Goal: Task Accomplishment & Management: Manage account settings

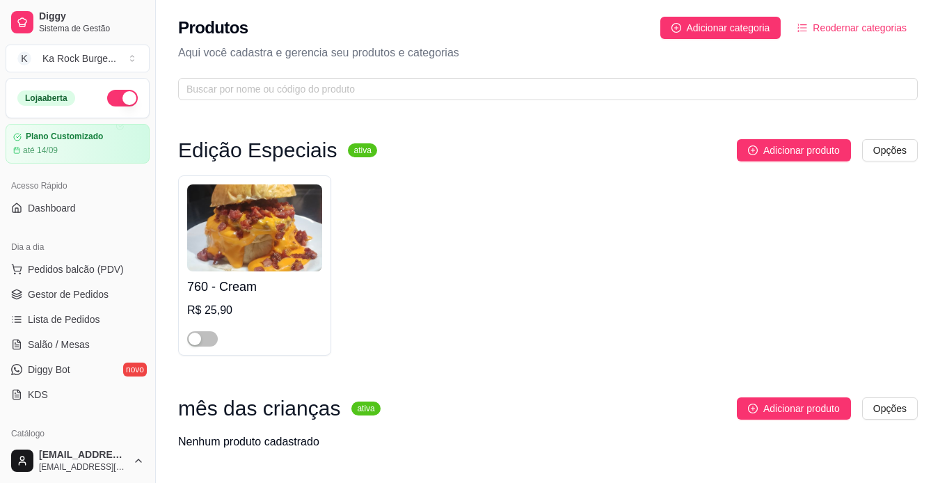
click at [65, 338] on span "Salão / Mesas" at bounding box center [59, 345] width 62 height 14
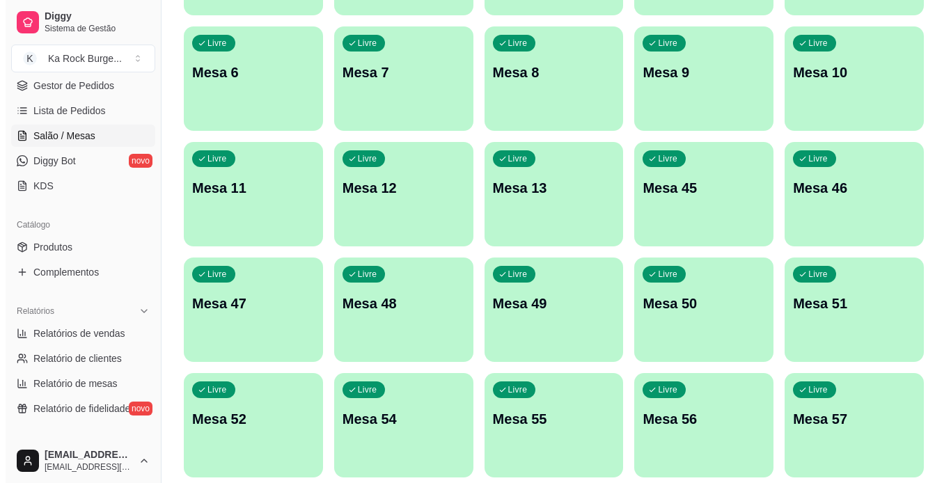
scroll to position [367, 0]
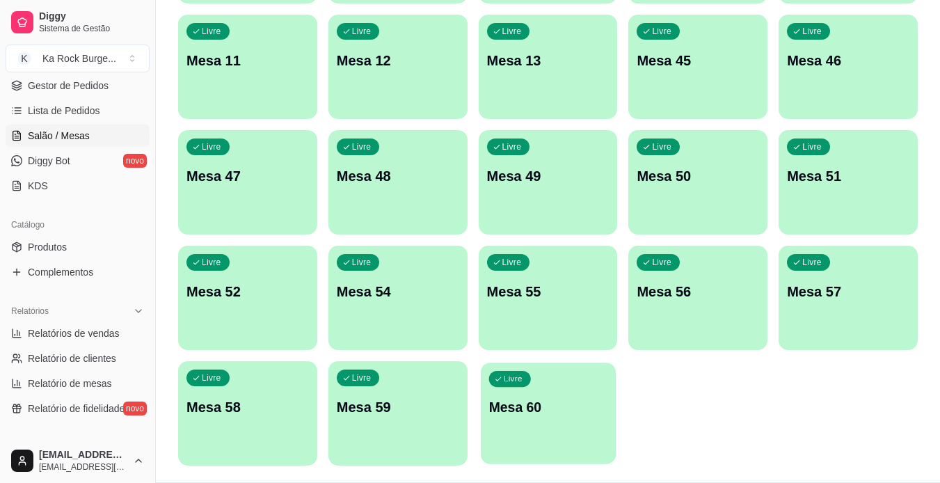
click at [528, 441] on div "Livre Mesa 60" at bounding box center [548, 405] width 135 height 85
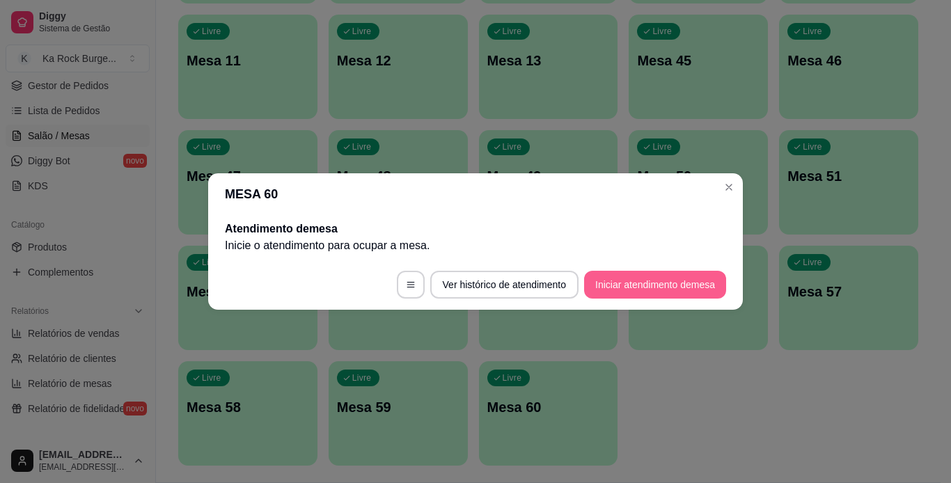
click at [621, 281] on button "Iniciar atendimento de mesa" at bounding box center [655, 285] width 142 height 28
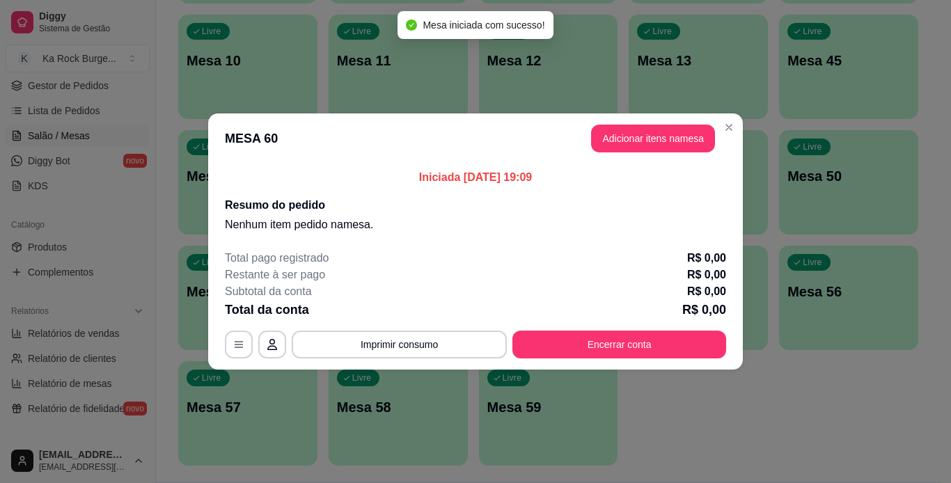
click at [667, 158] on header "MESA 60 Adicionar itens na mesa" at bounding box center [475, 138] width 535 height 50
click at [669, 145] on button "Adicionar itens na mesa" at bounding box center [653, 138] width 120 height 27
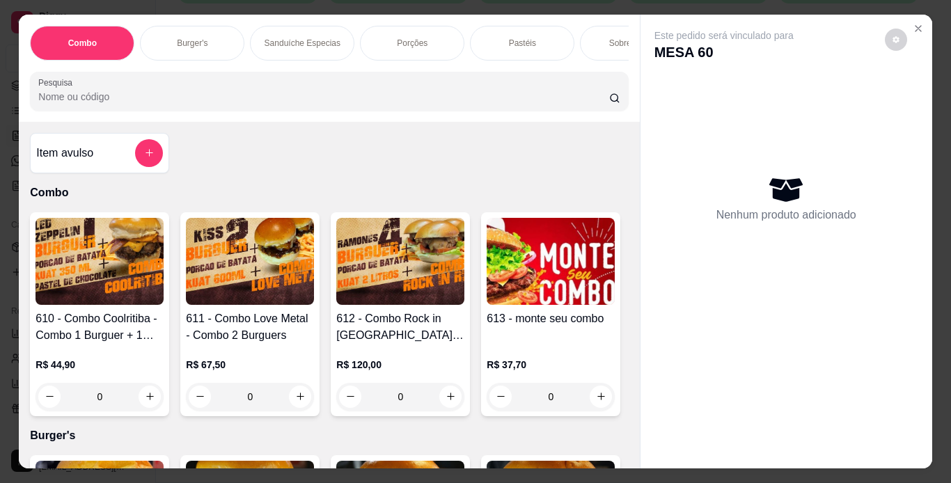
click at [207, 38] on div "Burger's" at bounding box center [192, 43] width 104 height 35
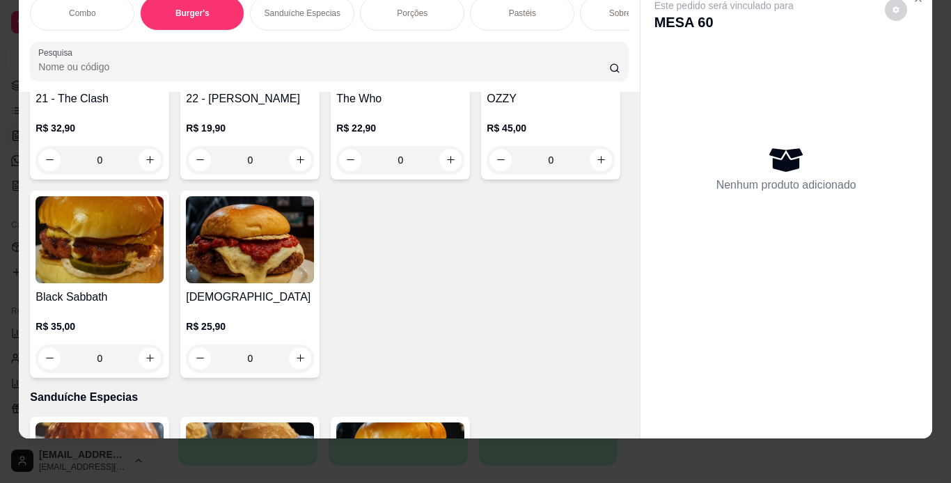
scroll to position [1450, 0]
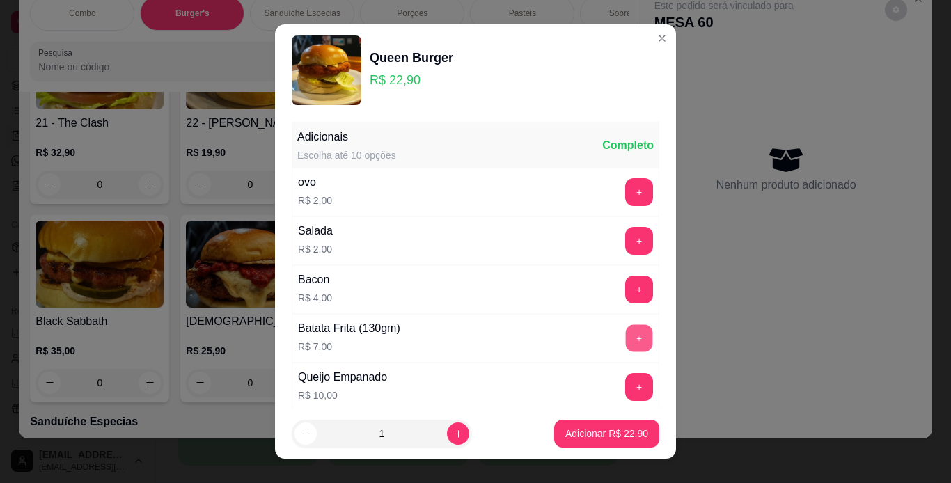
click at [626, 330] on button "+" at bounding box center [639, 337] width 27 height 27
click at [596, 429] on p "Adicionar R$ 29,90" at bounding box center [606, 434] width 83 height 14
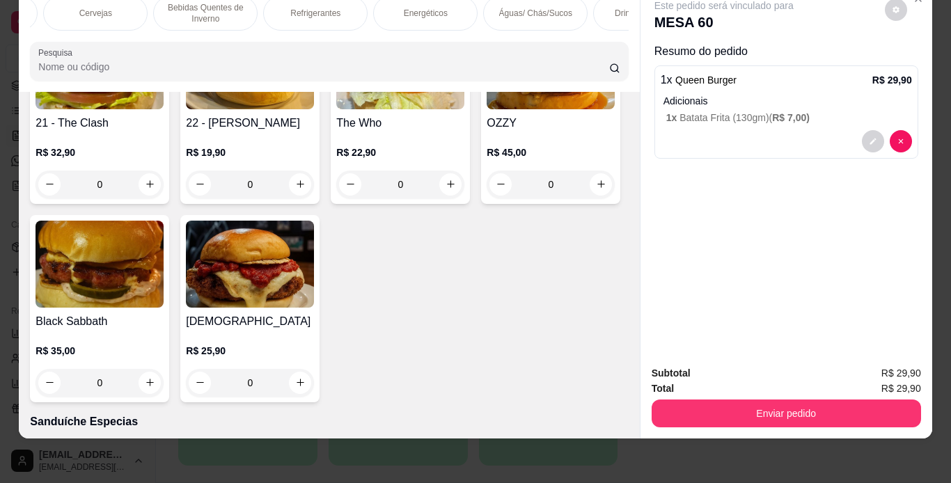
scroll to position [0, 980]
click at [521, 10] on div "Águas/ Chás/Sucos" at bounding box center [532, 13] width 104 height 35
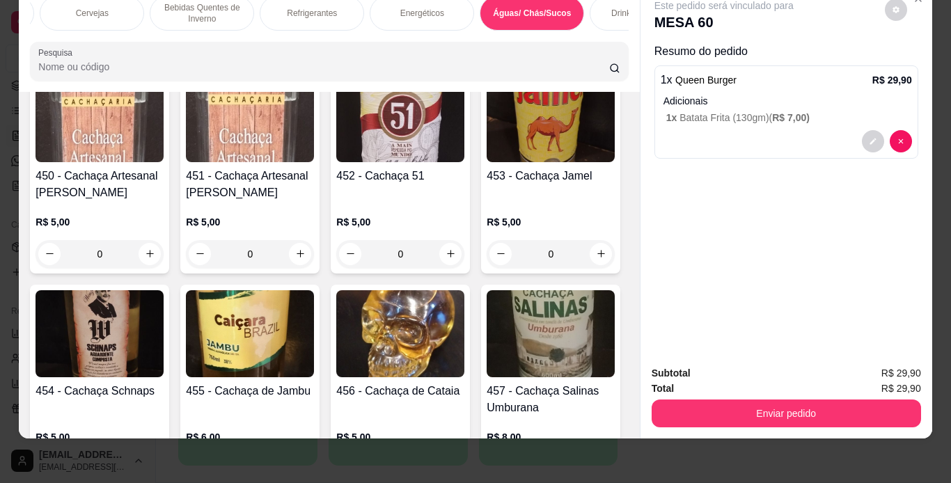
scroll to position [8784, 0]
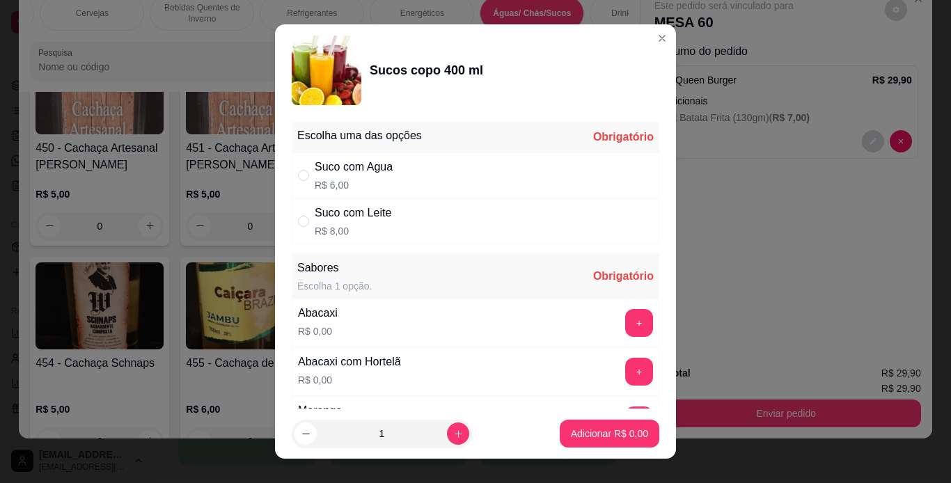
click at [440, 179] on div "Suco com Agua R$ 6,00" at bounding box center [475, 175] width 367 height 46
radio input "true"
click at [626, 323] on button "+" at bounding box center [639, 322] width 27 height 27
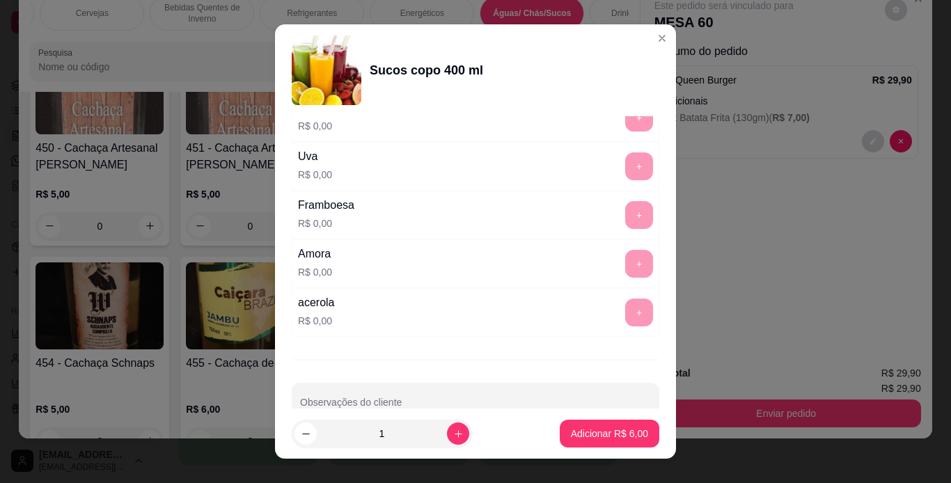
scroll to position [481, 0]
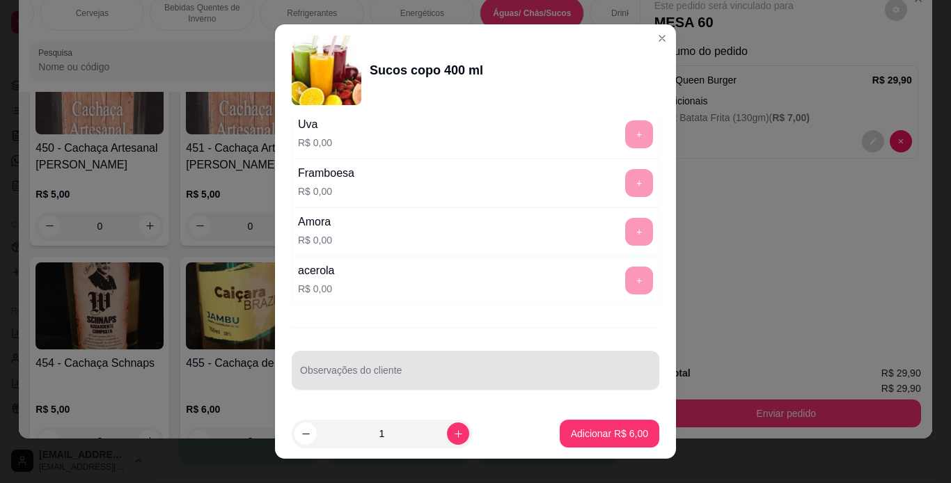
click at [438, 372] on input "Observações do cliente" at bounding box center [475, 376] width 351 height 14
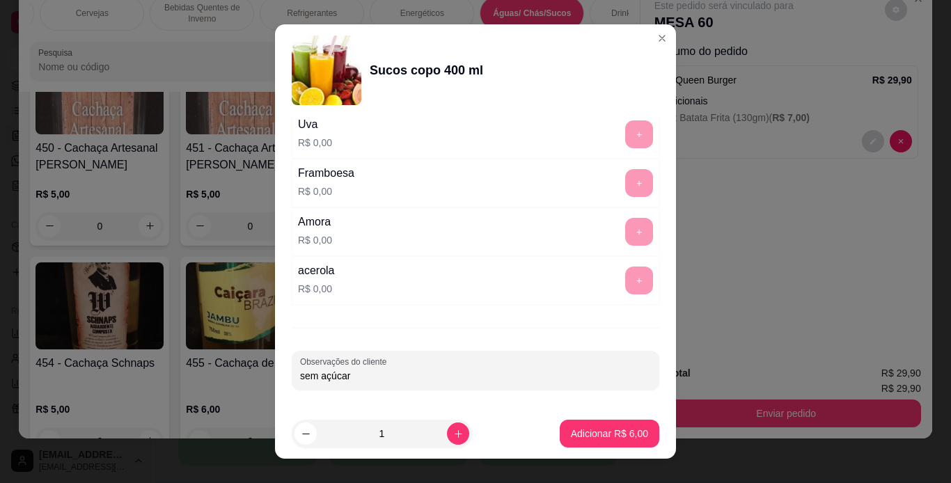
type input "sem açúcar"
click at [596, 447] on button "Adicionar R$ 6,00" at bounding box center [609, 433] width 97 height 27
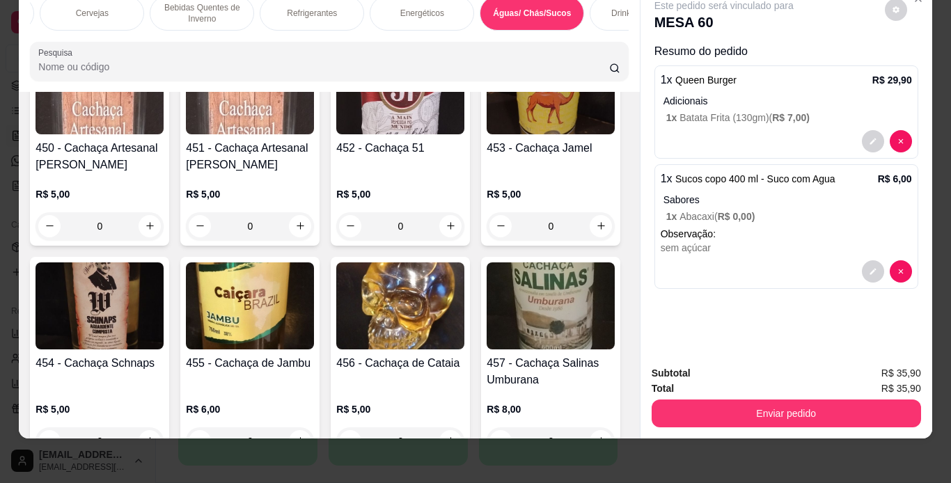
click at [599, 445] on div "Combo Burger's Sanduíche Especias Porções Pastéis Sobremesas Burger's Doces Pas…" at bounding box center [475, 241] width 951 height 483
click at [221, 10] on div "Pastéis" at bounding box center [209, 13] width 104 height 35
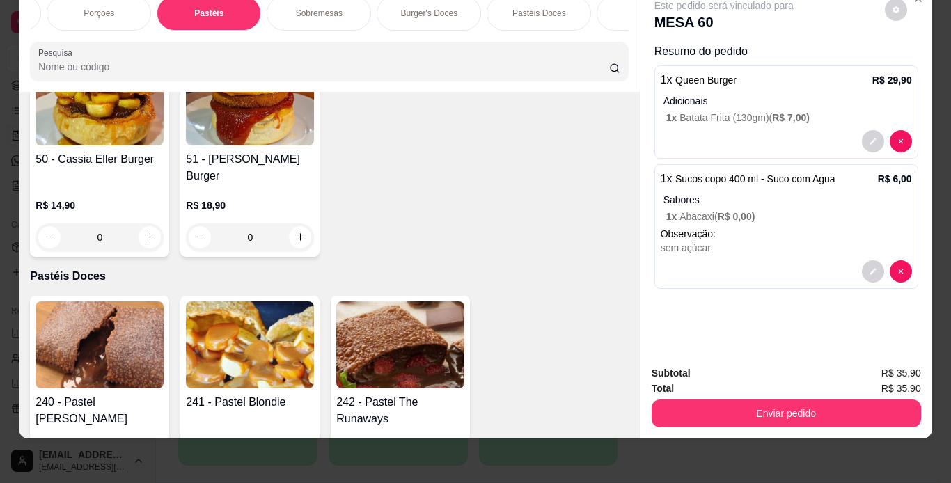
scroll to position [4117, 0]
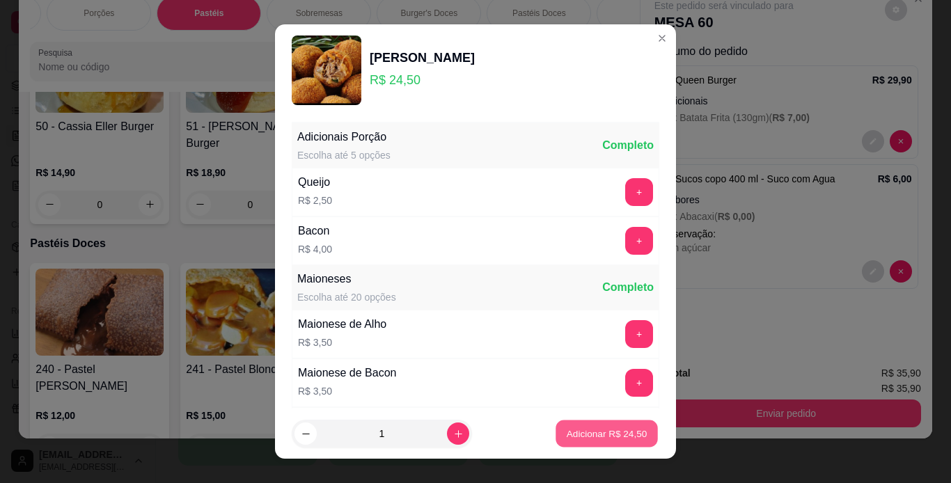
click at [606, 430] on p "Adicionar R$ 24,50" at bounding box center [607, 433] width 81 height 13
type input "1"
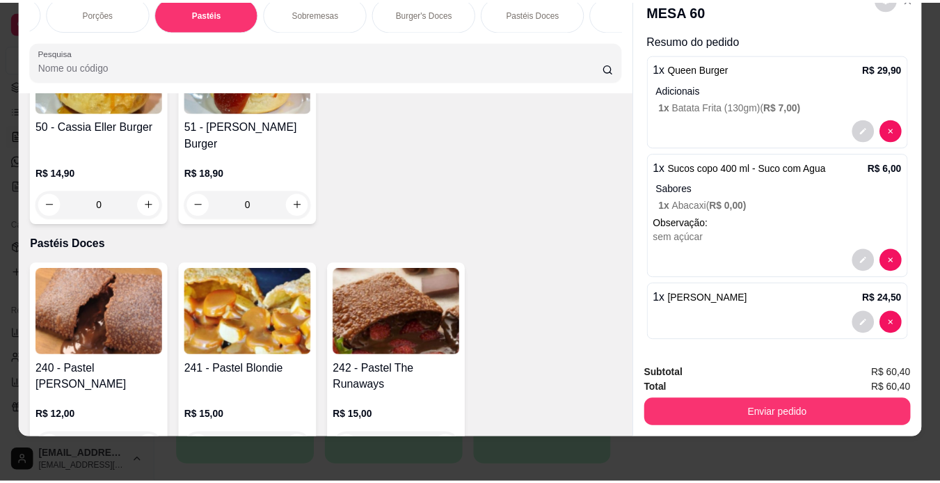
scroll to position [16, 0]
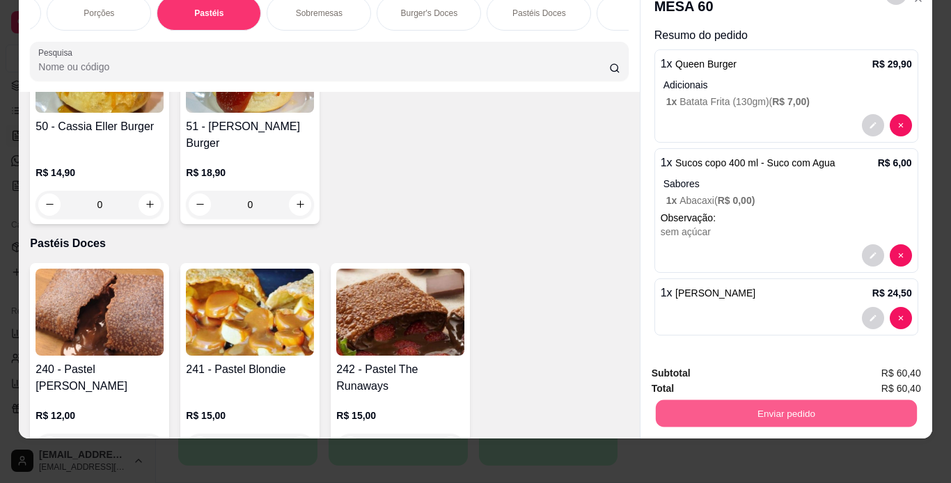
click at [769, 408] on button "Enviar pedido" at bounding box center [785, 413] width 261 height 27
click at [751, 374] on button "Não registrar e enviar pedido" at bounding box center [740, 369] width 141 height 26
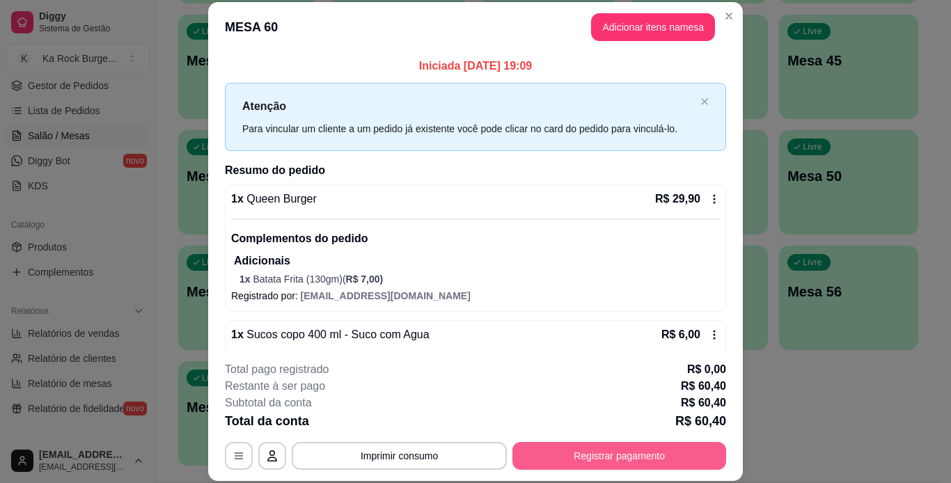
click at [626, 459] on button "Registrar pagamento" at bounding box center [619, 456] width 214 height 28
click at [661, 455] on button "Registrar pagamento" at bounding box center [619, 455] width 207 height 27
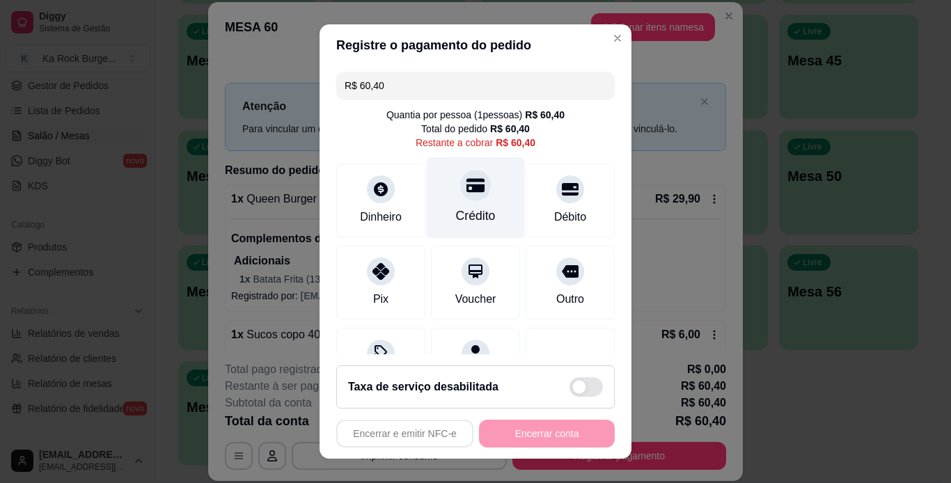
click at [456, 214] on div "Crédito" at bounding box center [476, 216] width 40 height 18
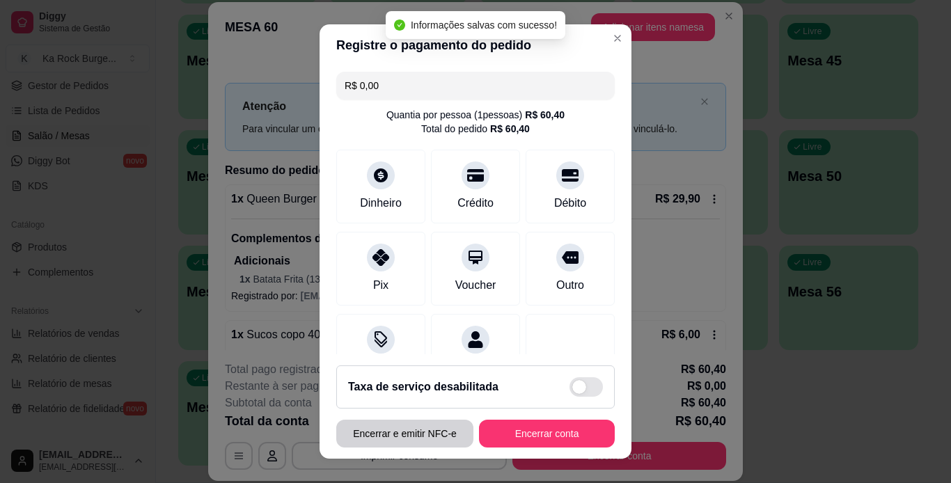
type input "R$ 0,00"
click at [434, 438] on button "Encerrar e emitir NFC-e" at bounding box center [404, 433] width 133 height 27
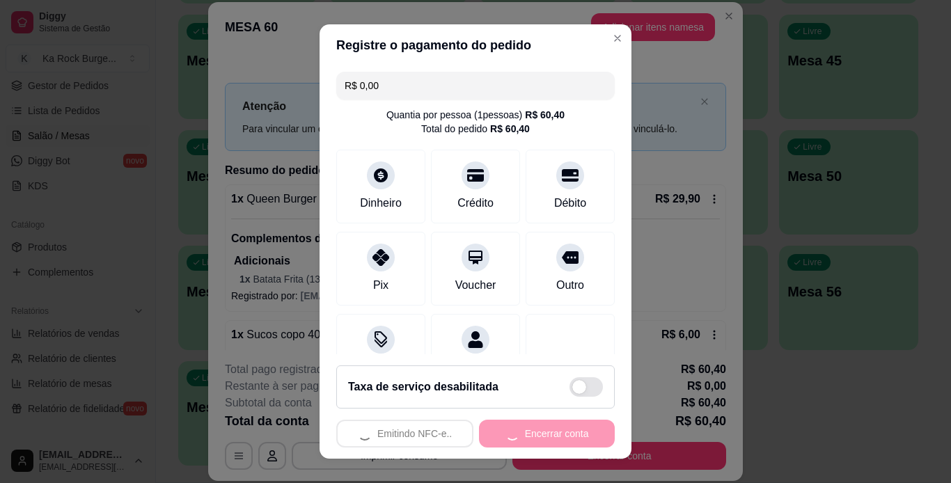
click at [414, 420] on div "Emitindo NFC-e.. Encerrar conta" at bounding box center [475, 434] width 278 height 28
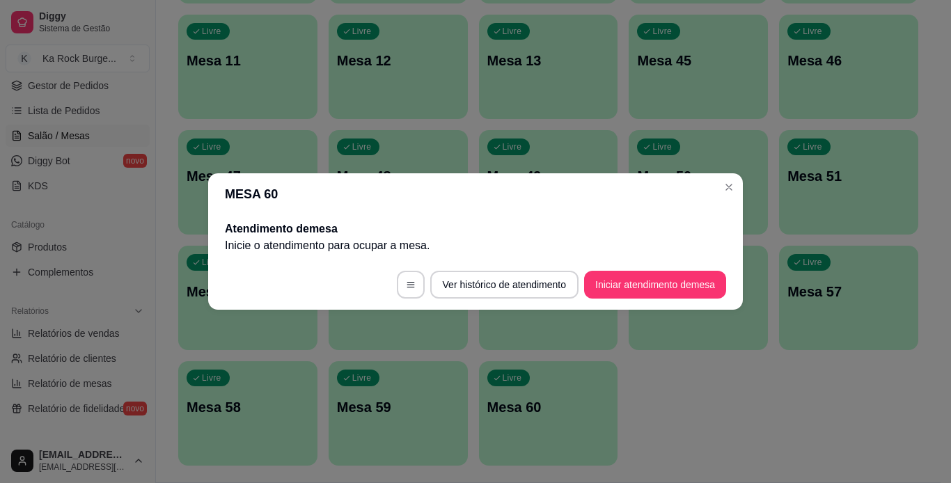
click at [459, 187] on header "MESA 60" at bounding box center [475, 194] width 535 height 42
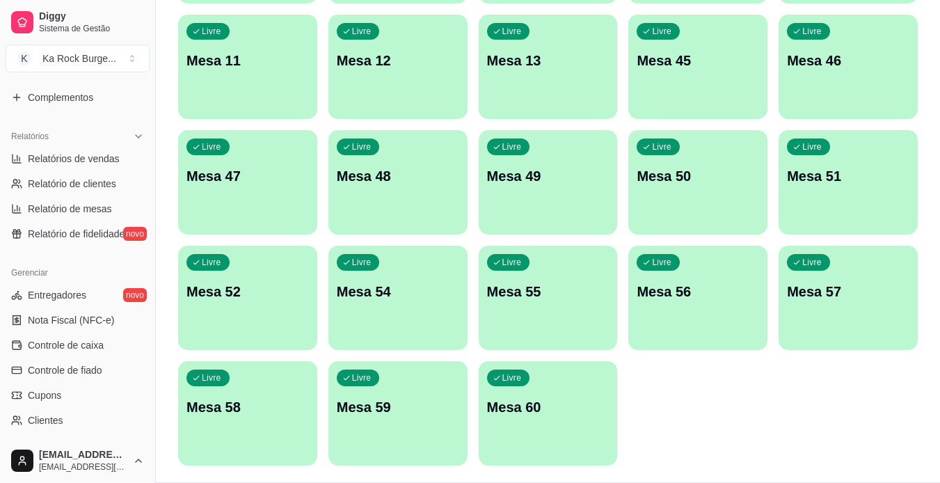
scroll to position [412, 0]
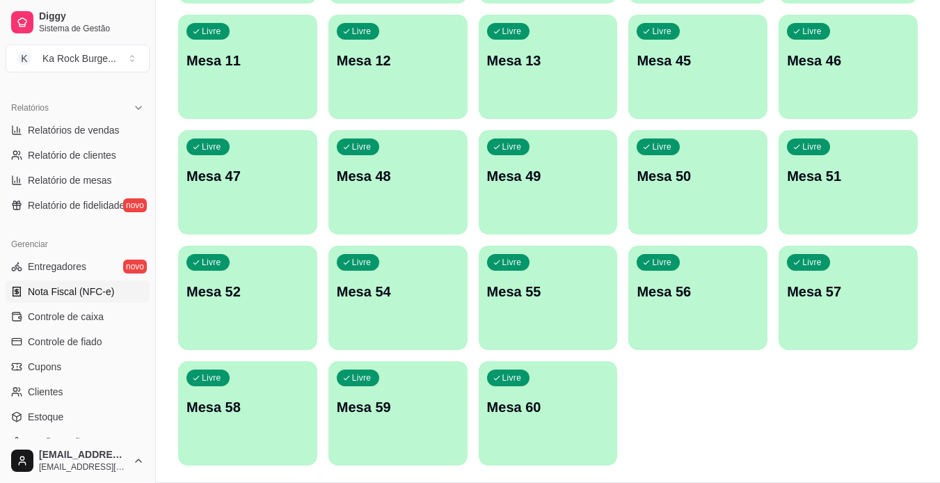
click at [90, 296] on span "Nota Fiscal (NFC-e)" at bounding box center [71, 292] width 86 height 14
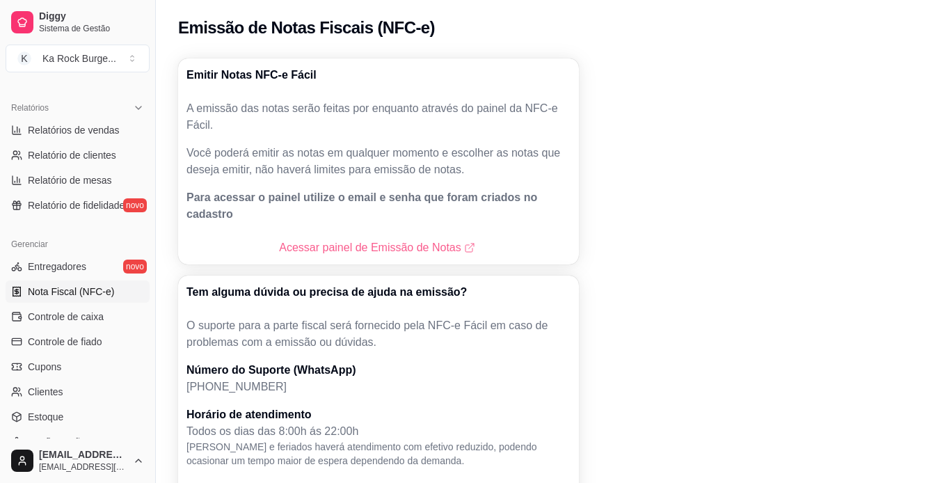
click at [430, 239] on link "Acessar painel de Emissão de Notas" at bounding box center [378, 247] width 198 height 17
click at [65, 182] on span "Relatório de mesas" at bounding box center [70, 180] width 84 height 14
select select "TOTAL_OF_ORDERS"
select select "7"
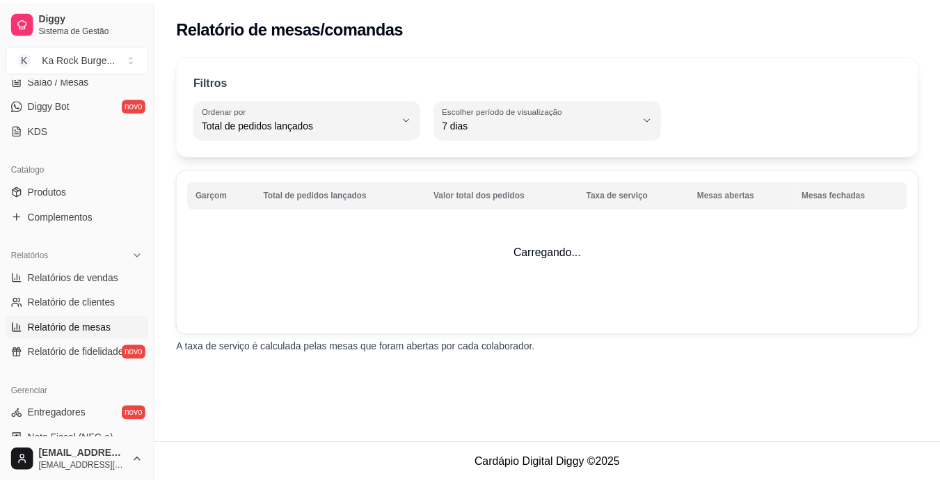
scroll to position [258, 0]
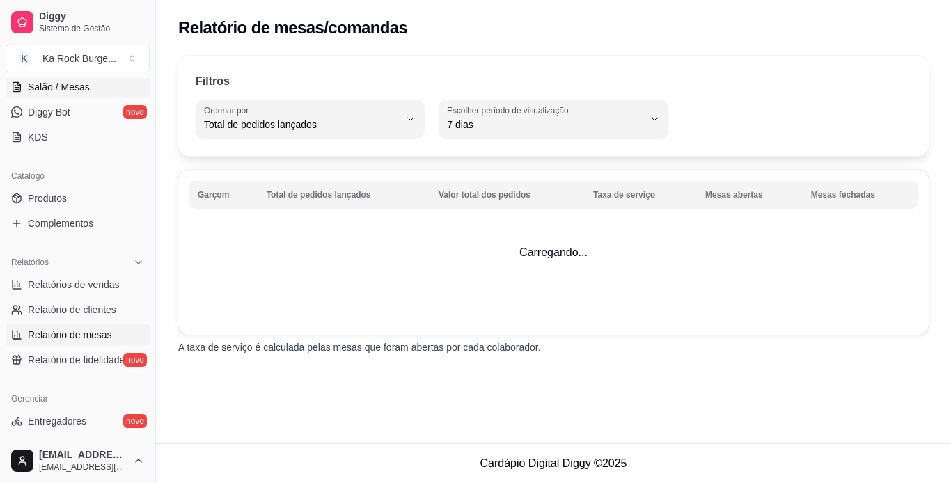
click at [56, 80] on span "Salão / Mesas" at bounding box center [59, 87] width 62 height 14
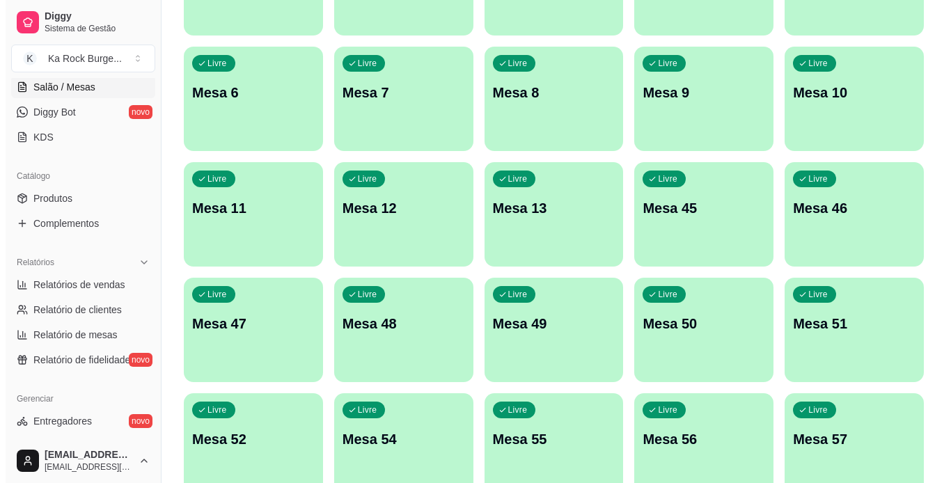
scroll to position [364, 0]
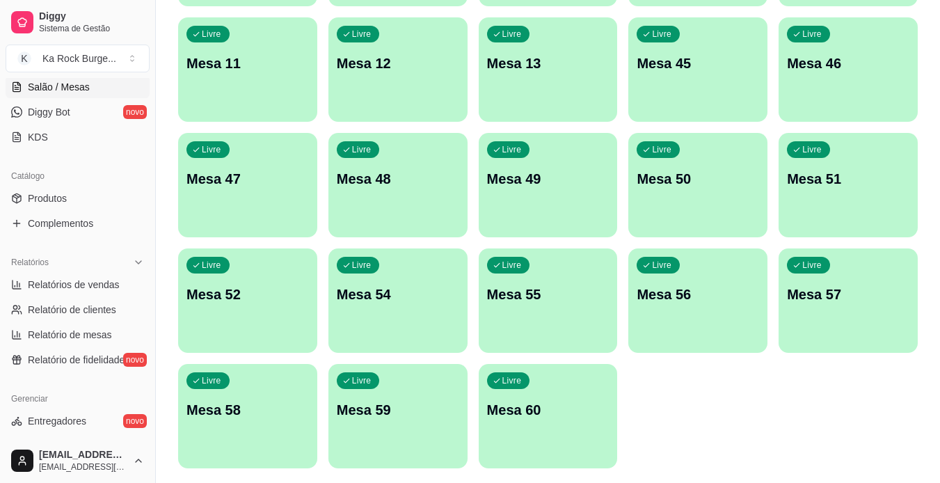
click at [468, 429] on div "Livre Mesa 1 Livre Mesa 2 Livre Mesa 3 Livre Mesa 4 Livre Mesa 5 Livre Mesa 6 L…" at bounding box center [548, 127] width 740 height 682
click at [561, 457] on div "button" at bounding box center [548, 460] width 139 height 17
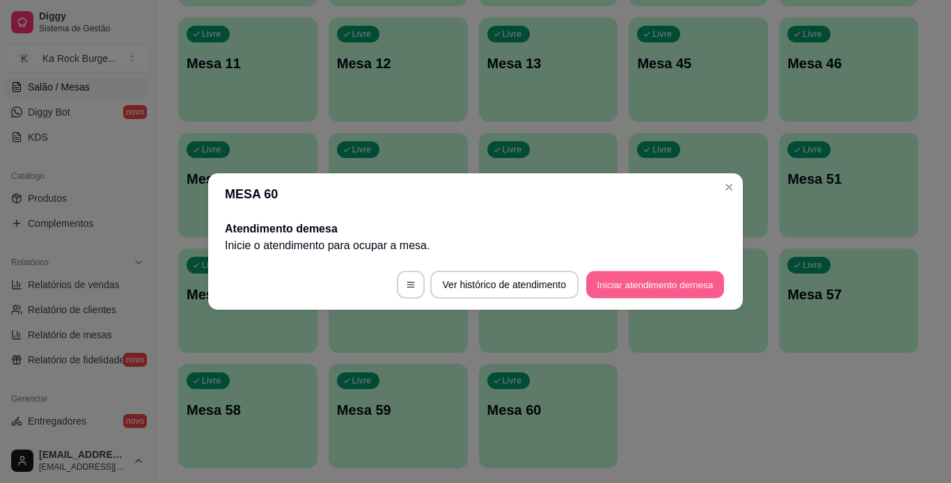
click at [621, 292] on button "Iniciar atendimento de mesa" at bounding box center [655, 284] width 138 height 27
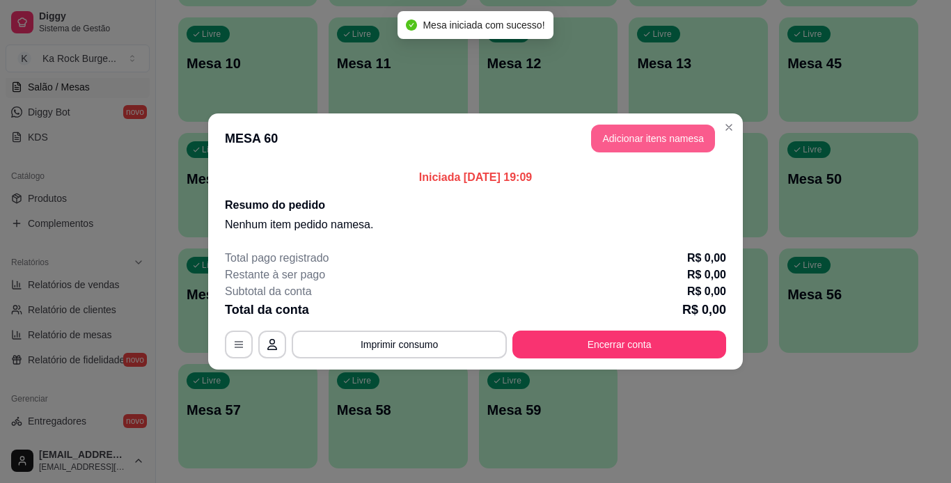
click at [660, 143] on button "Adicionar itens na mesa" at bounding box center [653, 139] width 124 height 28
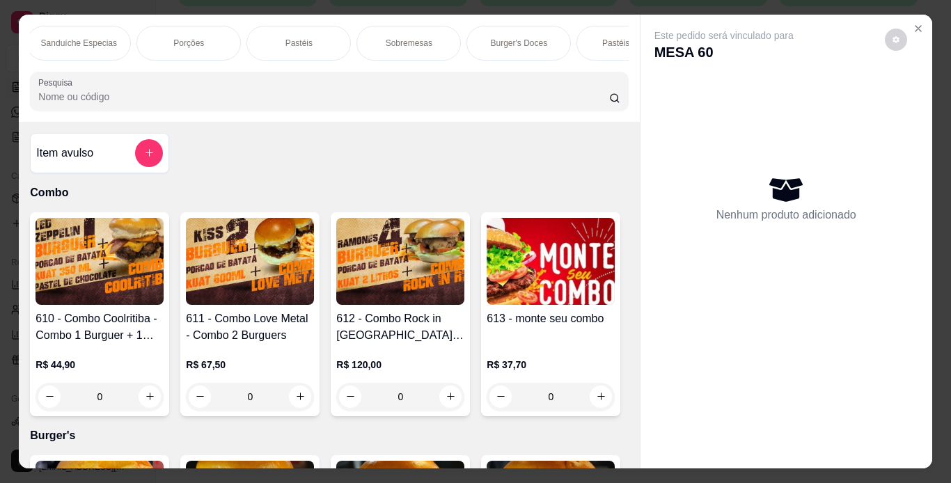
scroll to position [0, 343]
click at [505, 38] on p "Pastéis Doces" at bounding box center [509, 43] width 54 height 11
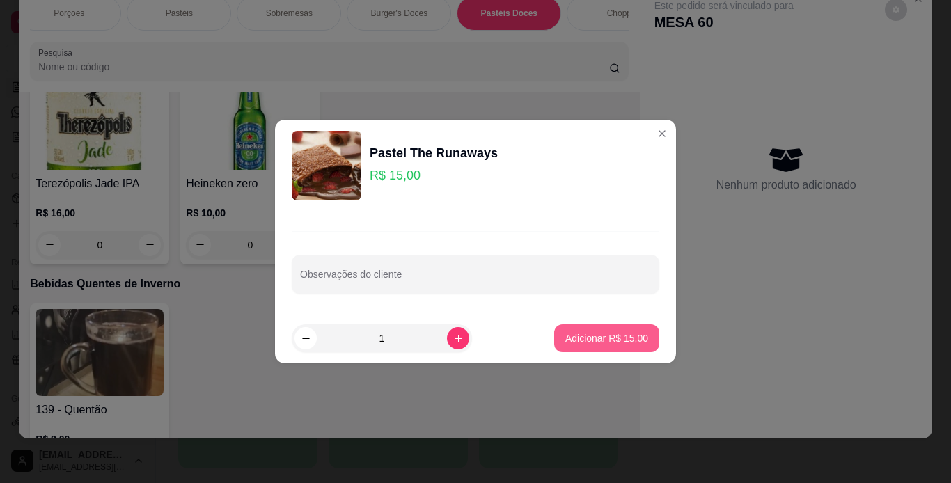
click at [585, 335] on p "Adicionar R$ 15,00" at bounding box center [606, 338] width 83 height 14
type input "1"
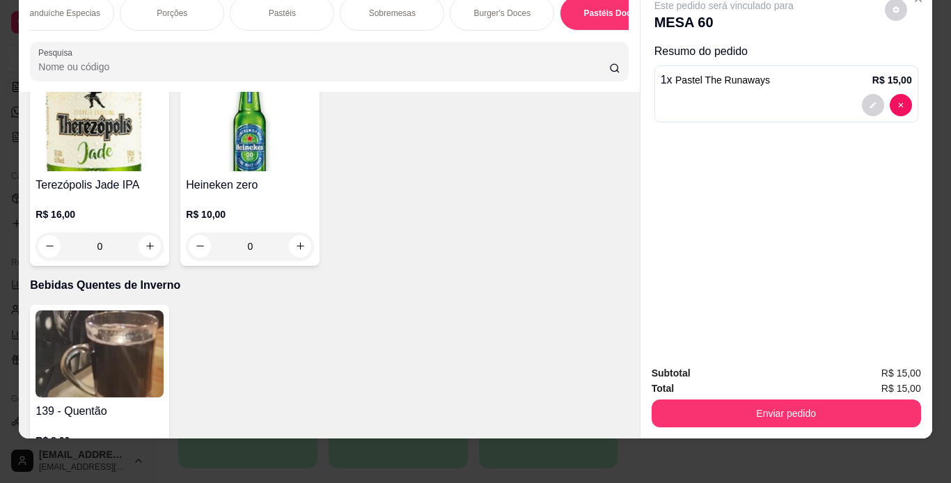
scroll to position [0, 0]
click at [232, 4] on div "Burger's" at bounding box center [192, 13] width 104 height 35
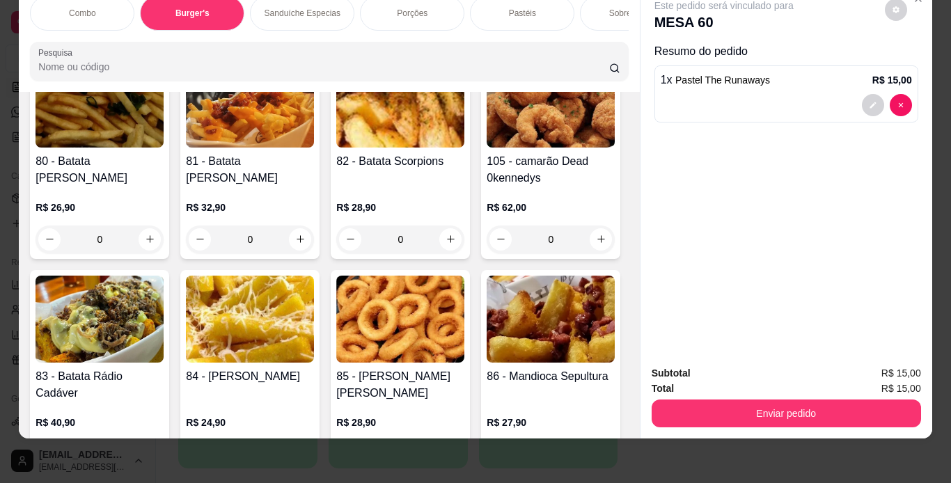
scroll to position [2075, 0]
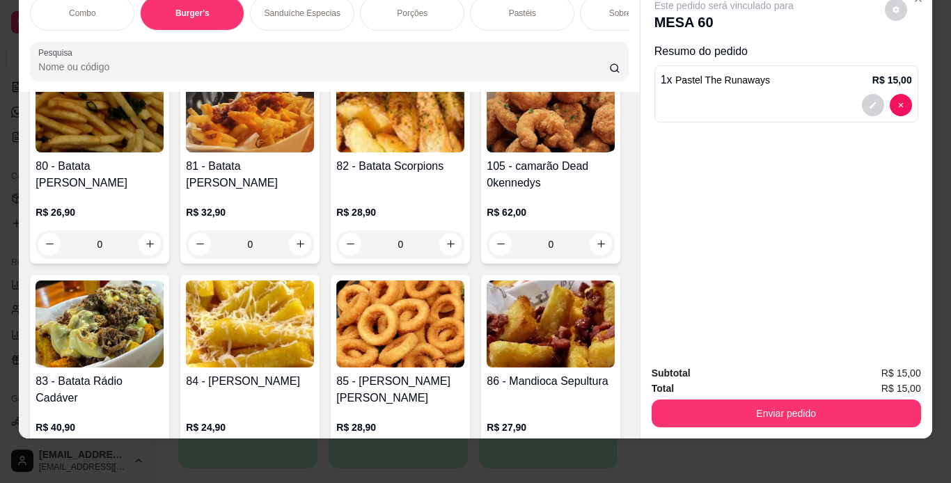
click at [622, 96] on div "Item avulso Combo 610 - Combo Coolritiba - Combo 1 Burguer + 1 Pastel R$ 44,90 …" at bounding box center [329, 265] width 620 height 347
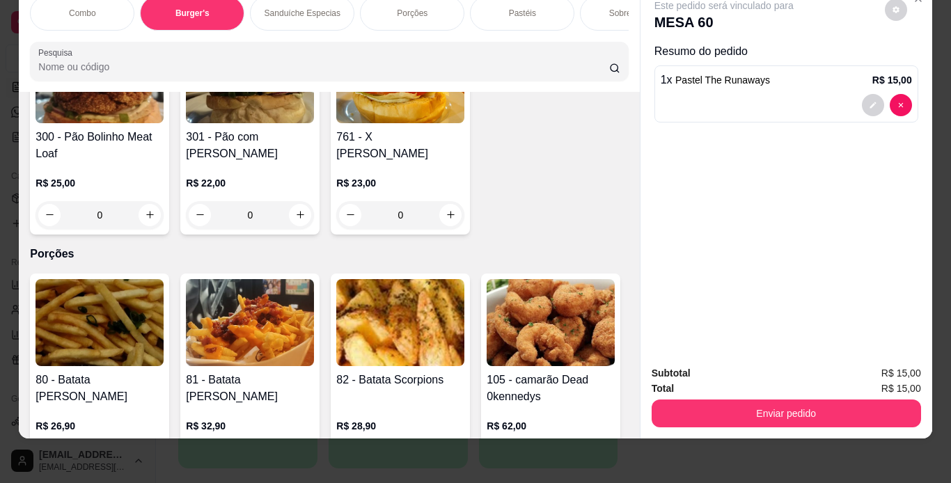
scroll to position [1824, 0]
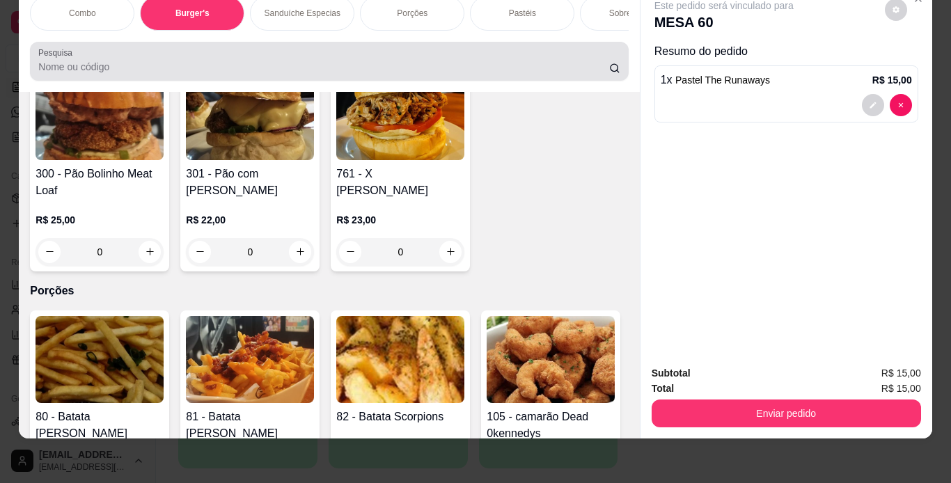
click at [365, 58] on div at bounding box center [328, 61] width 581 height 28
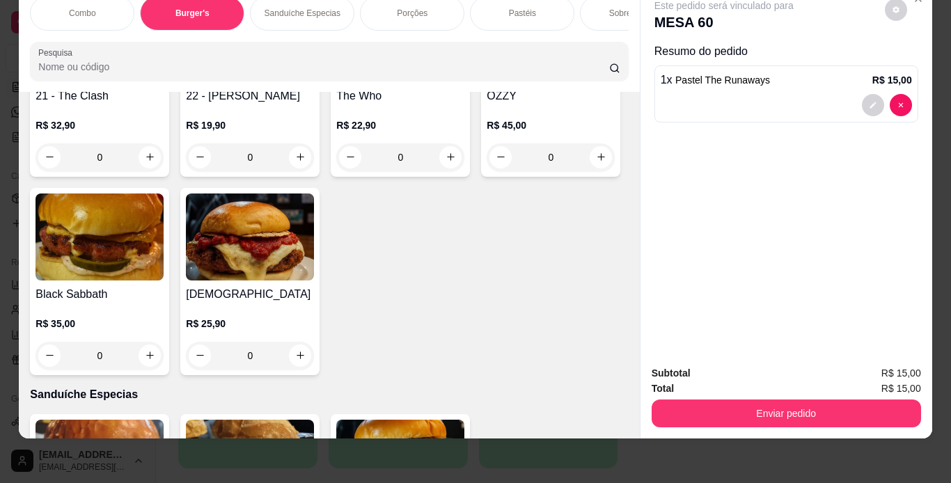
scroll to position [1462, 0]
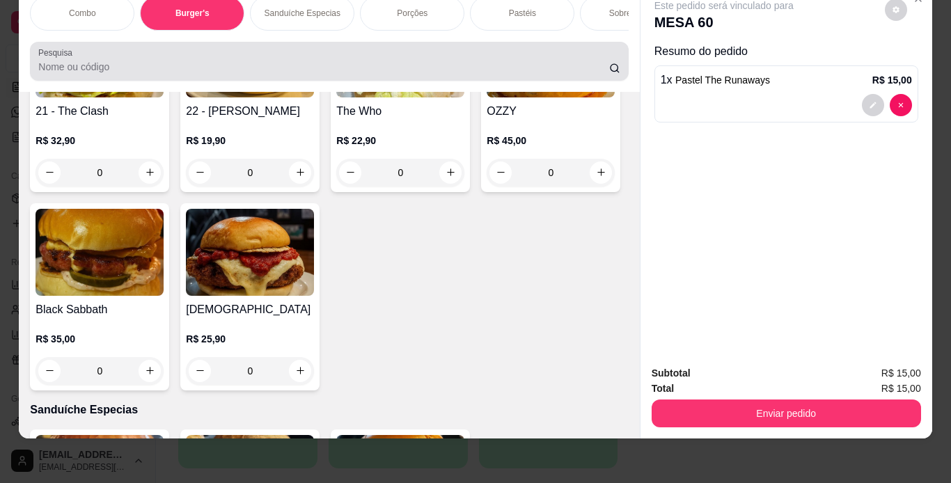
click at [219, 54] on div at bounding box center [328, 61] width 581 height 28
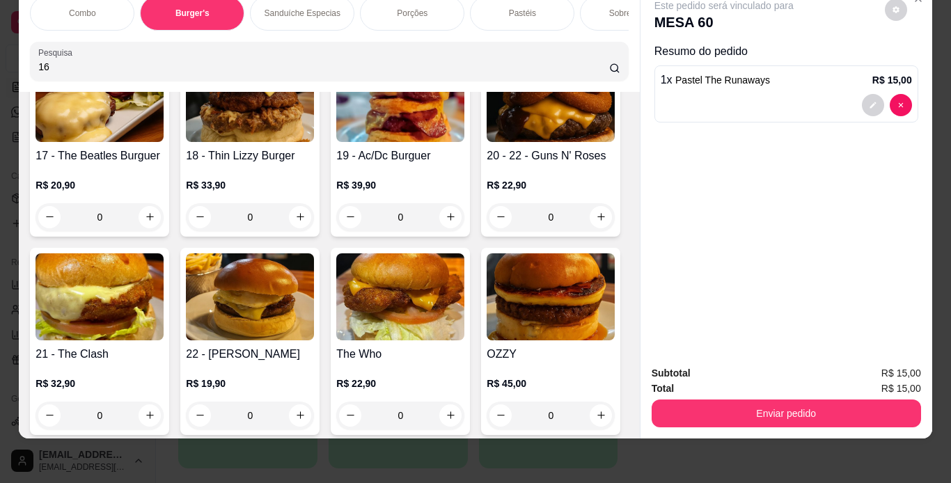
scroll to position [1705, 0]
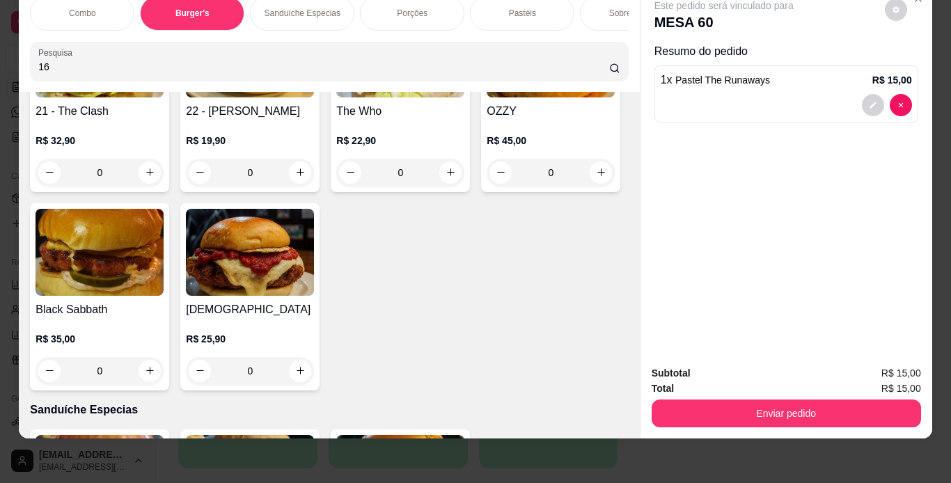
type input "16"
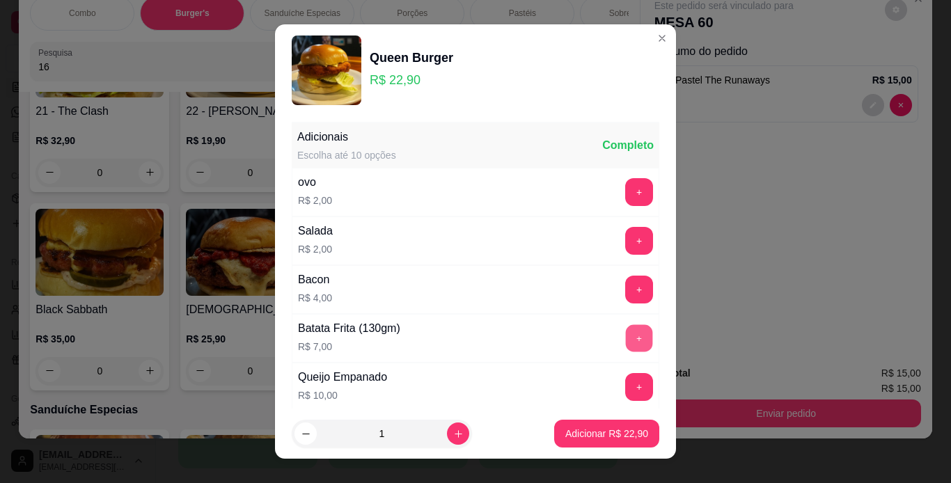
click at [626, 338] on button "+" at bounding box center [639, 337] width 27 height 27
click at [616, 442] on button "Adicionar R$ 29,90" at bounding box center [606, 433] width 102 height 27
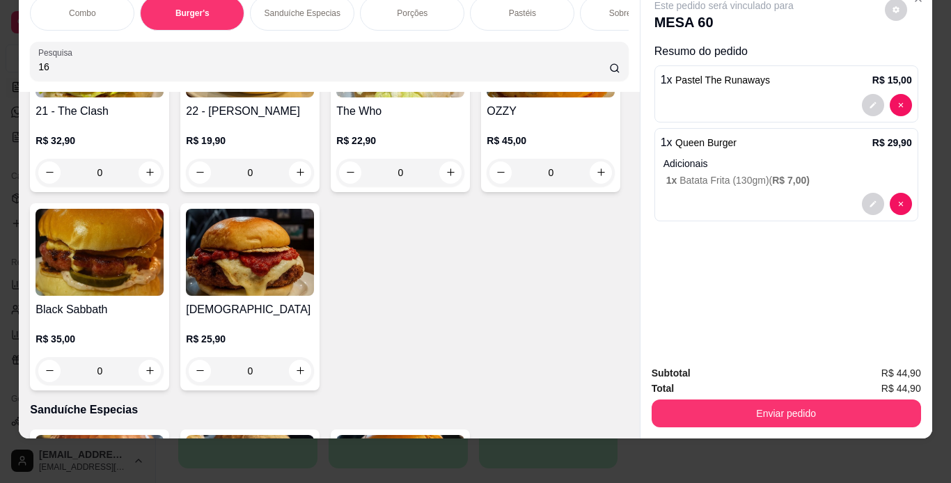
click at [397, 8] on p "Porções" at bounding box center [412, 13] width 31 height 11
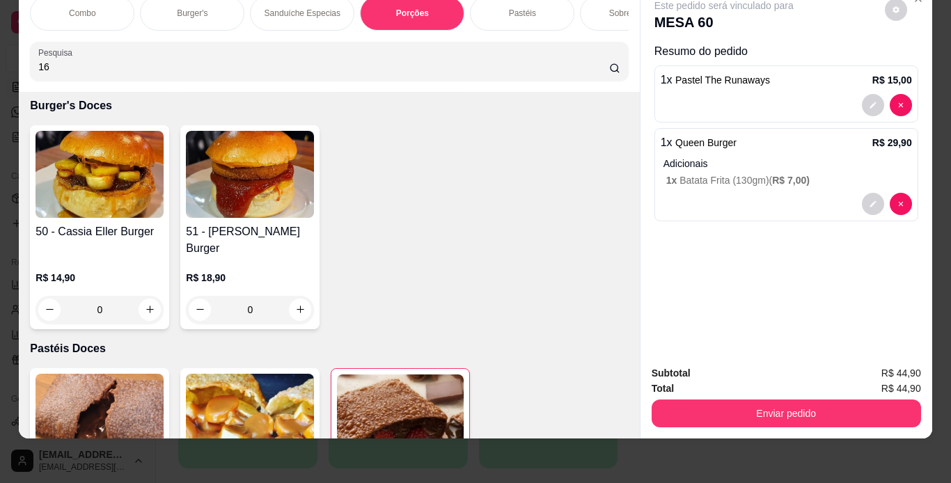
scroll to position [4388, 0]
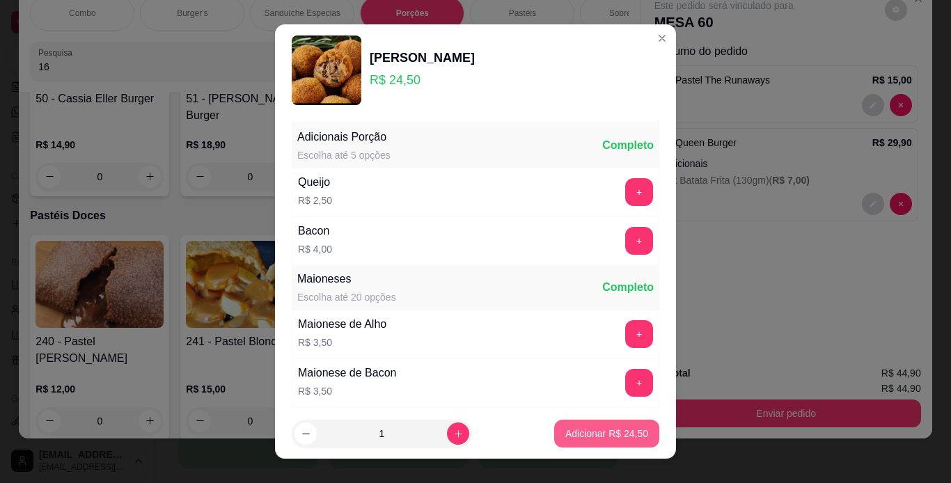
click at [586, 428] on p "Adicionar R$ 24,50" at bounding box center [606, 434] width 83 height 14
type input "1"
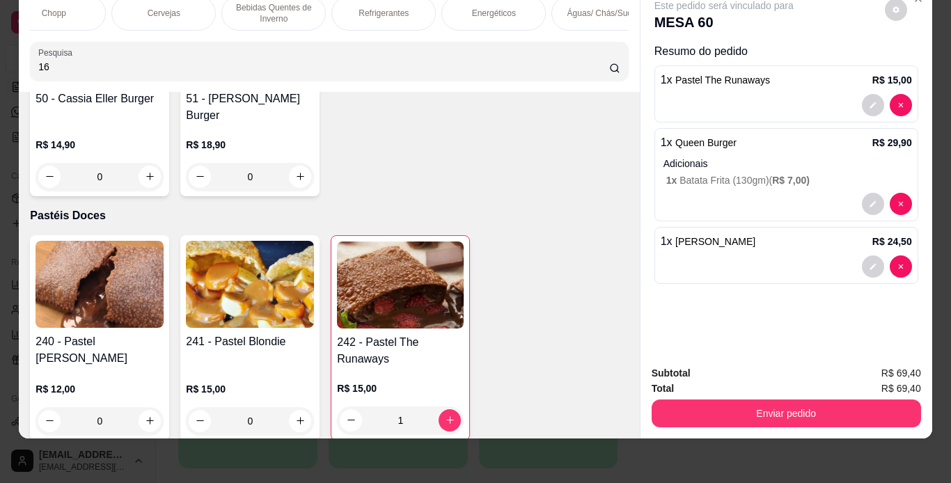
scroll to position [0, 1002]
click at [524, 10] on div "Águas/ Chás/Sucos" at bounding box center [509, 13] width 104 height 35
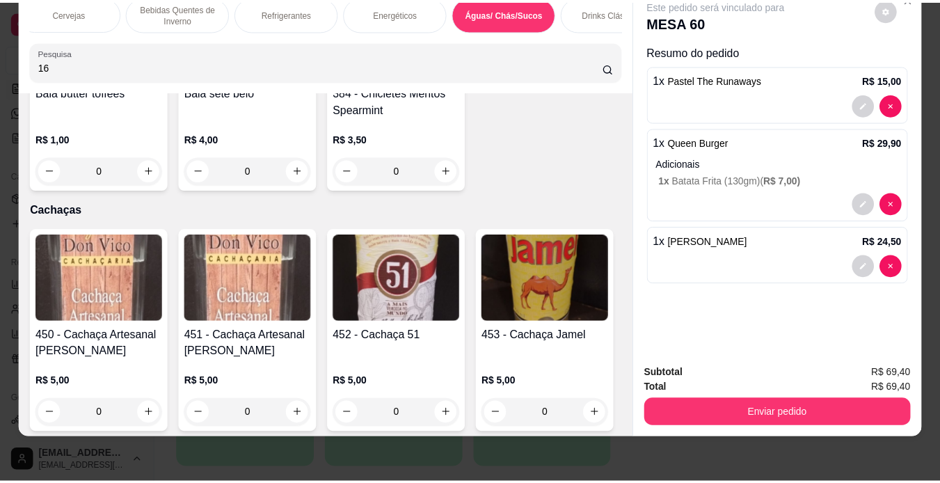
scroll to position [9141, 0]
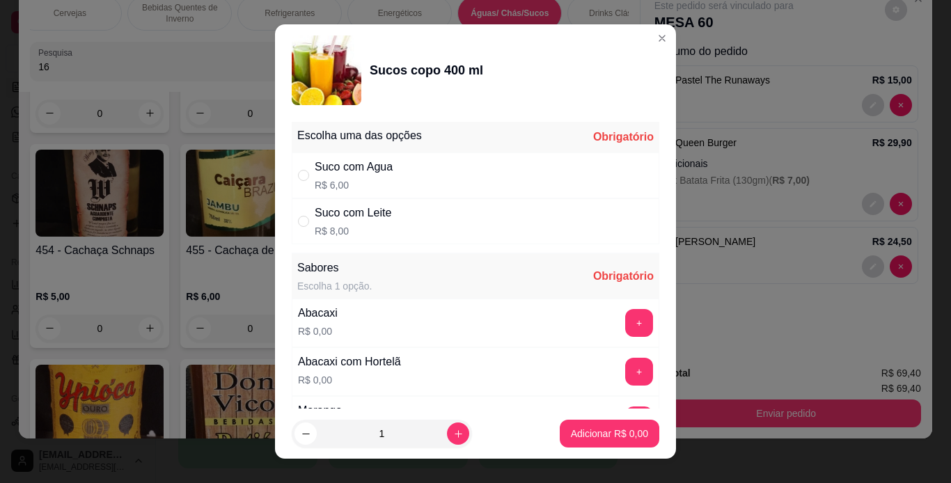
drag, startPoint x: 426, startPoint y: 166, endPoint x: 432, endPoint y: 178, distance: 13.1
click at [426, 166] on div "Suco com Agua R$ 6,00" at bounding box center [475, 175] width 367 height 46
radio input "true"
click at [625, 318] on button "+" at bounding box center [639, 323] width 28 height 28
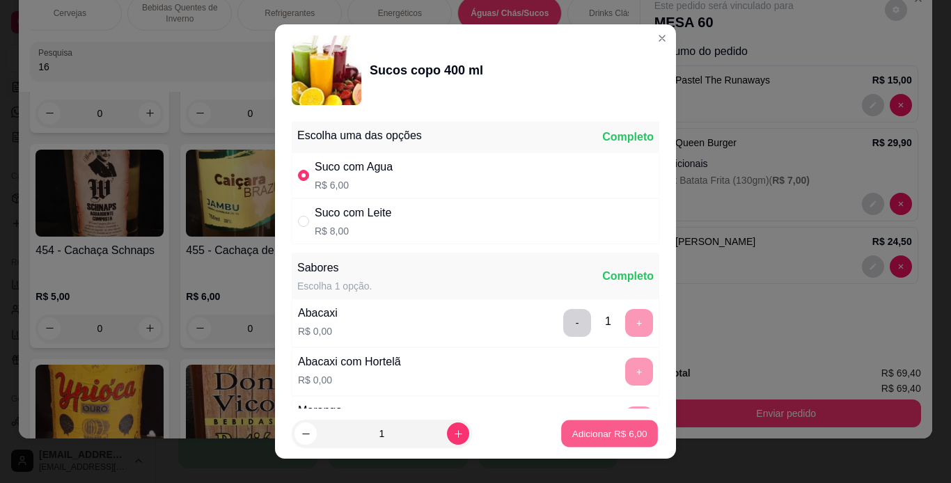
click at [616, 429] on p "Adicionar R$ 6,00" at bounding box center [608, 433] width 75 height 13
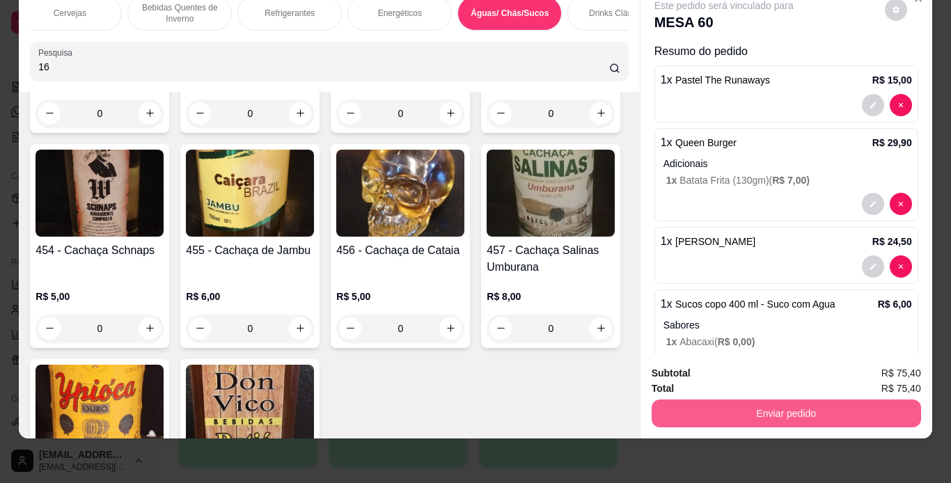
click at [741, 404] on button "Enviar pedido" at bounding box center [785, 414] width 269 height 28
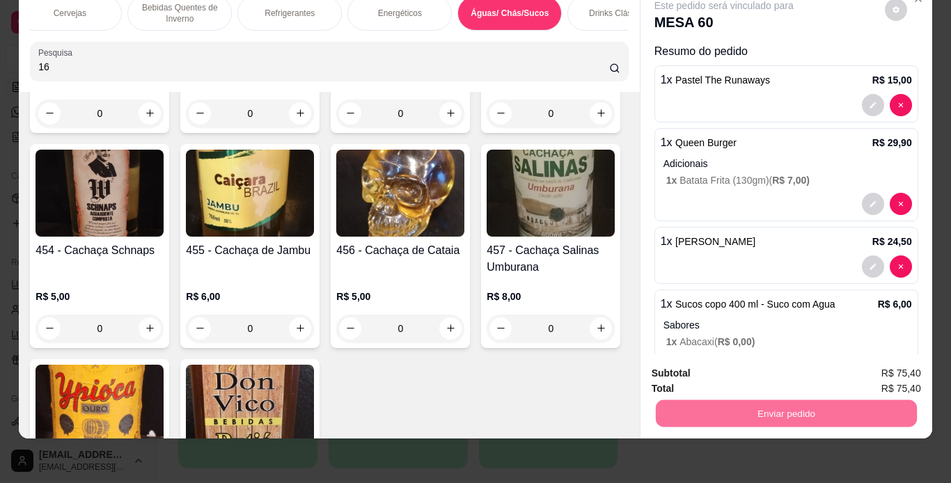
click at [731, 368] on button "Não registrar e enviar pedido" at bounding box center [740, 369] width 141 height 26
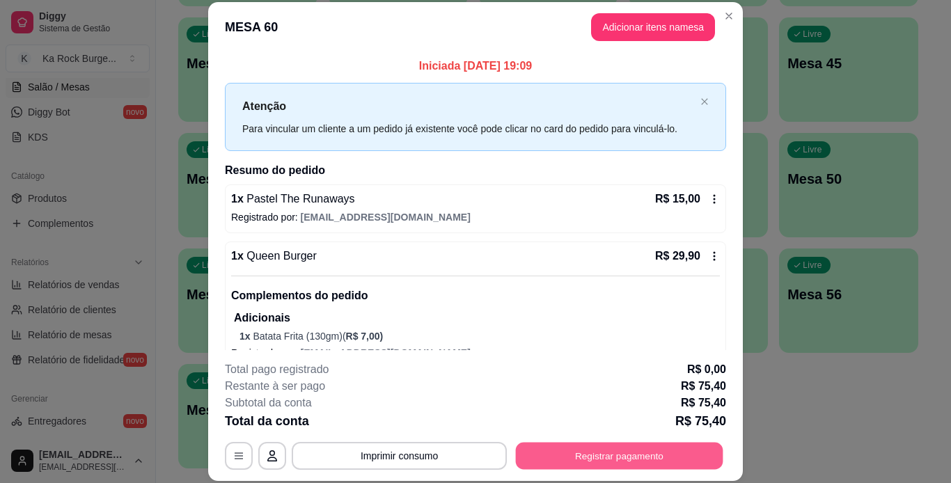
click at [667, 452] on button "Registrar pagamento" at bounding box center [619, 455] width 207 height 27
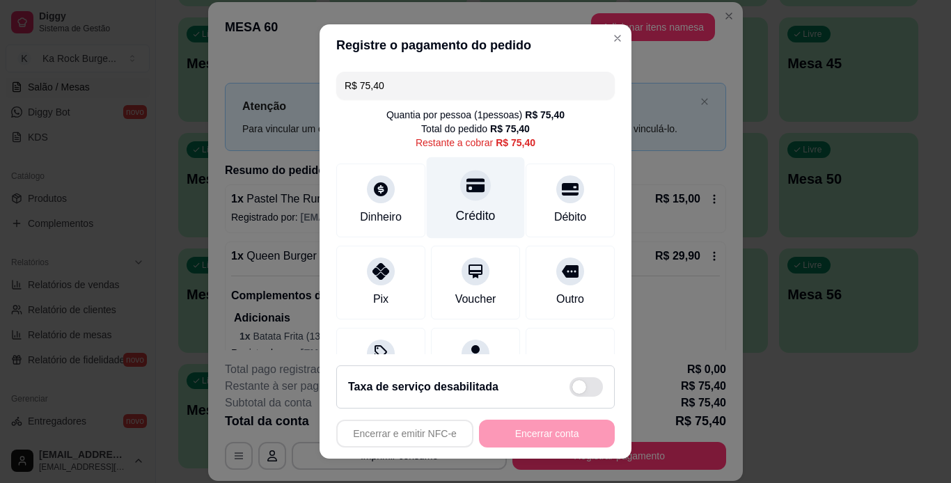
click at [475, 198] on div "Crédito" at bounding box center [476, 197] width 98 height 81
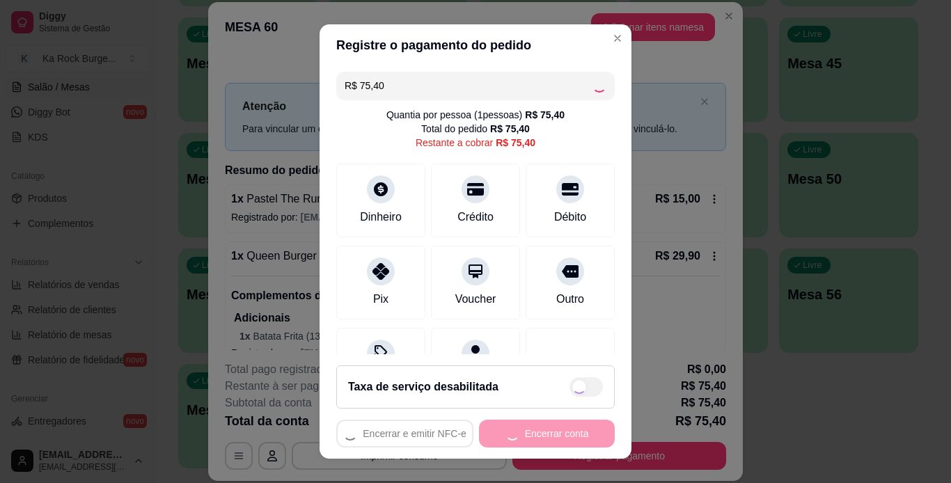
type input "R$ 0,00"
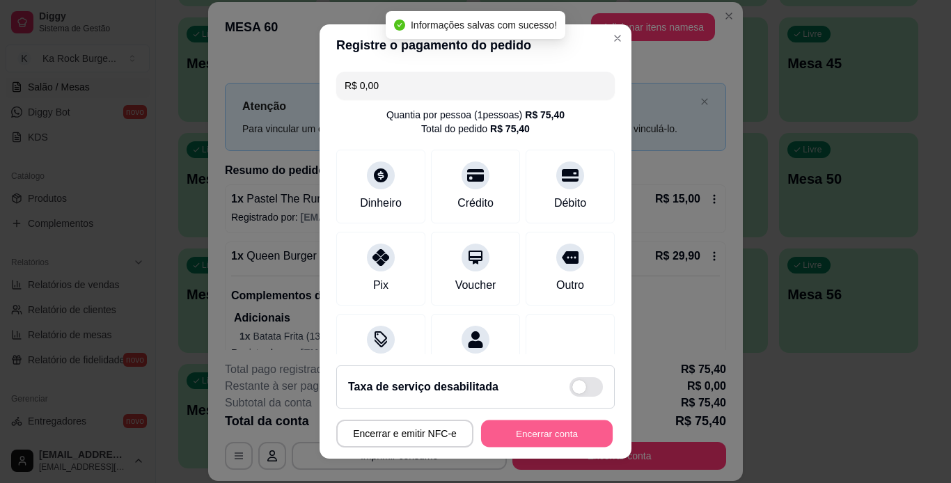
click at [578, 429] on button "Encerrar conta" at bounding box center [547, 433] width 132 height 27
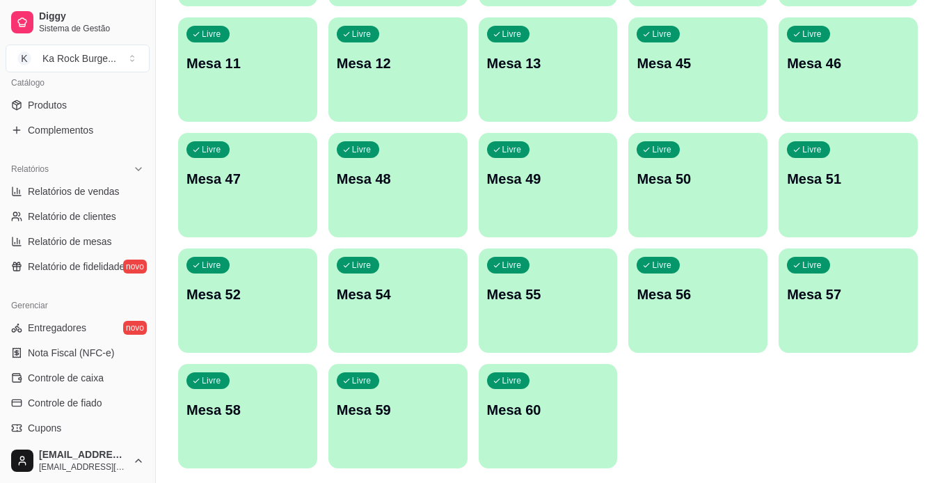
scroll to position [385, 0]
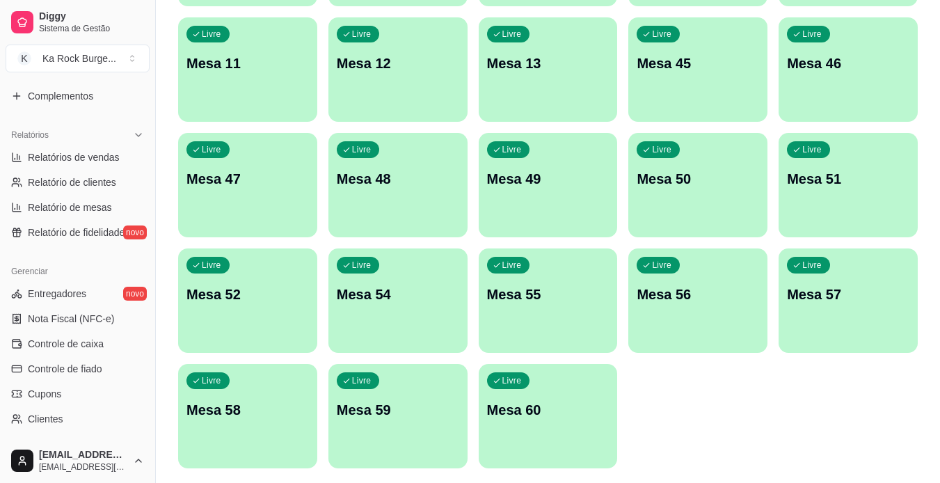
drag, startPoint x: 148, startPoint y: 247, endPoint x: 148, endPoint y: 268, distance: 20.9
click at [148, 268] on div "Diggy Sistema de Gestão K Ka Rock Burge ... Loja aberta Plano Customizado até 1…" at bounding box center [77, 241] width 155 height 483
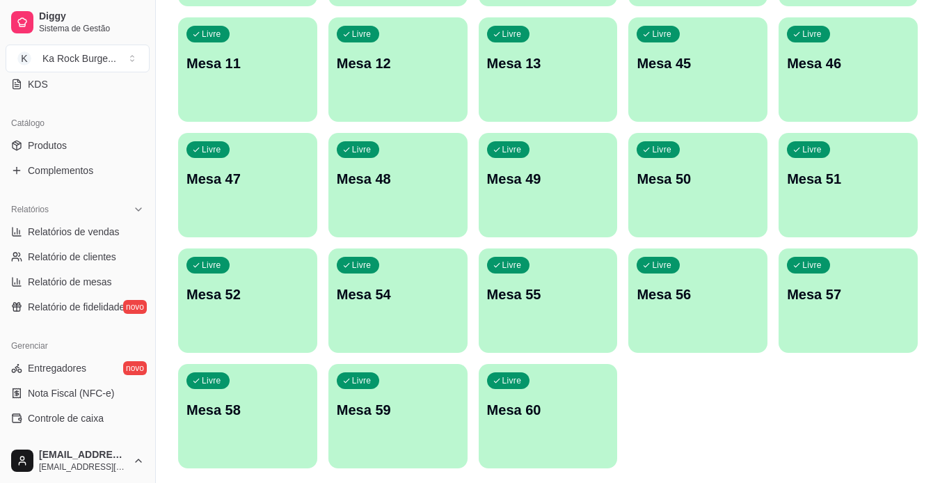
scroll to position [290, 0]
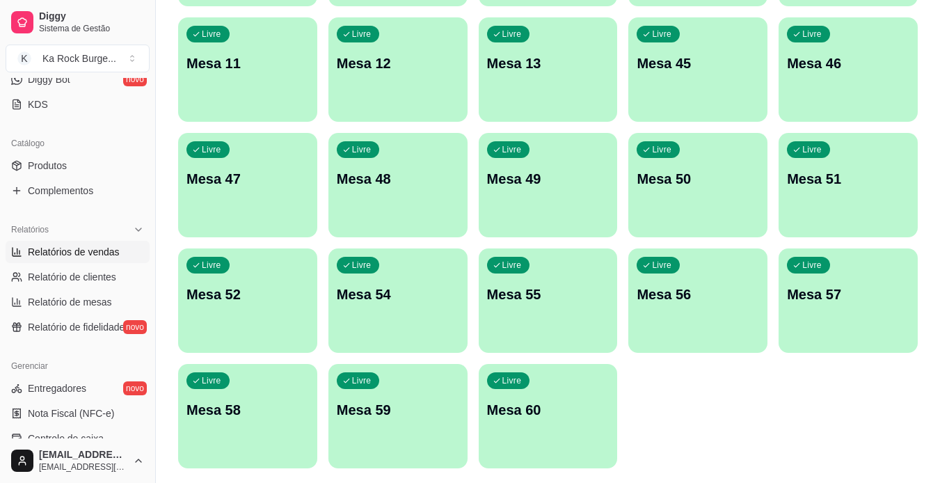
click at [89, 254] on span "Relatórios de vendas" at bounding box center [74, 252] width 92 height 14
select select "ALL"
select select "0"
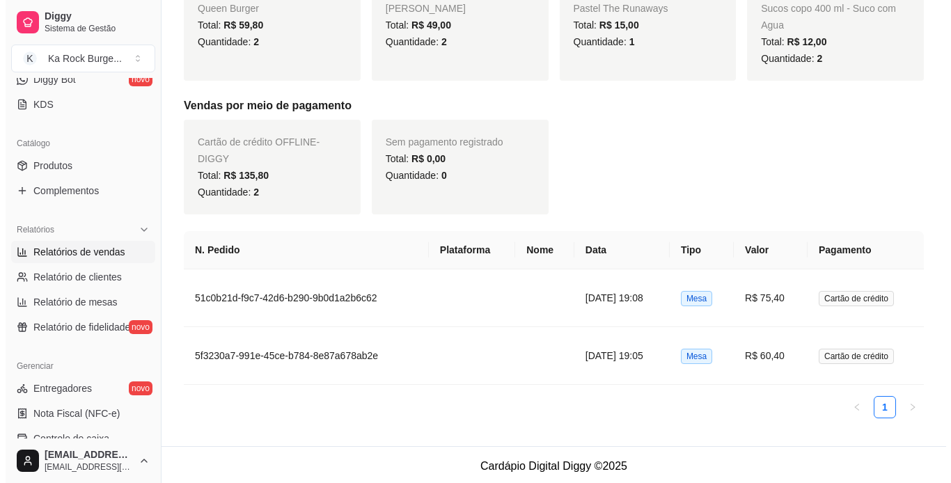
scroll to position [329, 0]
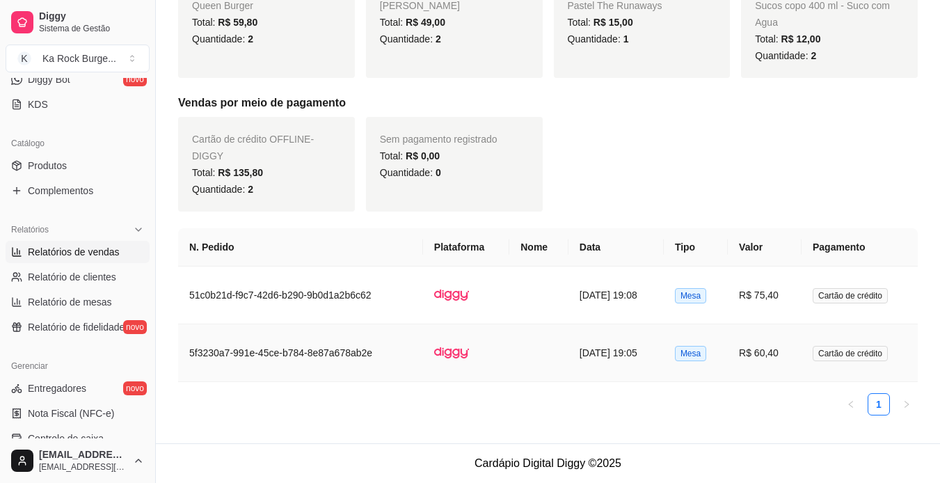
click at [509, 349] on td at bounding box center [538, 353] width 59 height 58
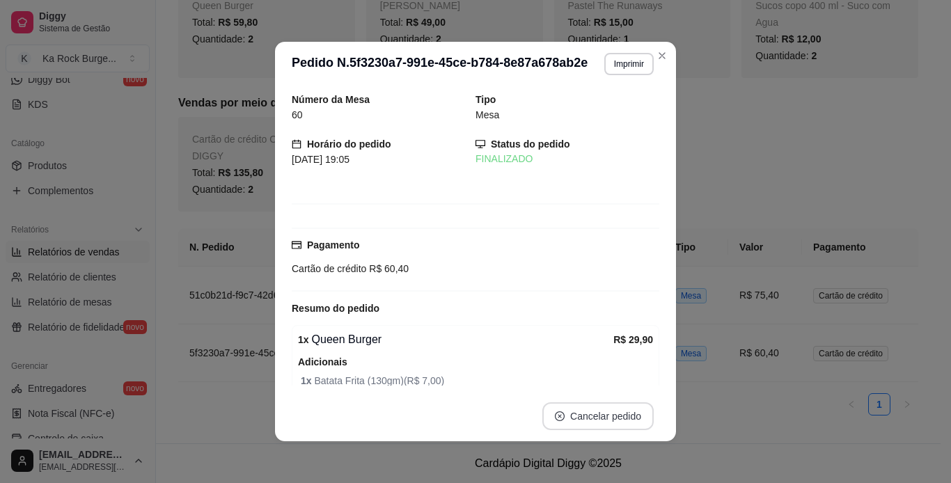
click at [620, 411] on button "Cancelar pedido" at bounding box center [597, 416] width 111 height 28
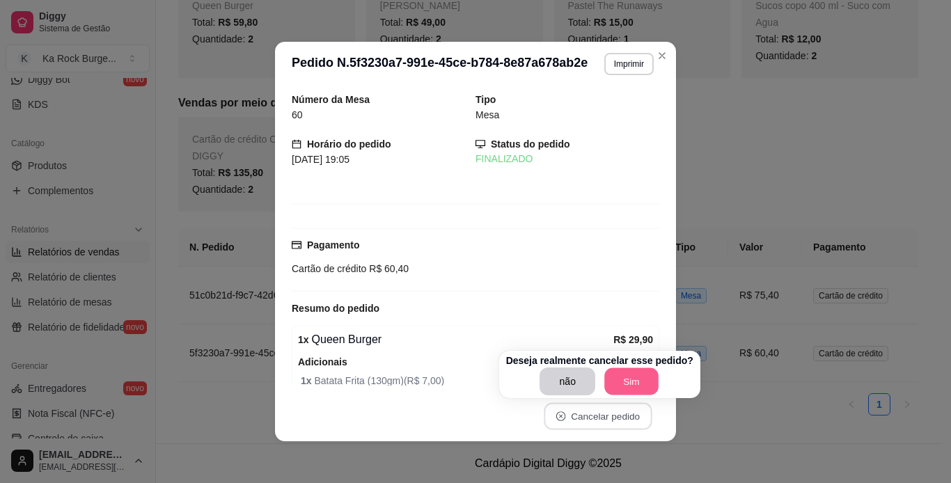
click at [632, 381] on button "Sim" at bounding box center [631, 381] width 54 height 27
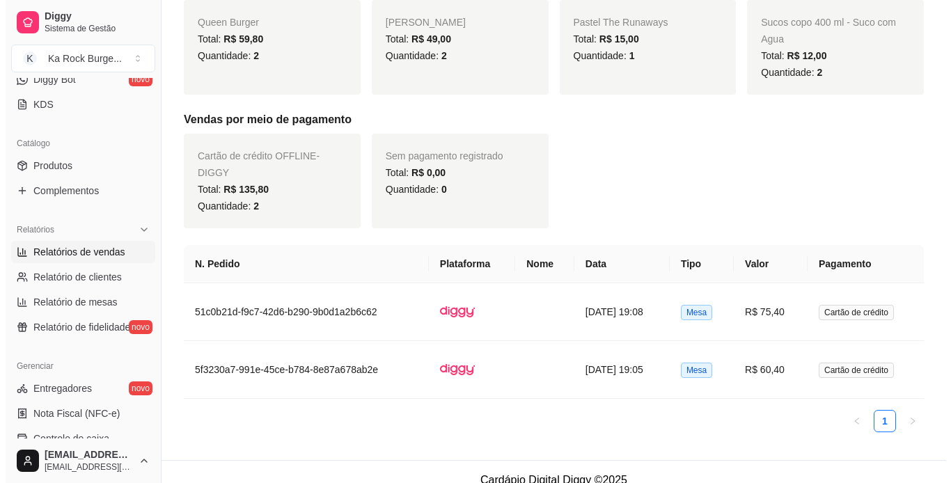
scroll to position [271, 0]
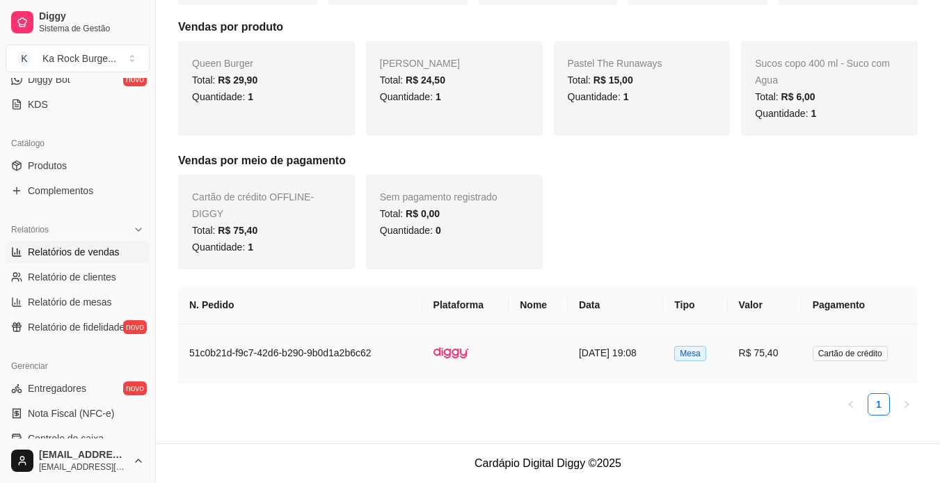
click at [532, 361] on td at bounding box center [538, 353] width 59 height 58
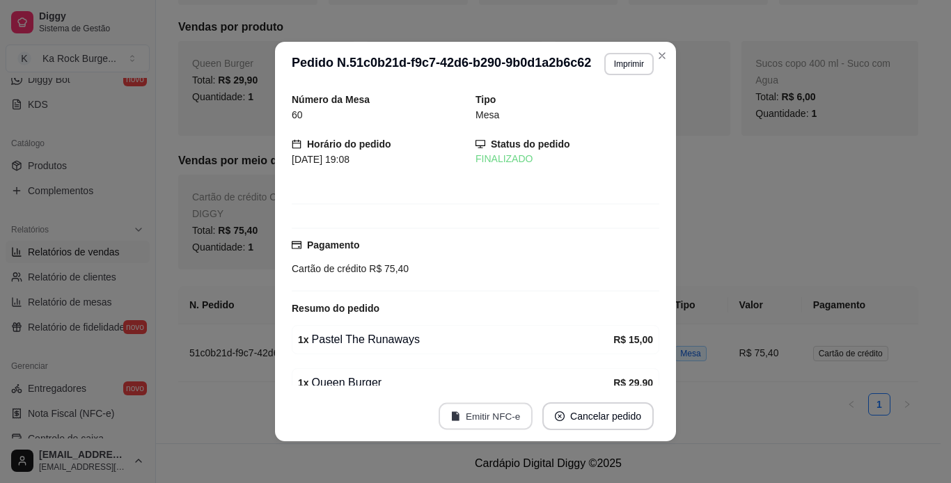
click at [482, 419] on button "Emitir NFC-e" at bounding box center [485, 416] width 94 height 27
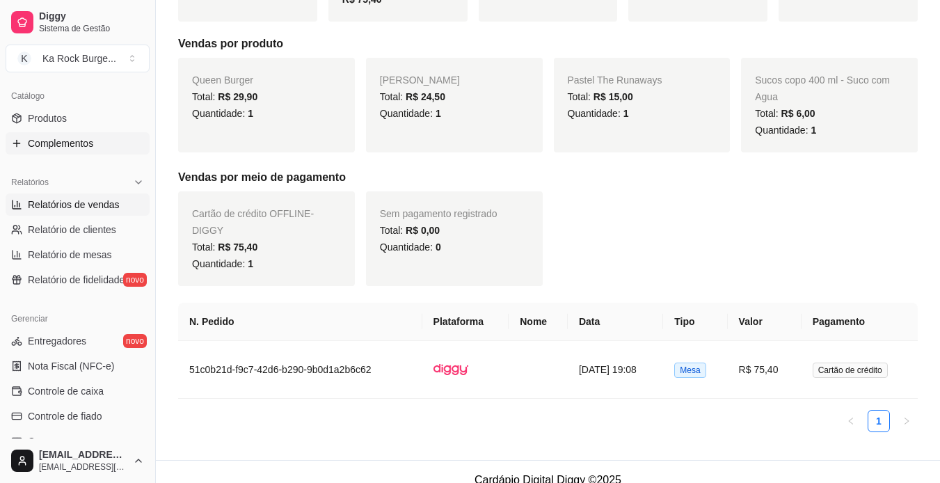
scroll to position [360, 0]
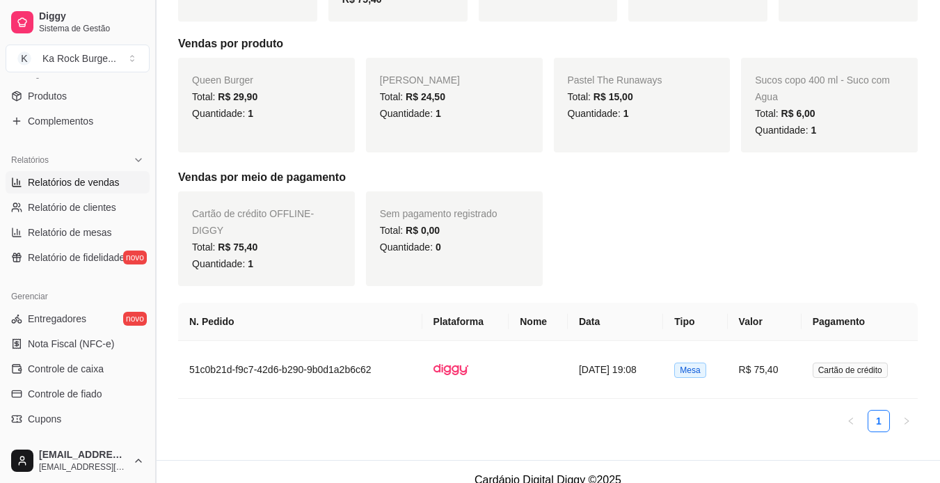
drag, startPoint x: 150, startPoint y: 256, endPoint x: 153, endPoint y: 225, distance: 31.5
click at [153, 225] on button "Toggle Sidebar" at bounding box center [155, 241] width 11 height 483
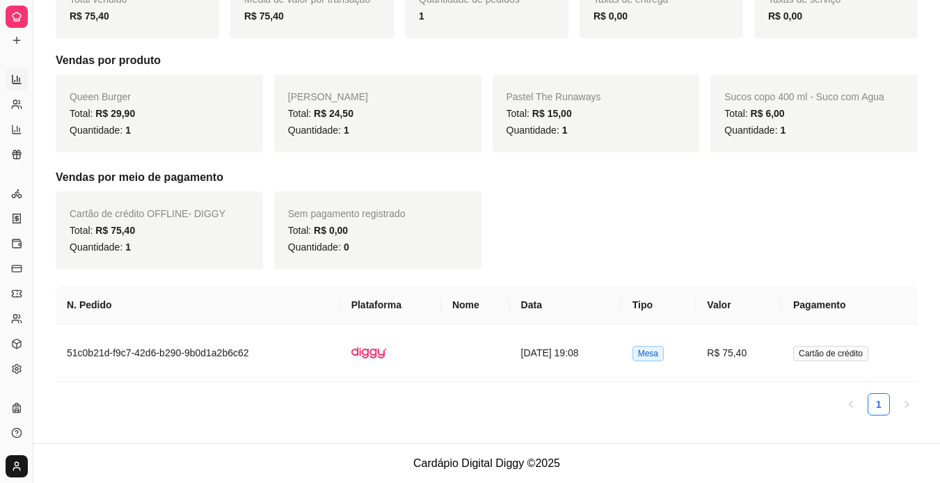
scroll to position [238, 0]
click at [32, 74] on button "Toggle Sidebar" at bounding box center [32, 241] width 11 height 483
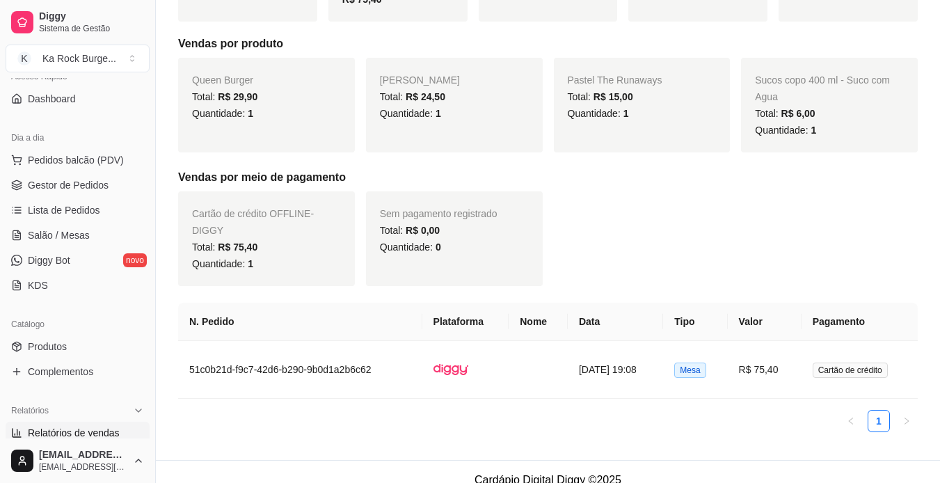
scroll to position [124, 0]
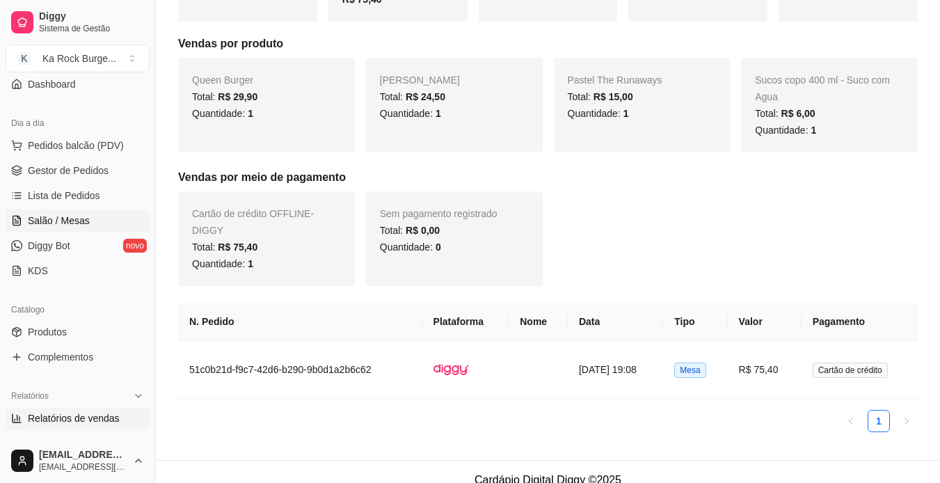
click at [94, 221] on link "Salão / Mesas" at bounding box center [78, 220] width 144 height 22
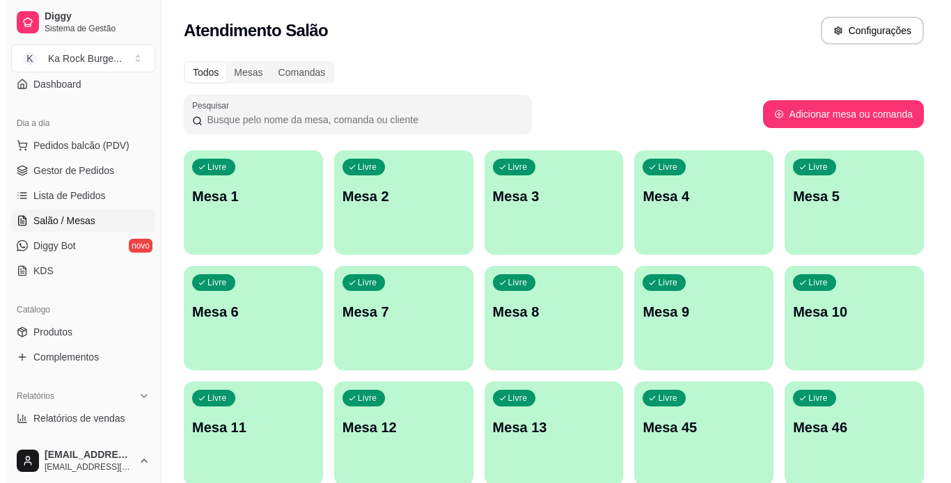
scroll to position [406, 0]
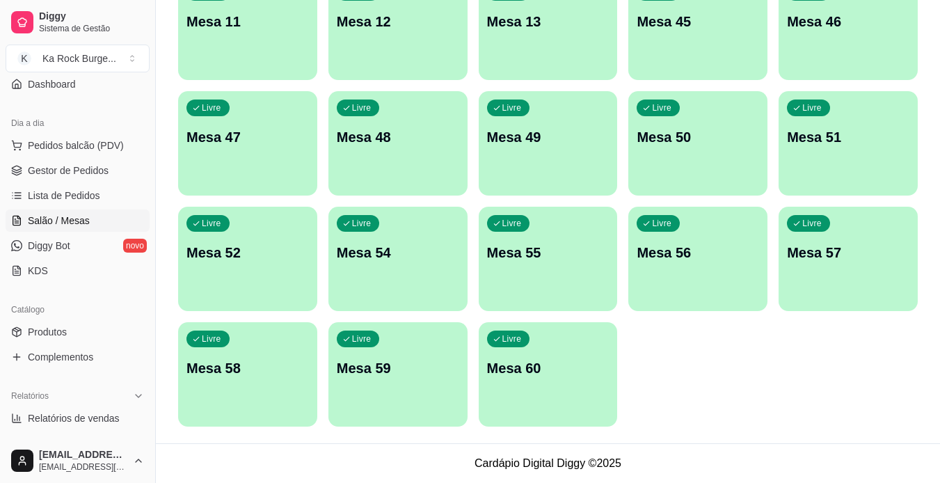
click at [520, 366] on p "Mesa 60" at bounding box center [548, 367] width 122 height 19
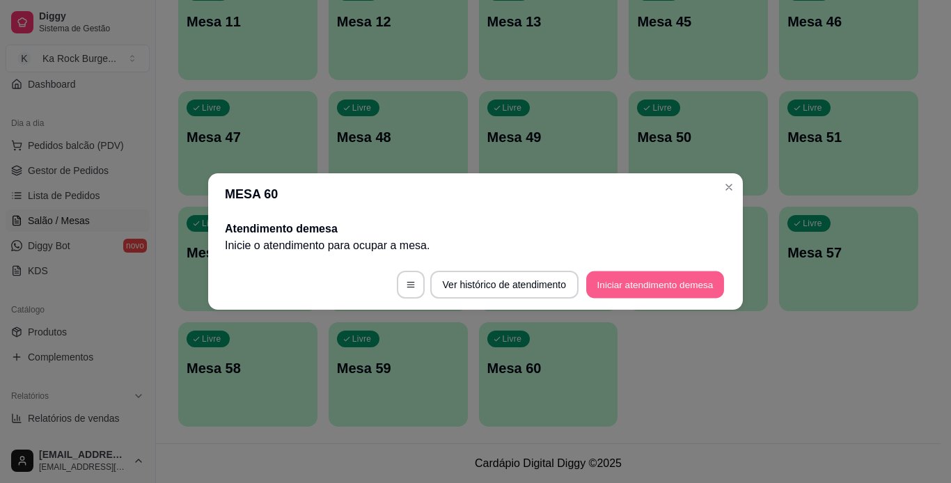
click at [624, 297] on button "Iniciar atendimento de mesa" at bounding box center [655, 284] width 138 height 27
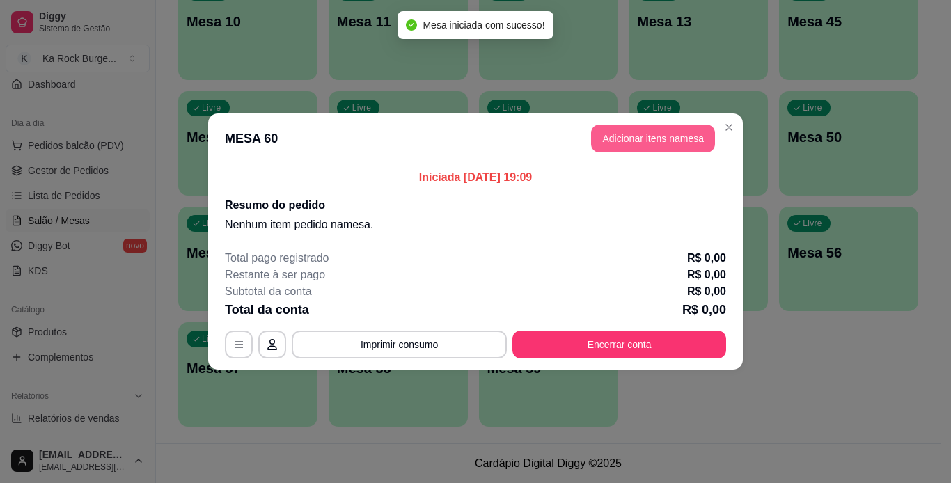
click at [640, 150] on button "Adicionar itens na mesa" at bounding box center [653, 139] width 124 height 28
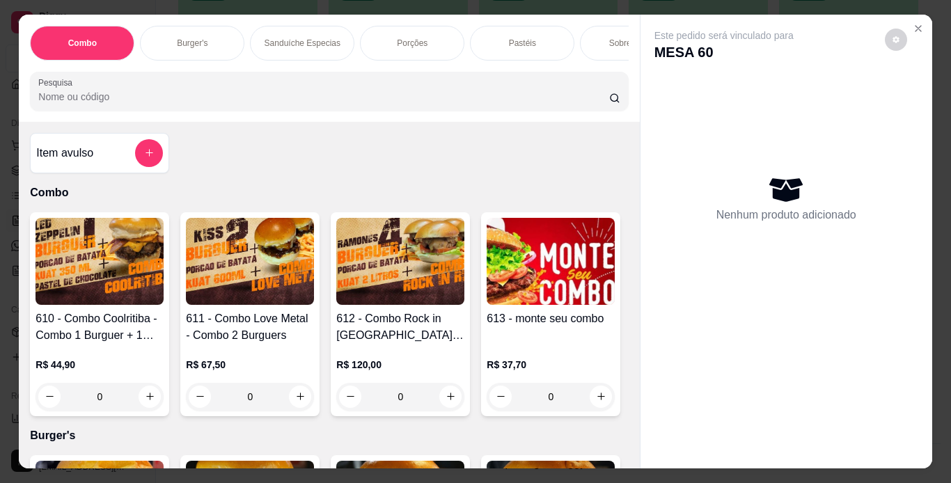
click at [190, 29] on div "Burger's" at bounding box center [192, 43] width 104 height 35
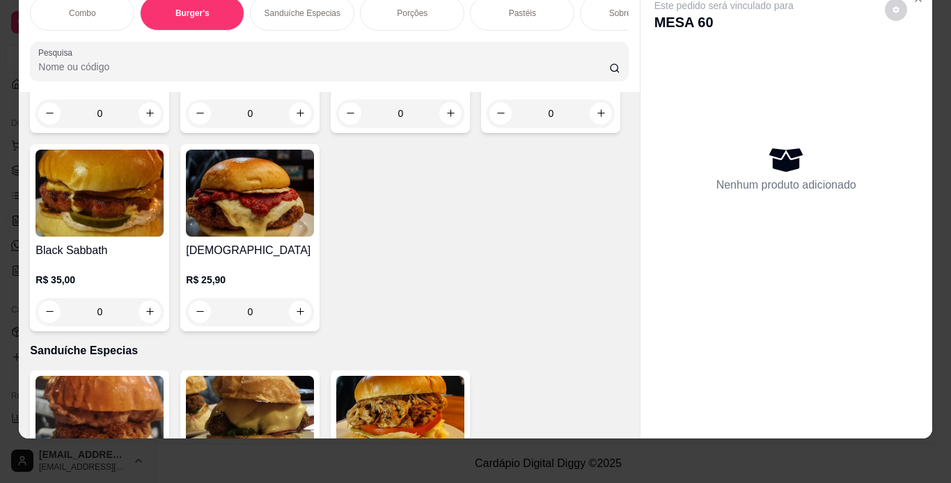
scroll to position [1528, 0]
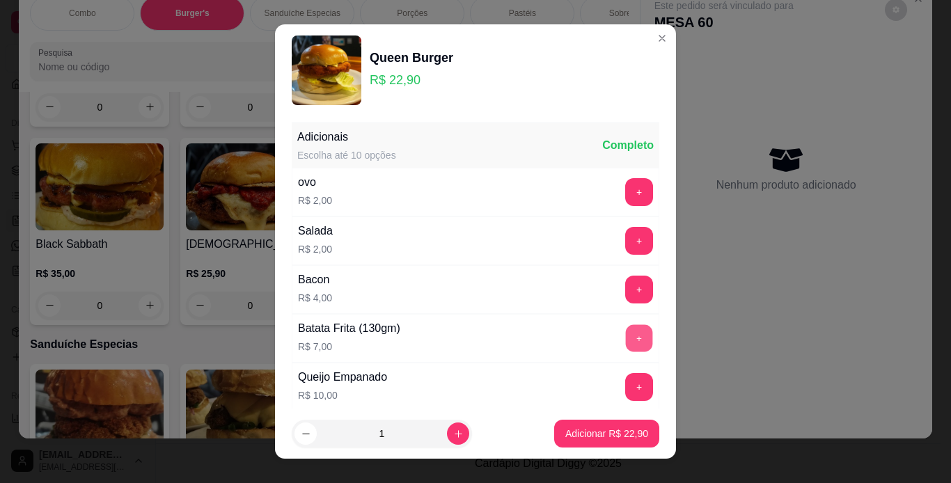
click at [626, 347] on button "+" at bounding box center [639, 337] width 27 height 27
click at [606, 429] on p "Adicionar R$ 29,90" at bounding box center [606, 434] width 83 height 14
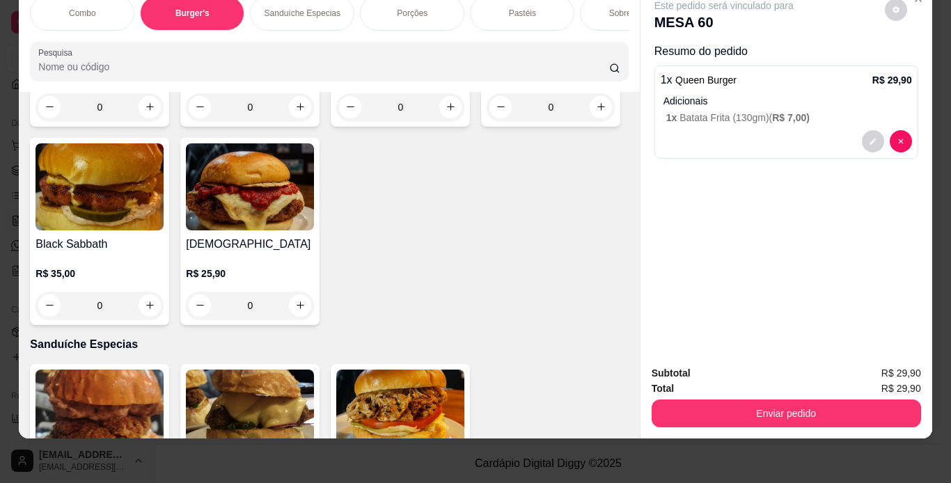
click at [427, 15] on div "Porções" at bounding box center [412, 13] width 104 height 35
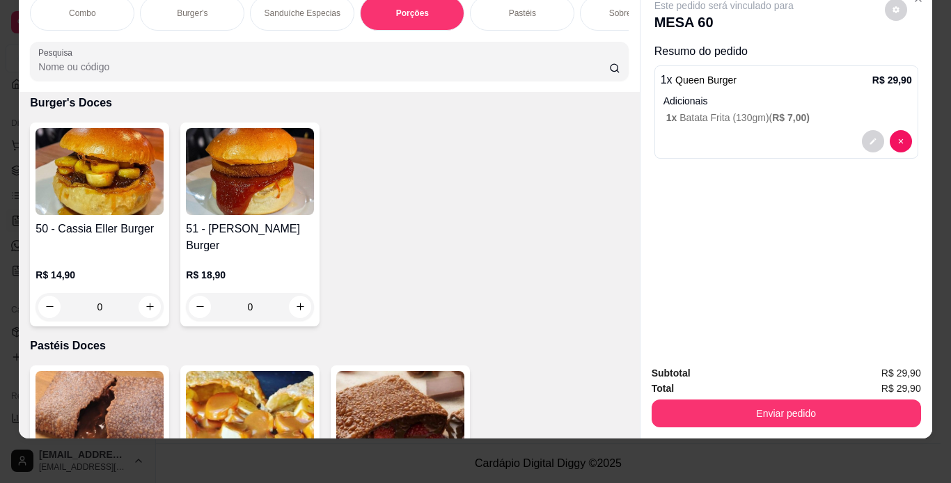
scroll to position [4041, 0]
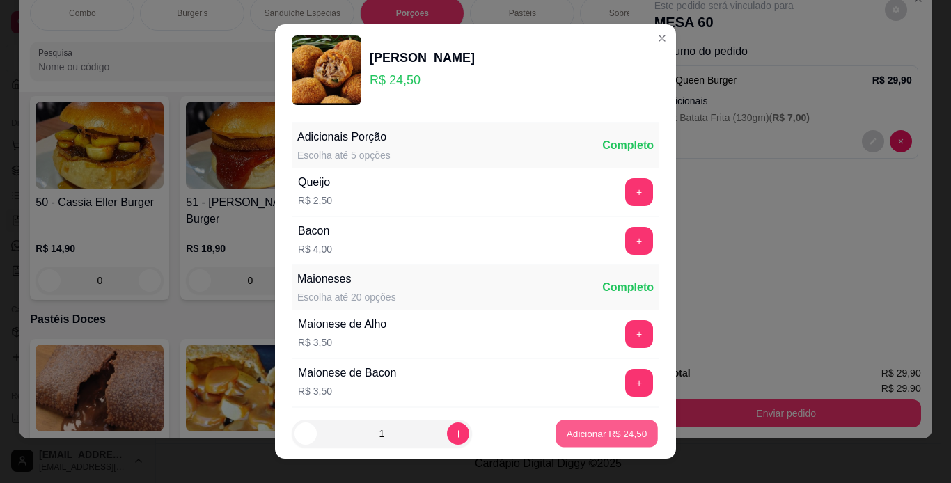
click at [606, 426] on button "Adicionar R$ 24,50" at bounding box center [606, 433] width 102 height 27
type input "1"
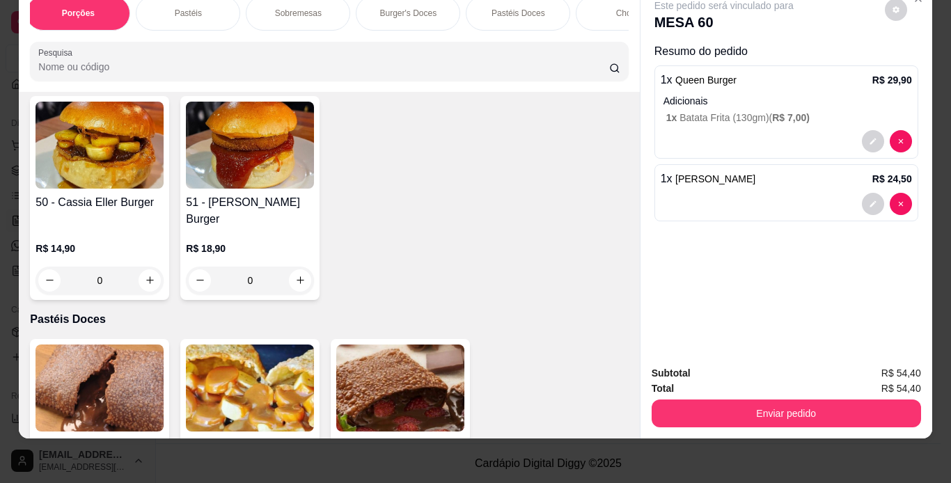
scroll to position [0, 362]
click at [491, 15] on div "Pastéis Doces" at bounding box center [490, 13] width 104 height 35
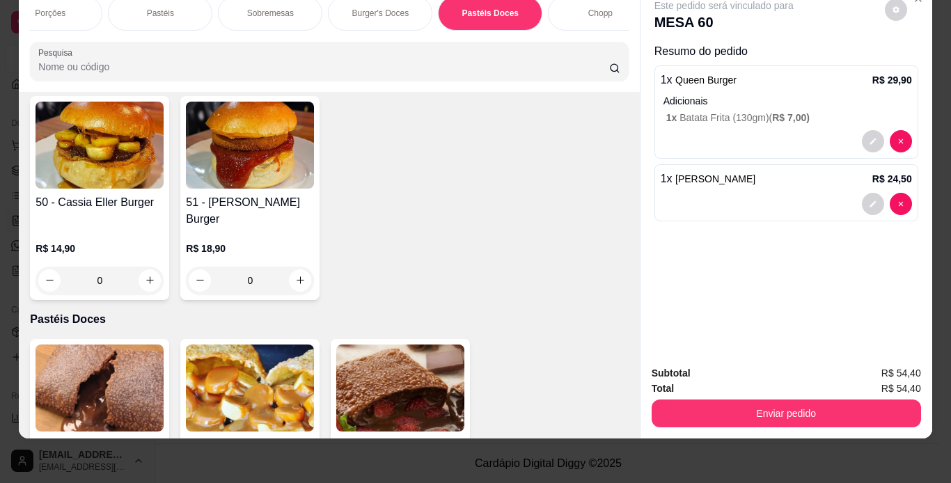
scroll to position [5202, 0]
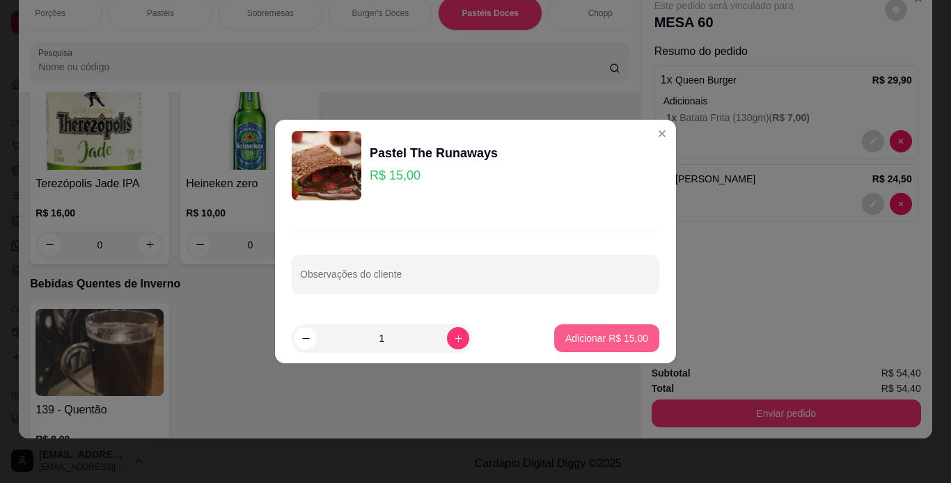
click at [594, 333] on p "Adicionar R$ 15,00" at bounding box center [606, 338] width 83 height 14
type input "1"
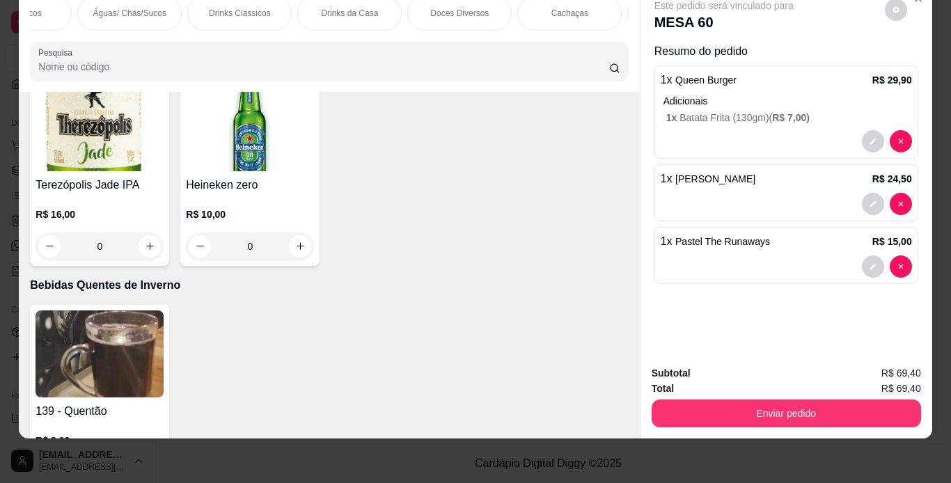
scroll to position [0, 1281]
click at [223, 8] on div "Águas/ Chás/Sucos" at bounding box center [231, 13] width 104 height 35
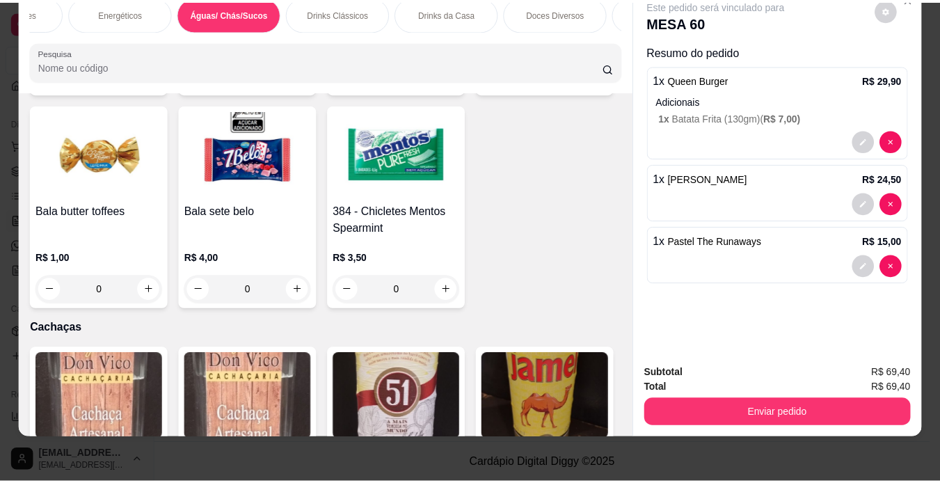
scroll to position [8855, 0]
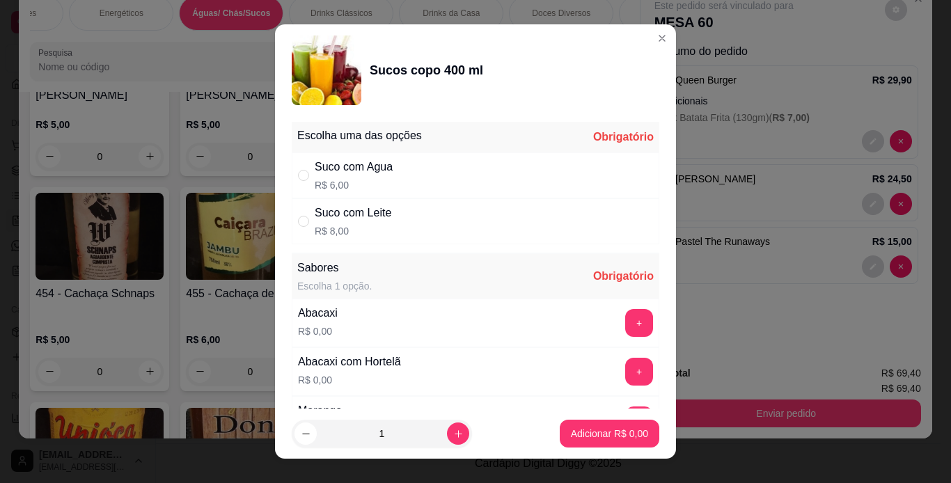
click at [438, 173] on div "Suco com Agua R$ 6,00" at bounding box center [475, 175] width 367 height 46
radio input "true"
click at [625, 328] on button "+" at bounding box center [639, 323] width 28 height 28
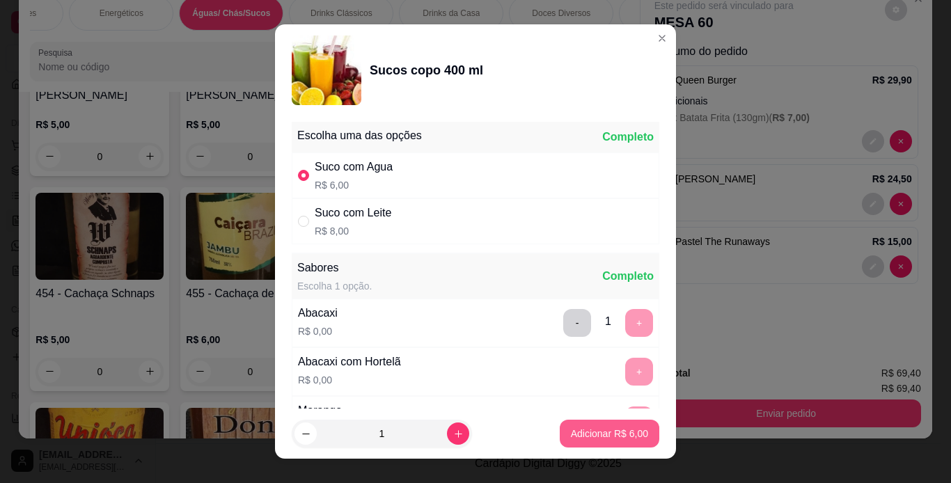
click at [601, 436] on p "Adicionar R$ 6,00" at bounding box center [609, 434] width 77 height 14
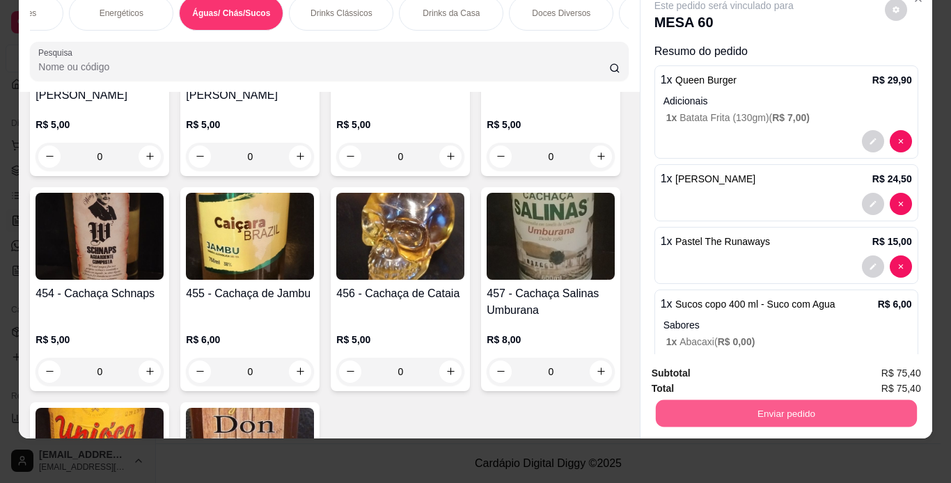
click at [770, 404] on button "Enviar pedido" at bounding box center [785, 413] width 261 height 27
click at [768, 374] on button "Não registrar e enviar pedido" at bounding box center [740, 369] width 141 height 26
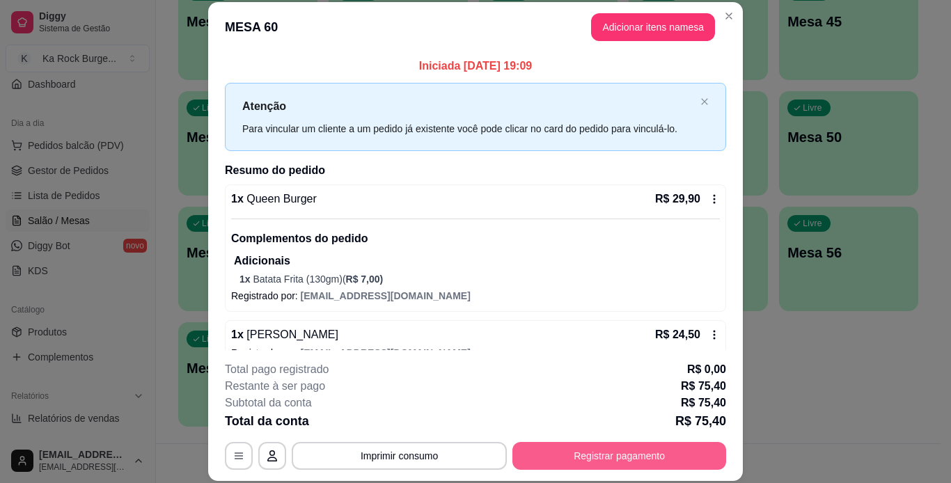
click at [680, 454] on button "Registrar pagamento" at bounding box center [619, 456] width 214 height 28
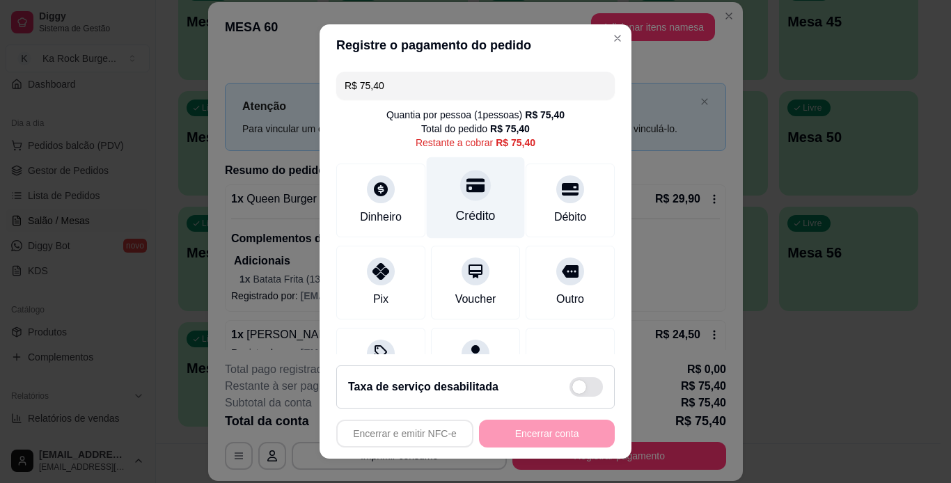
click at [459, 202] on div "Crédito" at bounding box center [476, 197] width 98 height 81
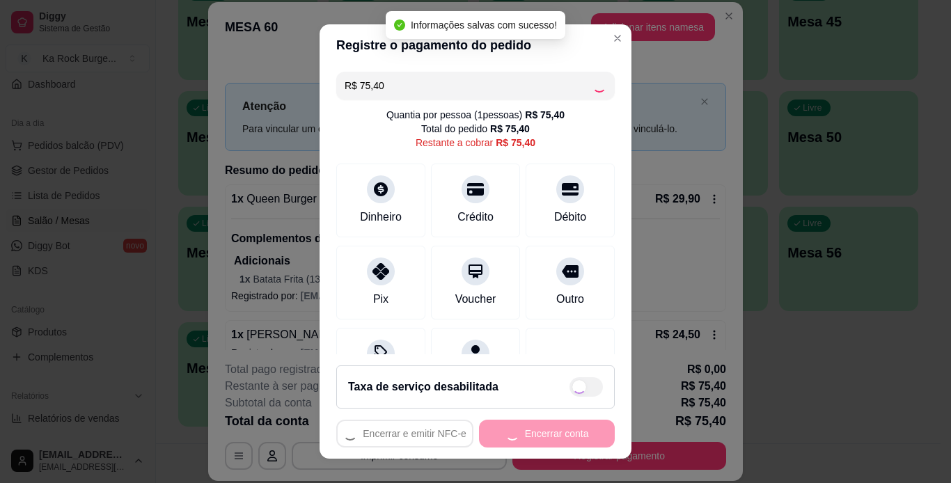
type input "R$ 0,00"
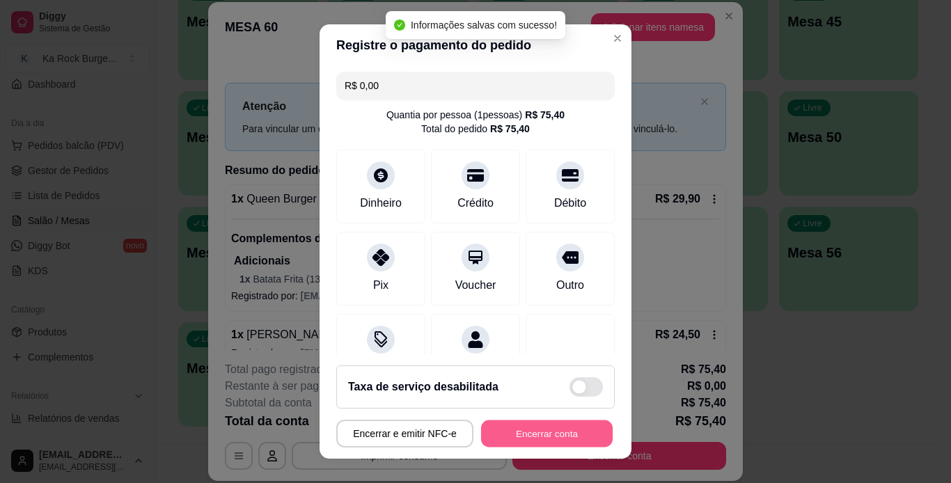
click at [540, 429] on button "Encerrar conta" at bounding box center [547, 433] width 132 height 27
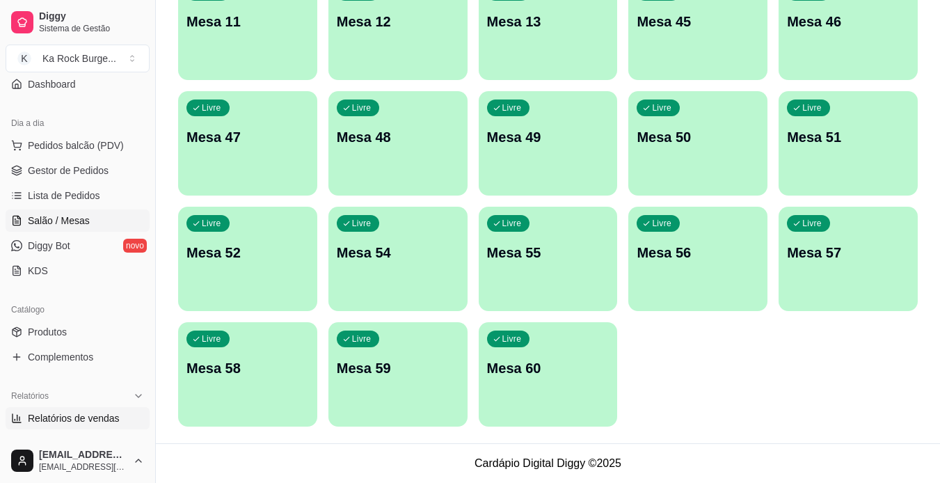
click at [113, 421] on span "Relatórios de vendas" at bounding box center [74, 418] width 92 height 14
select select "ALL"
select select "0"
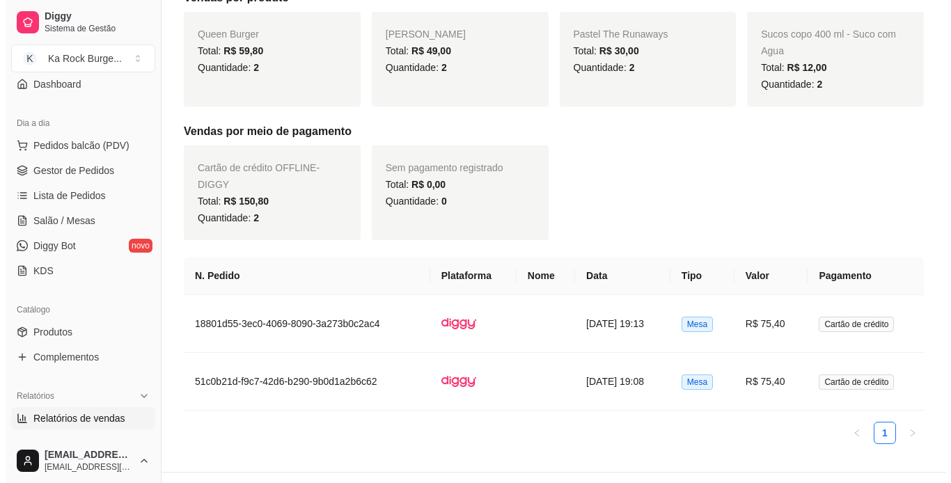
scroll to position [329, 0]
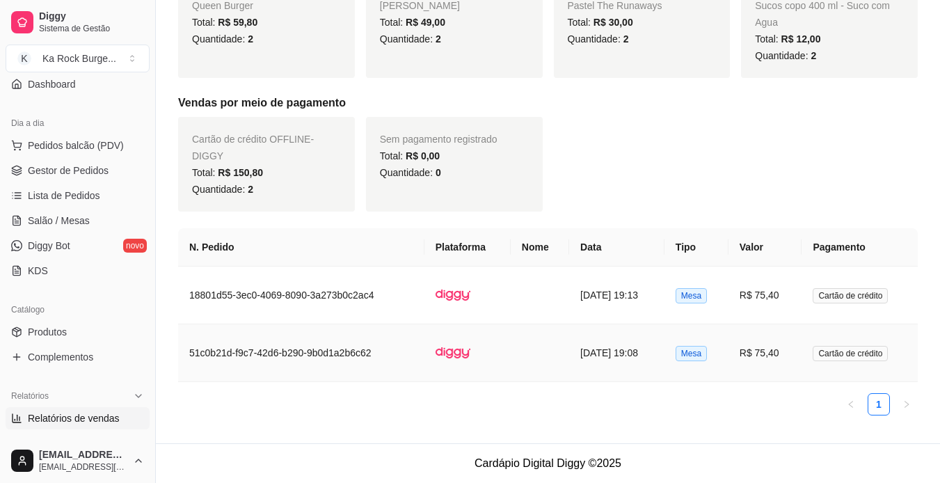
click at [786, 354] on td "R$ 75,40" at bounding box center [766, 353] width 74 height 58
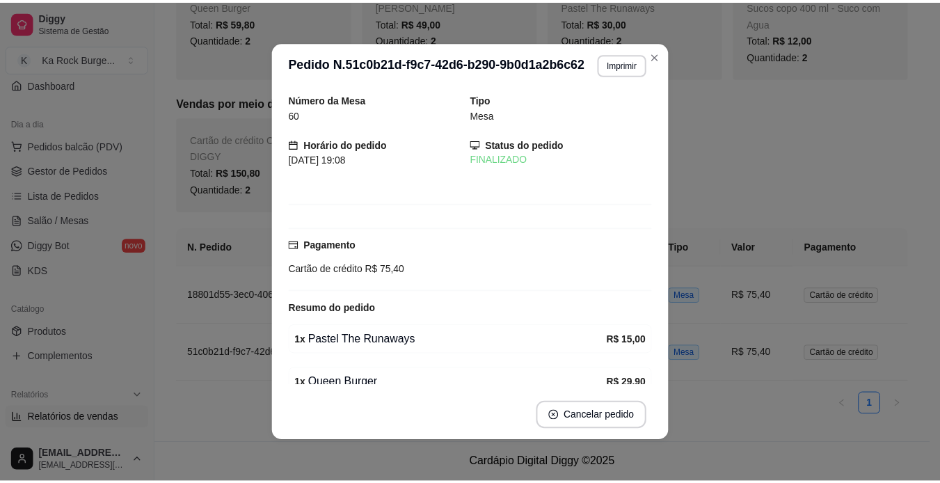
scroll to position [312, 0]
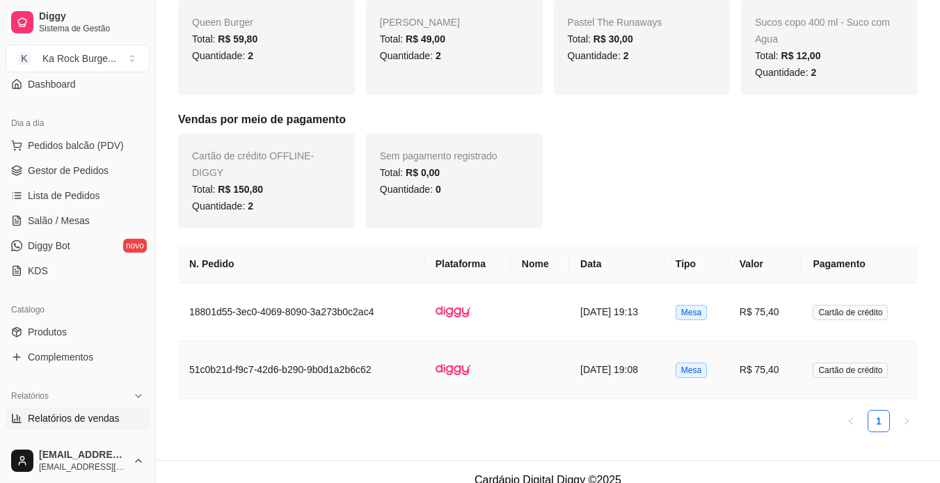
click at [511, 363] on td at bounding box center [540, 370] width 58 height 58
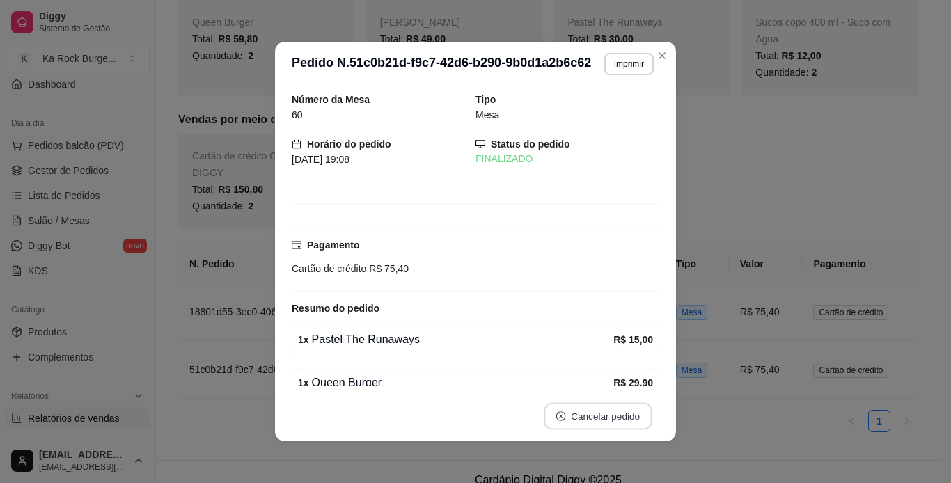
click at [594, 421] on button "Cancelar pedido" at bounding box center [598, 416] width 108 height 27
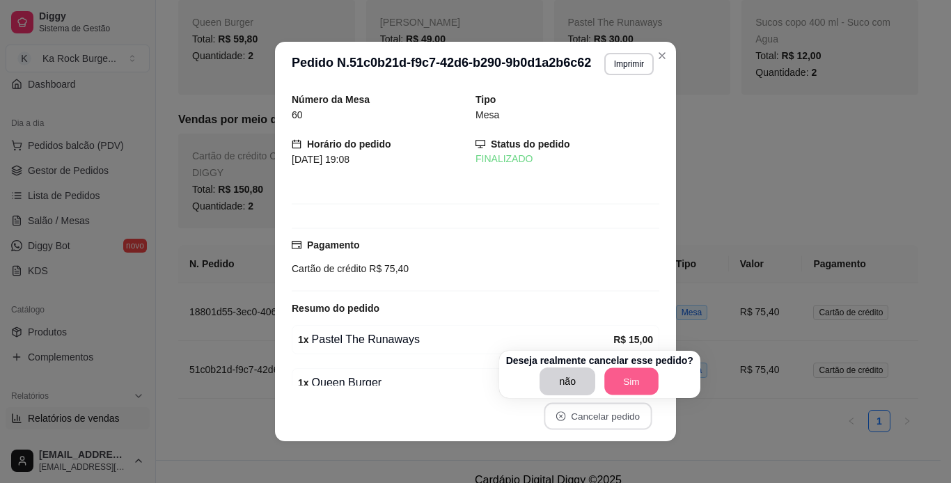
click at [632, 384] on button "Sim" at bounding box center [631, 381] width 54 height 27
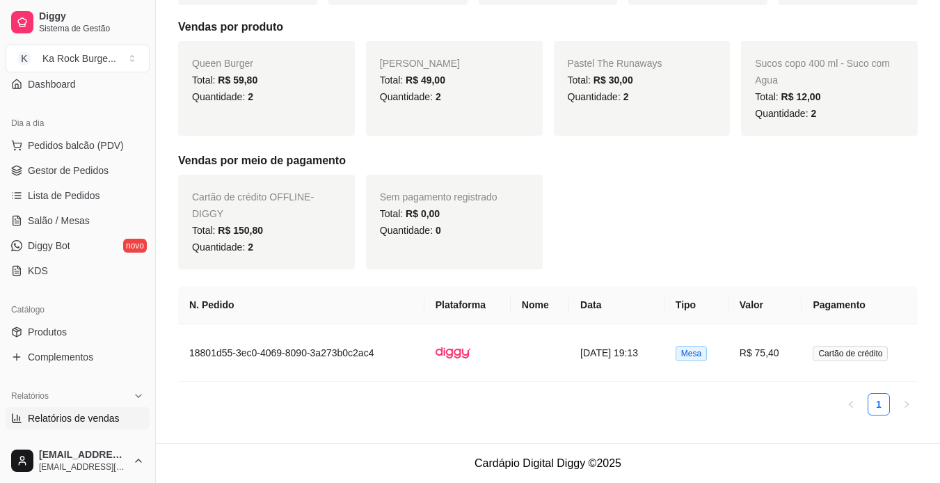
scroll to position [271, 0]
click at [87, 225] on span "Salão / Mesas" at bounding box center [59, 221] width 62 height 14
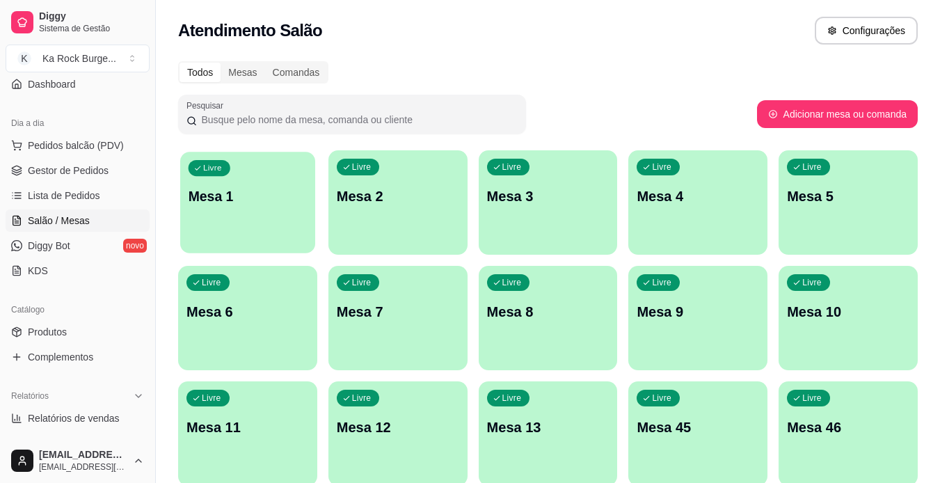
click at [215, 212] on div "Livre Mesa 1" at bounding box center [247, 194] width 135 height 85
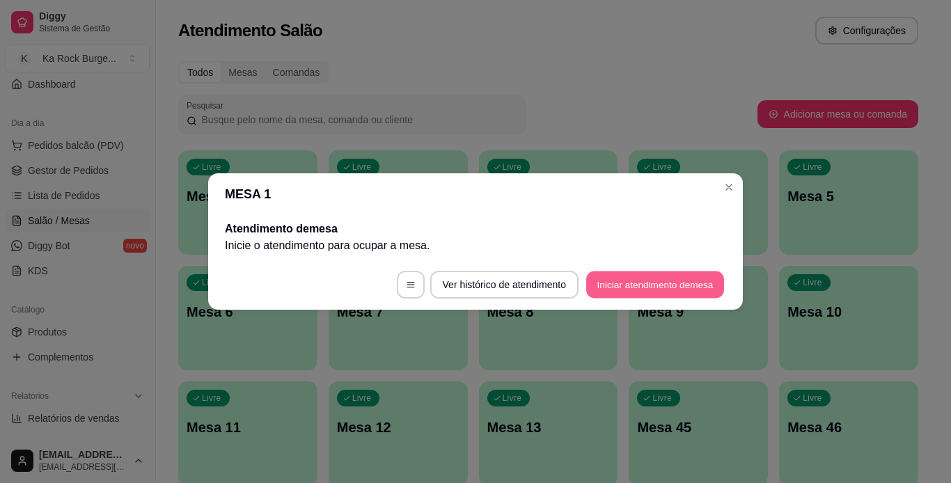
click at [630, 292] on button "Iniciar atendimento de mesa" at bounding box center [655, 284] width 138 height 27
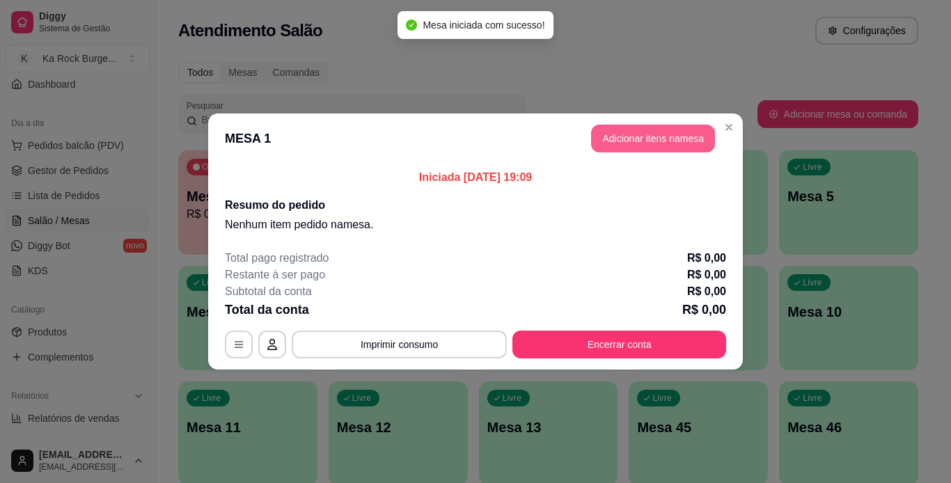
click at [656, 145] on button "Adicionar itens na mesa" at bounding box center [653, 139] width 124 height 28
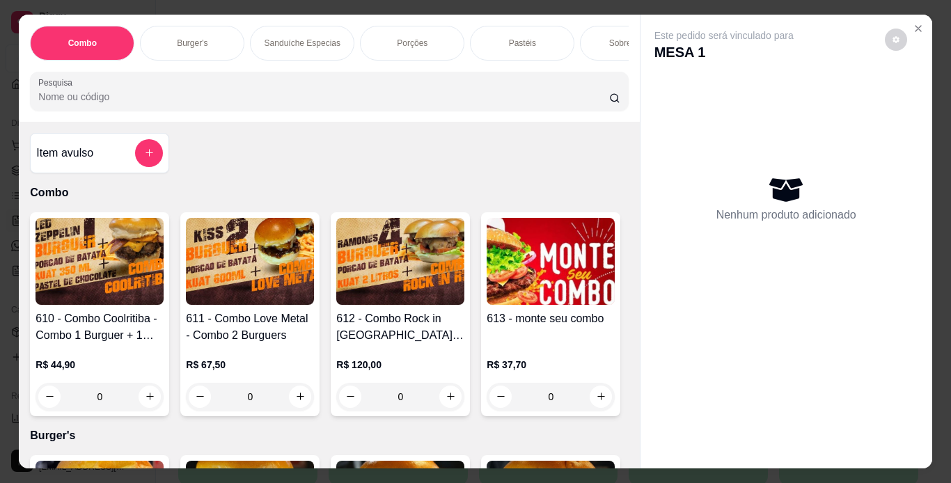
click at [189, 40] on p "Burger's" at bounding box center [192, 43] width 31 height 11
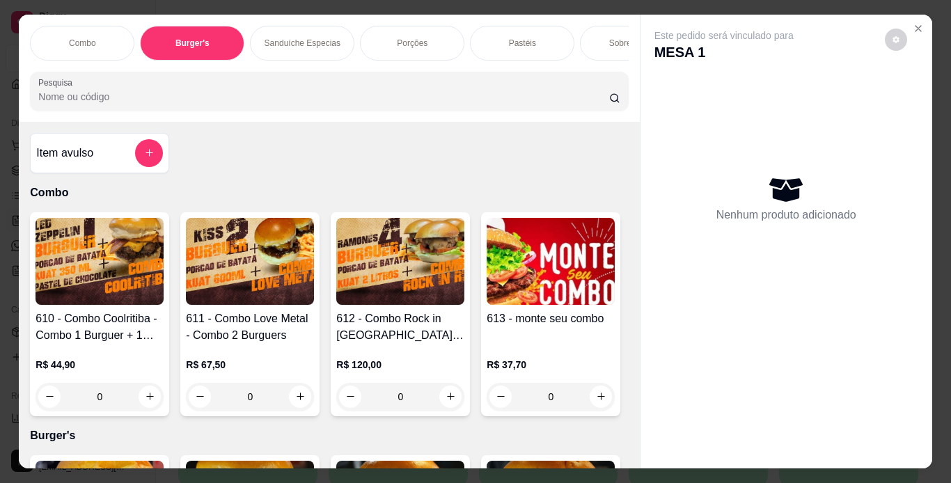
scroll to position [35, 0]
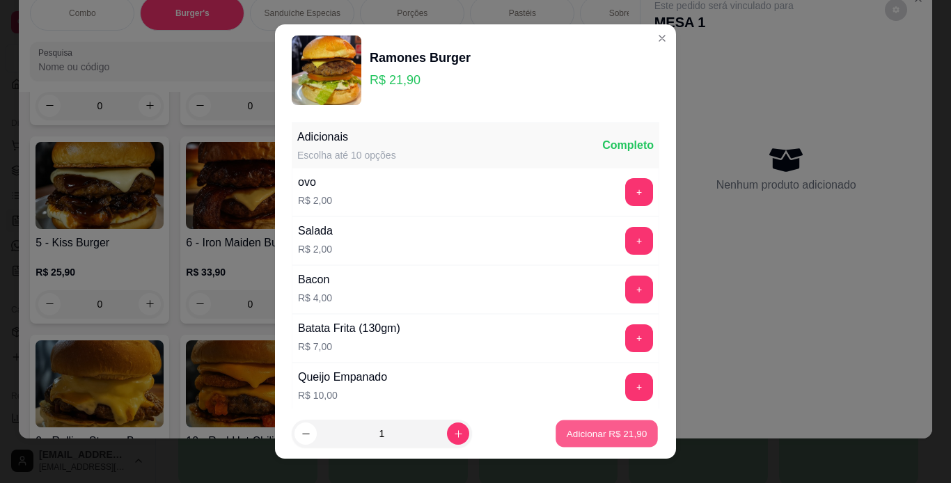
click at [618, 431] on p "Adicionar R$ 21,90" at bounding box center [607, 433] width 81 height 13
type input "1"
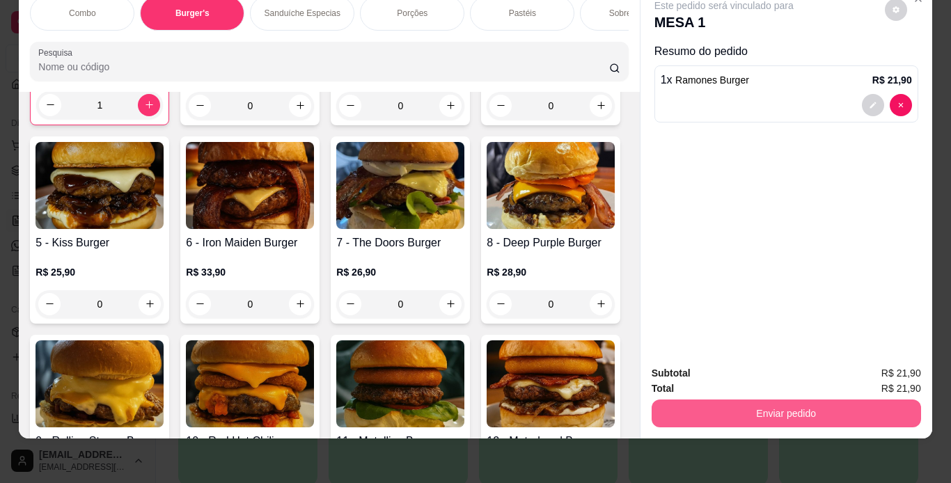
click at [796, 401] on button "Enviar pedido" at bounding box center [785, 414] width 269 height 28
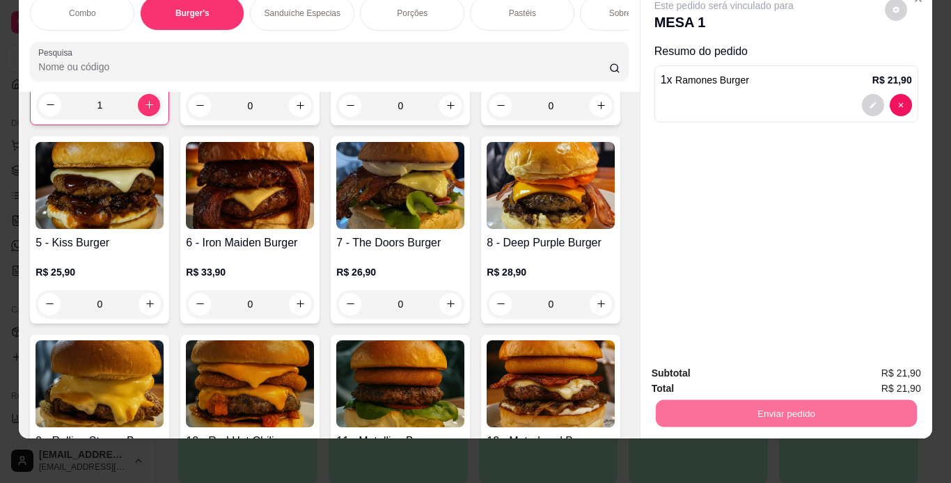
click at [868, 373] on button "Sim, quero registrar" at bounding box center [872, 369] width 100 height 26
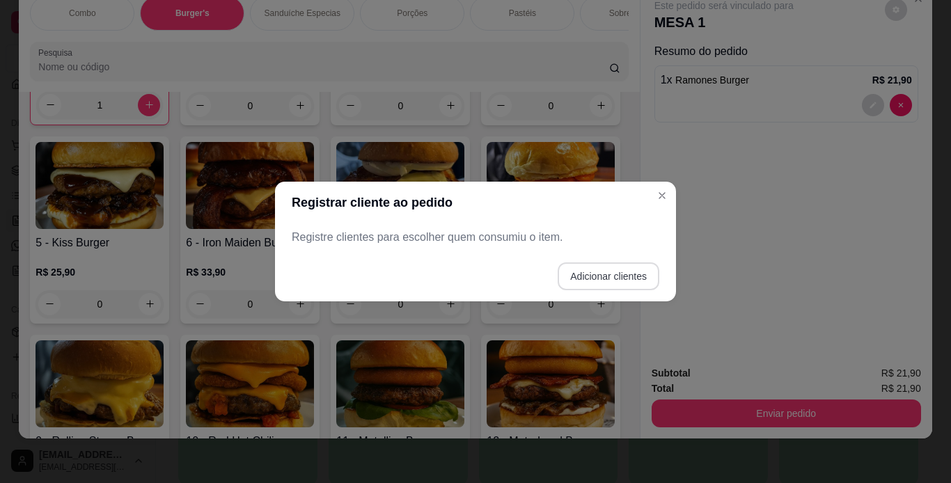
click at [592, 272] on button "Adicionar clientes" at bounding box center [609, 276] width 102 height 28
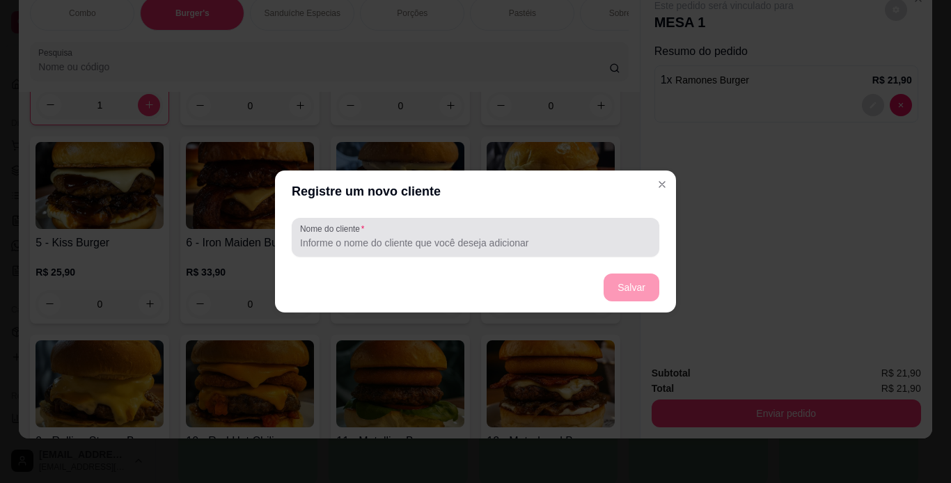
click at [576, 241] on input "Nome do cliente" at bounding box center [475, 243] width 351 height 14
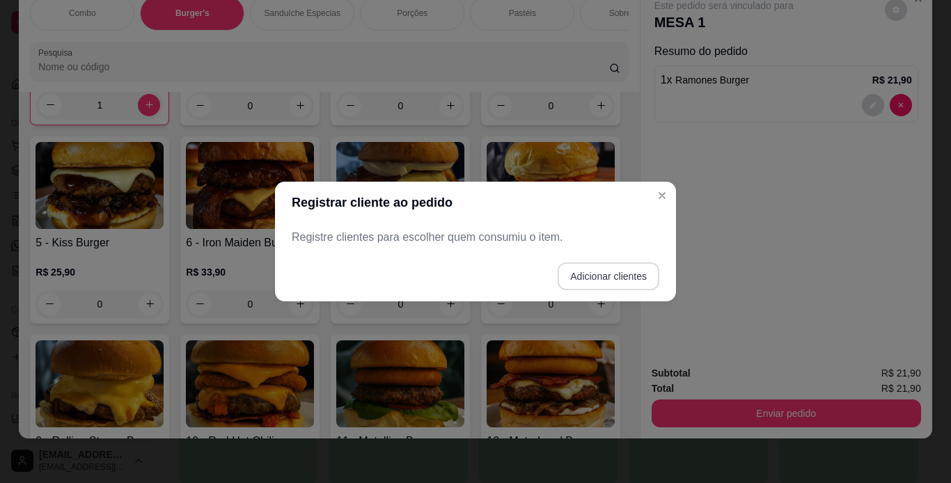
click at [641, 280] on button "Adicionar clientes" at bounding box center [609, 276] width 102 height 28
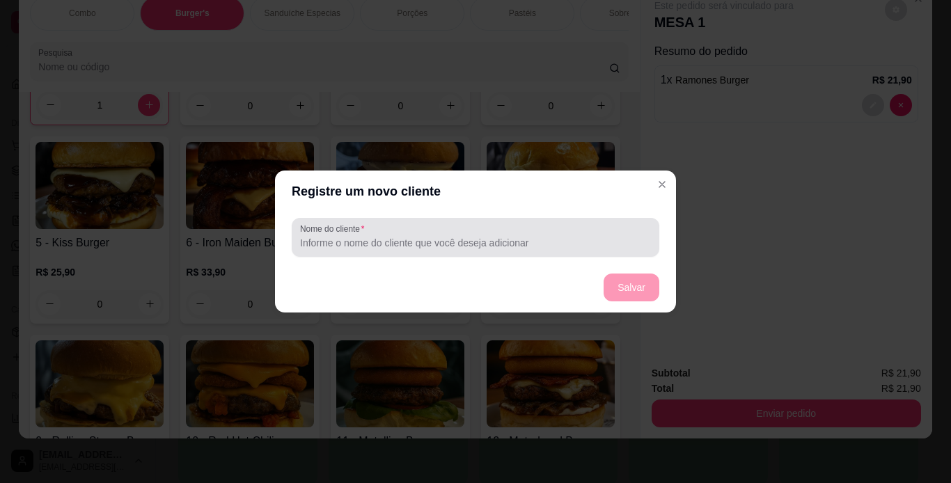
click at [473, 246] on input "Nome do cliente" at bounding box center [475, 243] width 351 height 14
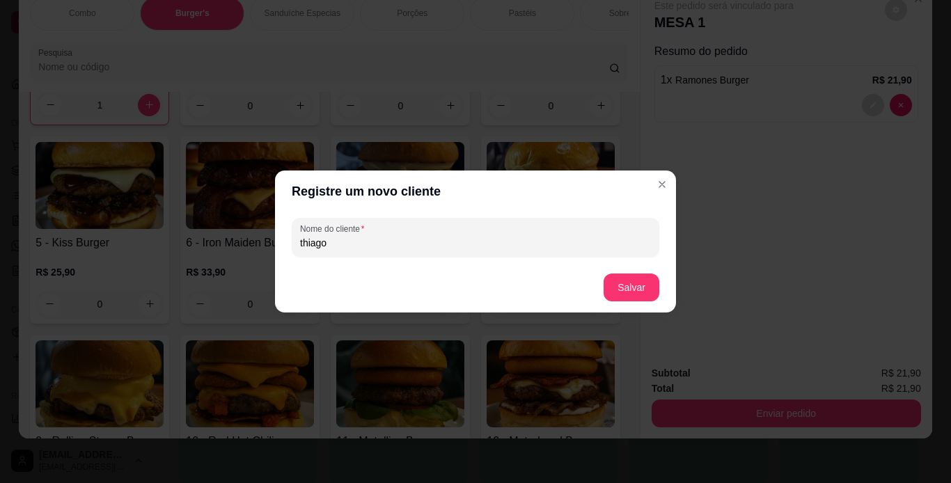
type input "thiago"
click at [663, 292] on footer "Salvar" at bounding box center [475, 287] width 401 height 50
click at [656, 292] on button "Salvar" at bounding box center [631, 287] width 54 height 27
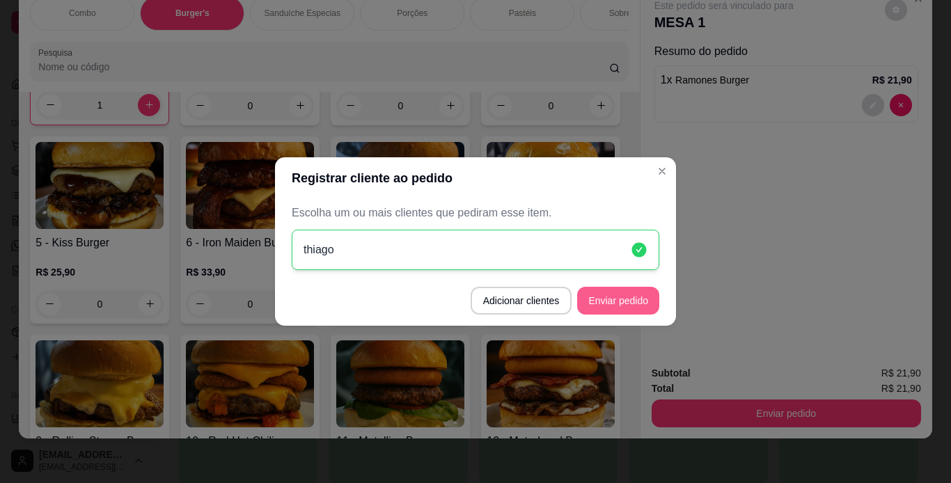
click at [639, 304] on button "Enviar pedido" at bounding box center [618, 301] width 82 height 28
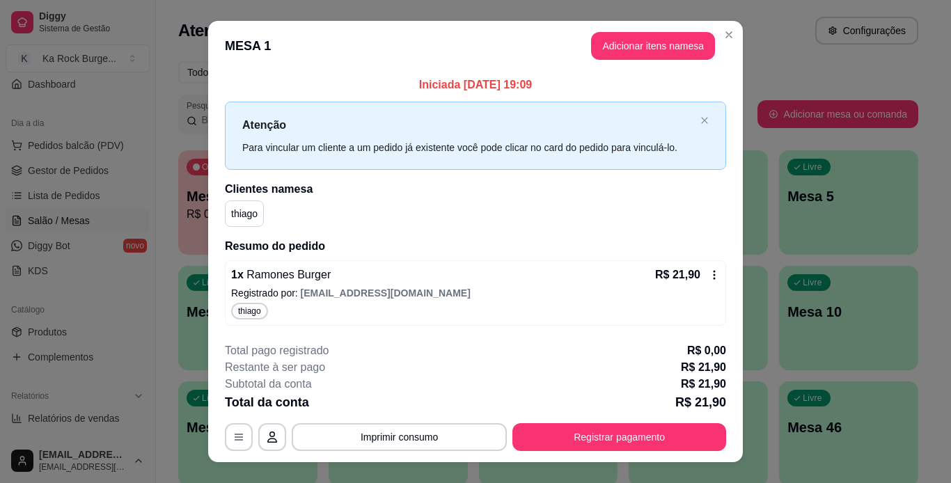
click at [711, 277] on icon at bounding box center [714, 274] width 11 height 11
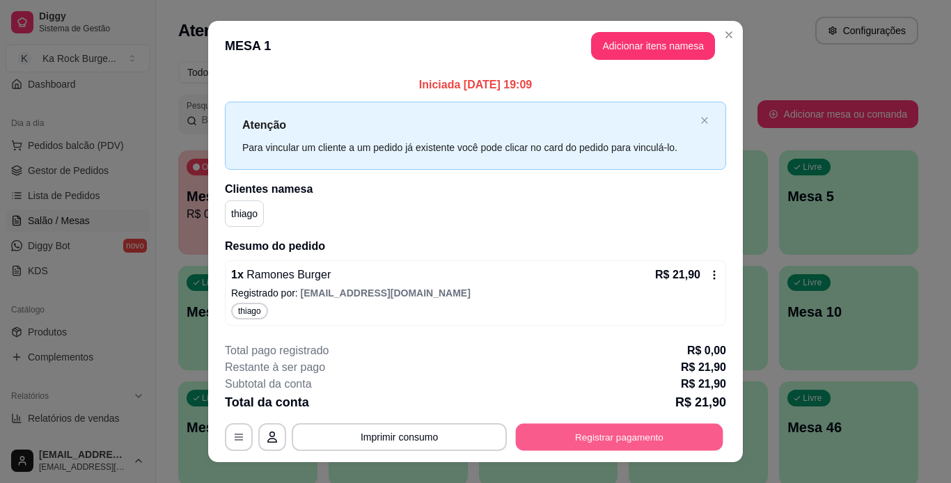
click at [653, 443] on button "Registrar pagamento" at bounding box center [619, 436] width 207 height 27
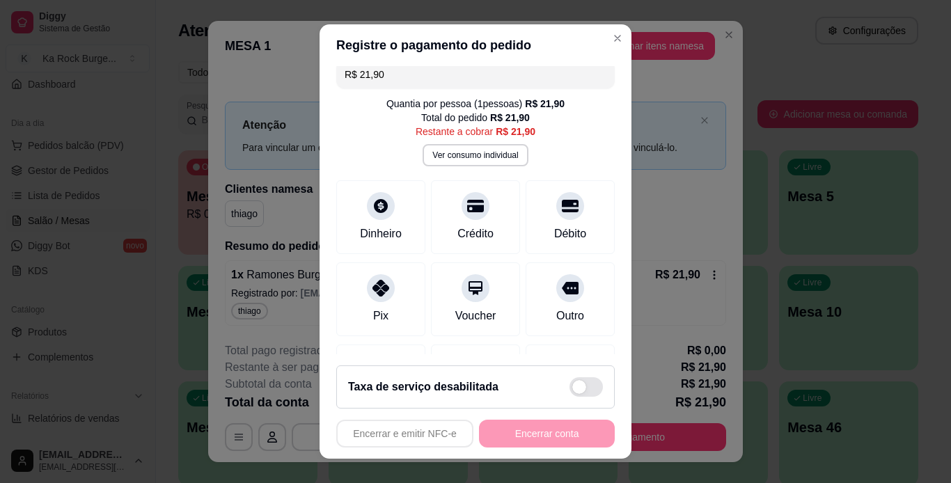
scroll to position [0, 0]
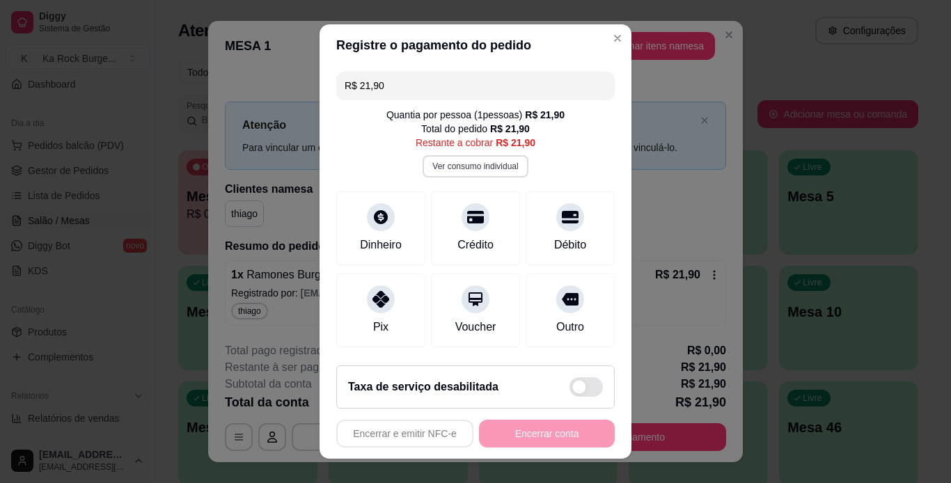
click at [486, 165] on button "Ver consumo individual" at bounding box center [474, 166] width 105 height 22
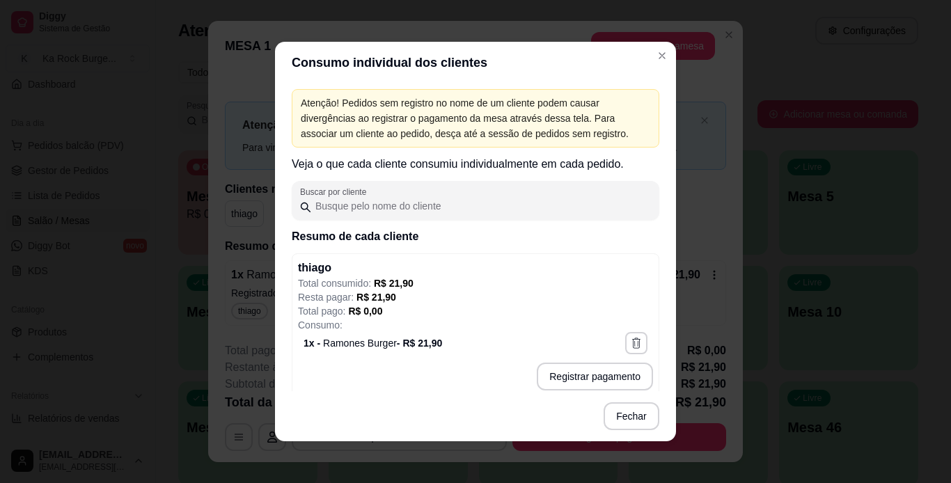
scroll to position [11, 0]
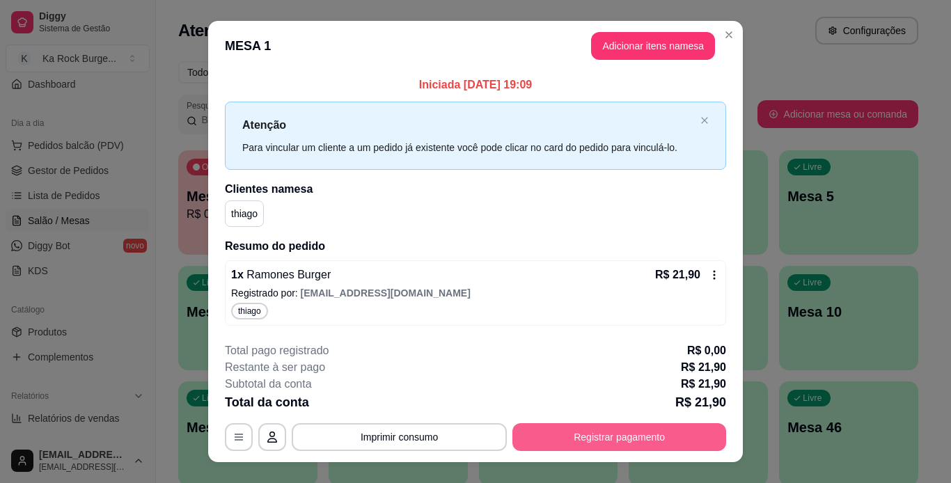
click at [562, 432] on button "Registrar pagamento" at bounding box center [619, 437] width 214 height 28
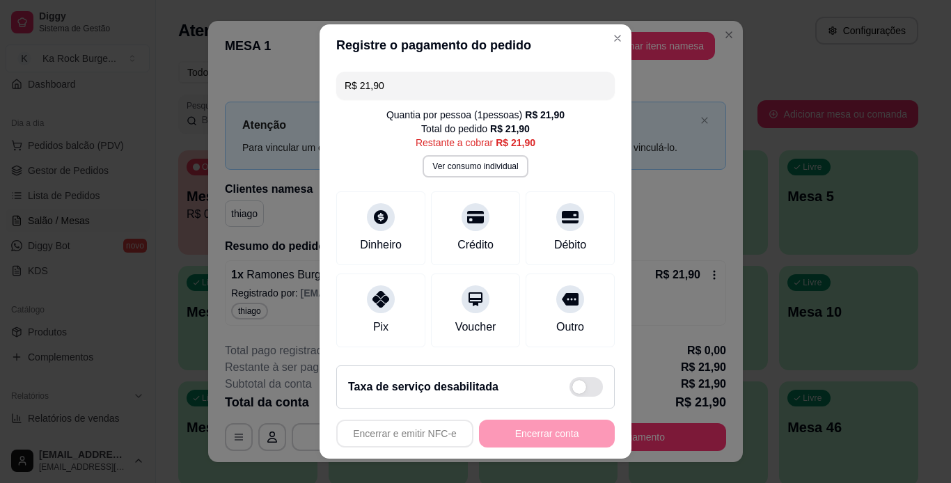
drag, startPoint x: 626, startPoint y: 221, endPoint x: 659, endPoint y: 155, distance: 74.4
click at [626, 220] on div "Registre o pagamento do pedido R$ 21,90 Quantia por pessoa ( 1 pessoas) R$ 21,9…" at bounding box center [475, 241] width 951 height 483
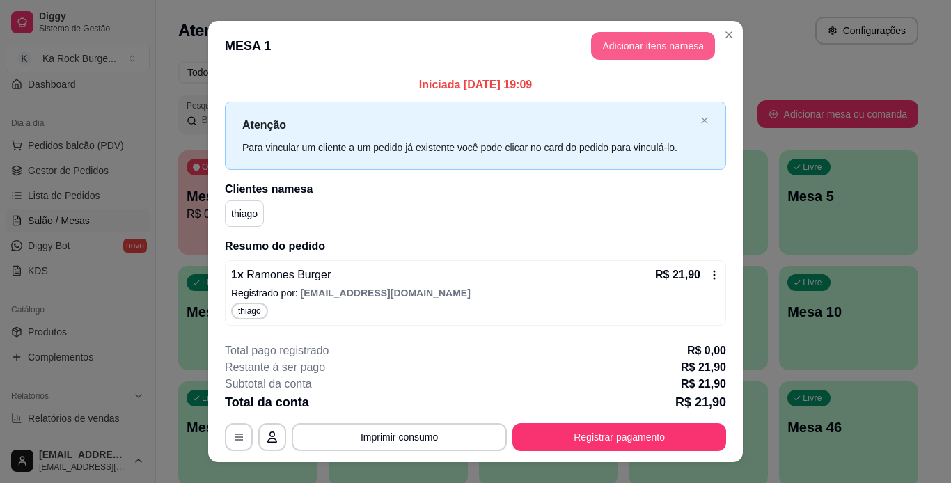
click at [664, 45] on button "Adicionar itens na mesa" at bounding box center [653, 46] width 124 height 28
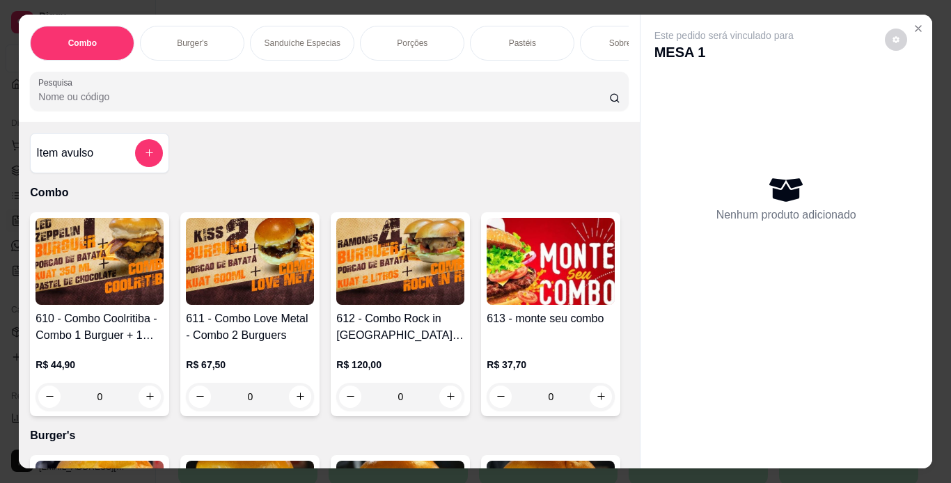
click at [218, 31] on div "Burger's" at bounding box center [192, 43] width 104 height 35
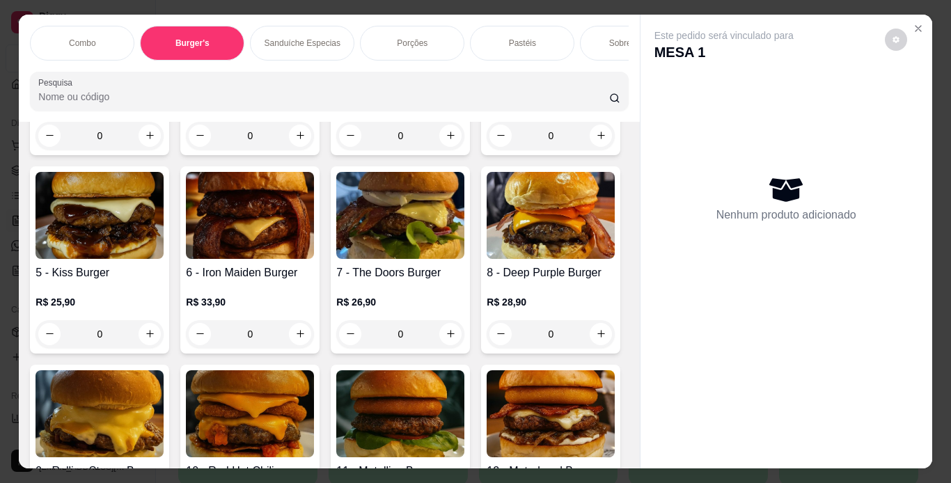
scroll to position [35, 0]
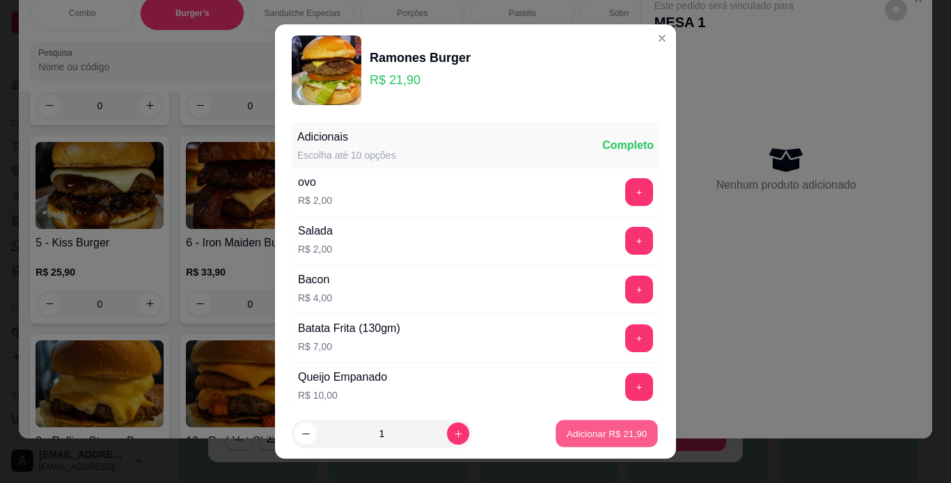
click at [588, 432] on p "Adicionar R$ 21,90" at bounding box center [607, 433] width 81 height 13
type input "1"
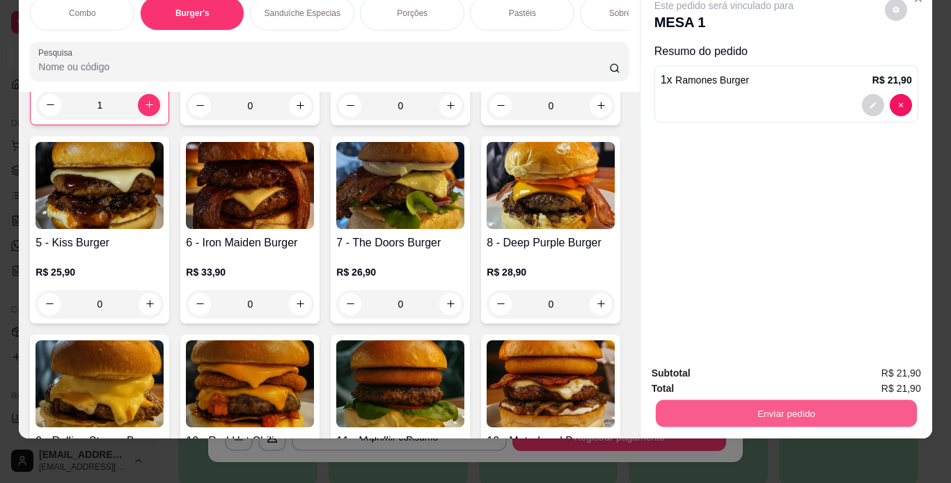
click at [750, 408] on button "Enviar pedido" at bounding box center [785, 413] width 261 height 27
click at [880, 368] on button "Sim, quero registrar" at bounding box center [872, 369] width 100 height 26
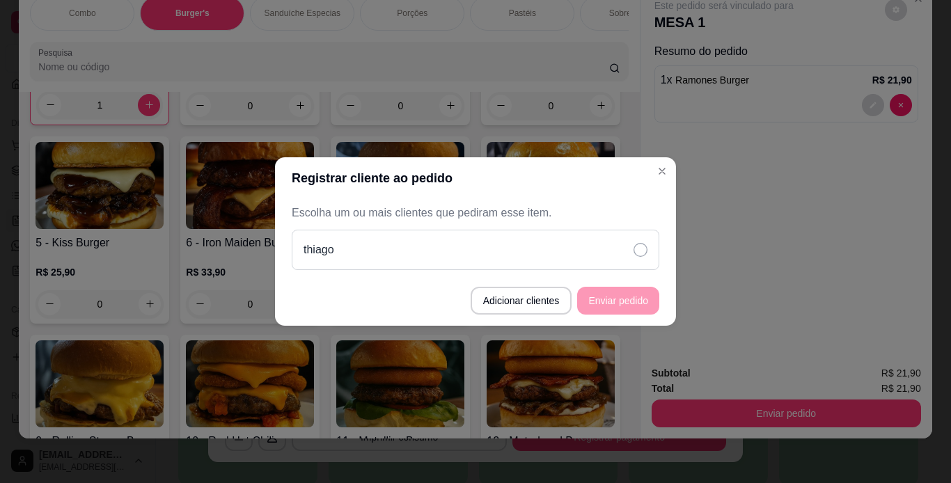
click at [603, 255] on div "thiago" at bounding box center [475, 250] width 367 height 40
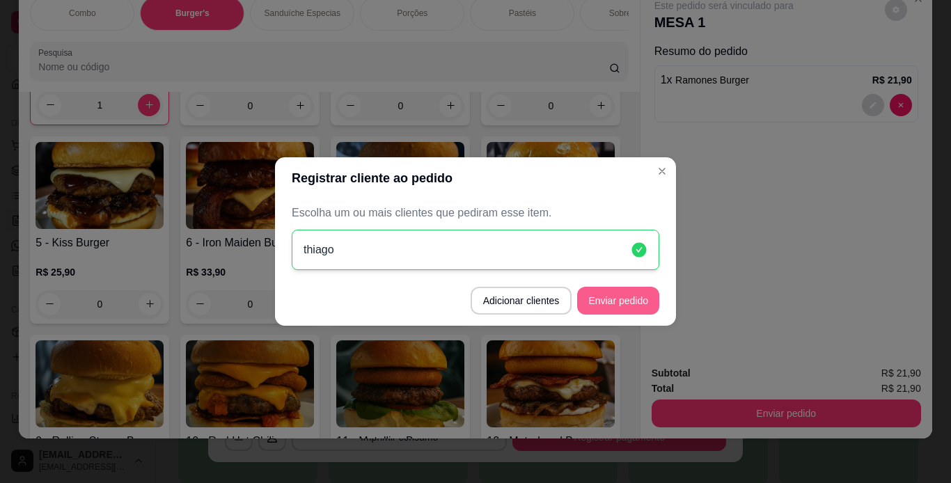
click at [614, 303] on button "Enviar pedido" at bounding box center [618, 301] width 82 height 28
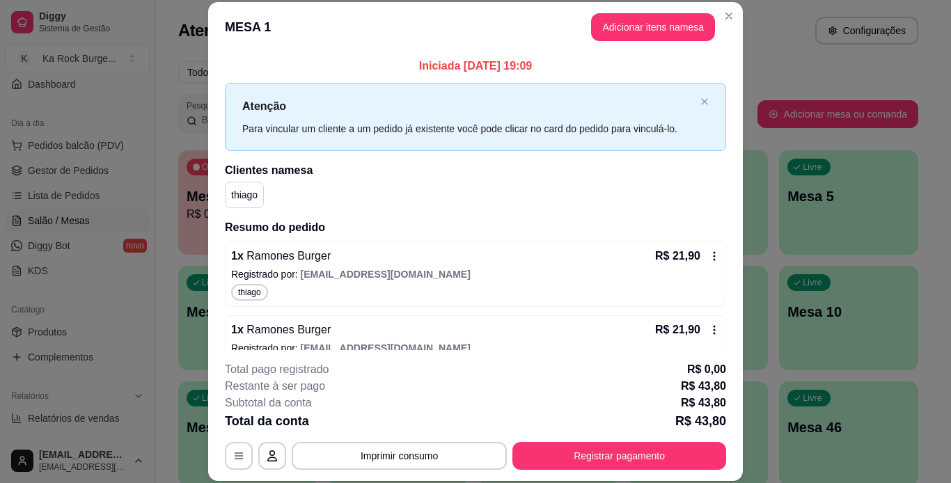
scroll to position [36, 0]
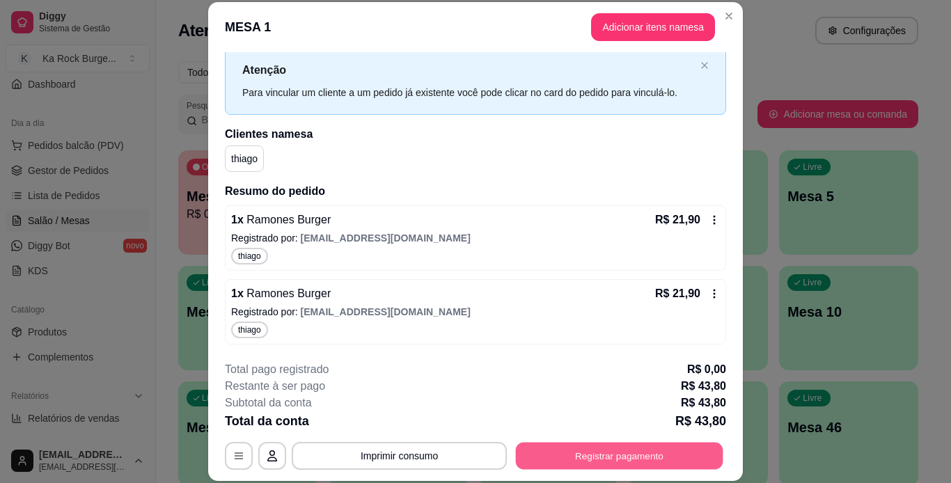
click at [554, 455] on button "Registrar pagamento" at bounding box center [619, 455] width 207 height 27
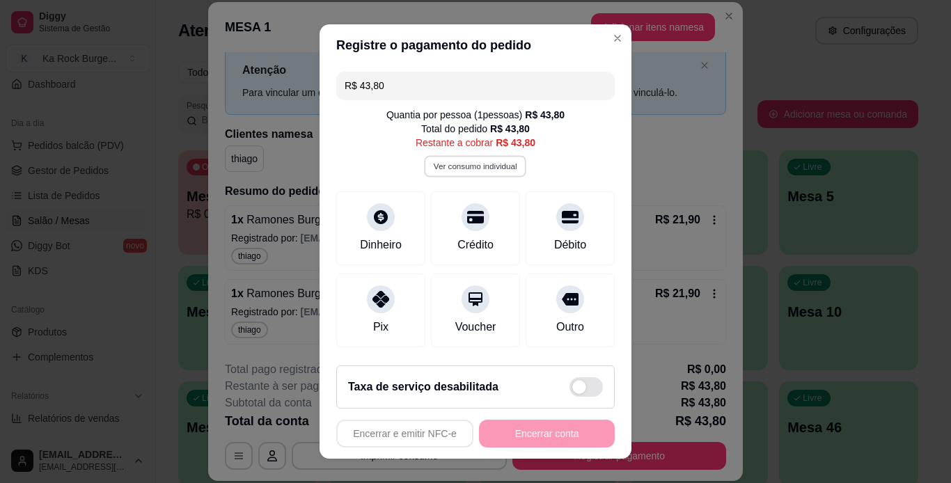
click at [453, 168] on button "Ver consumo individual" at bounding box center [476, 166] width 102 height 22
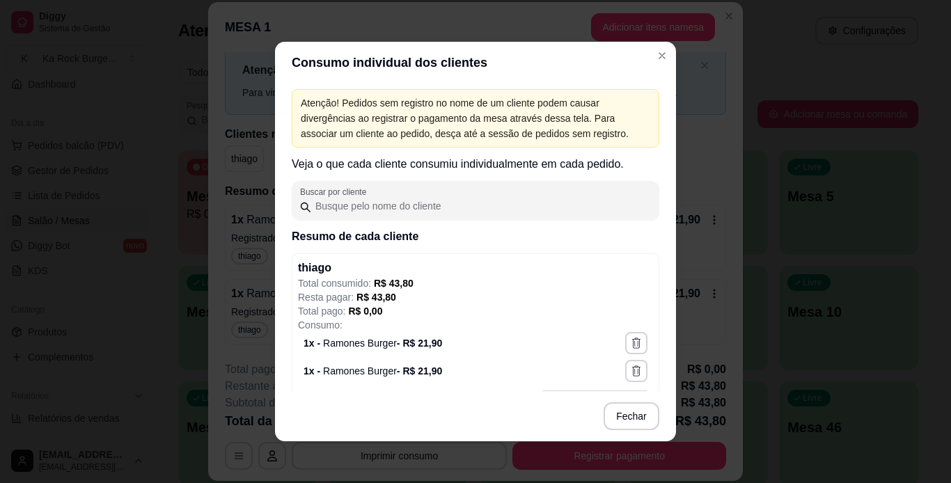
scroll to position [39, 0]
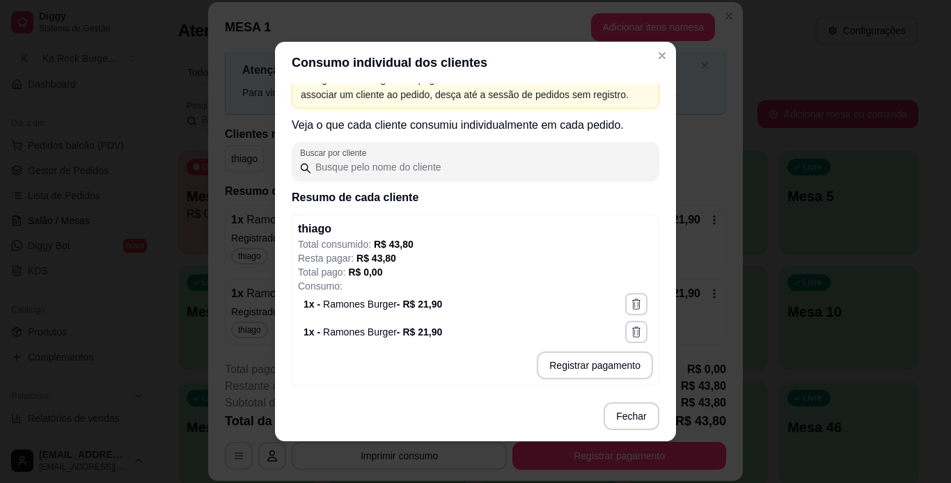
click at [361, 232] on div "thiago" at bounding box center [475, 229] width 355 height 17
click at [630, 329] on icon "button" at bounding box center [636, 332] width 13 height 13
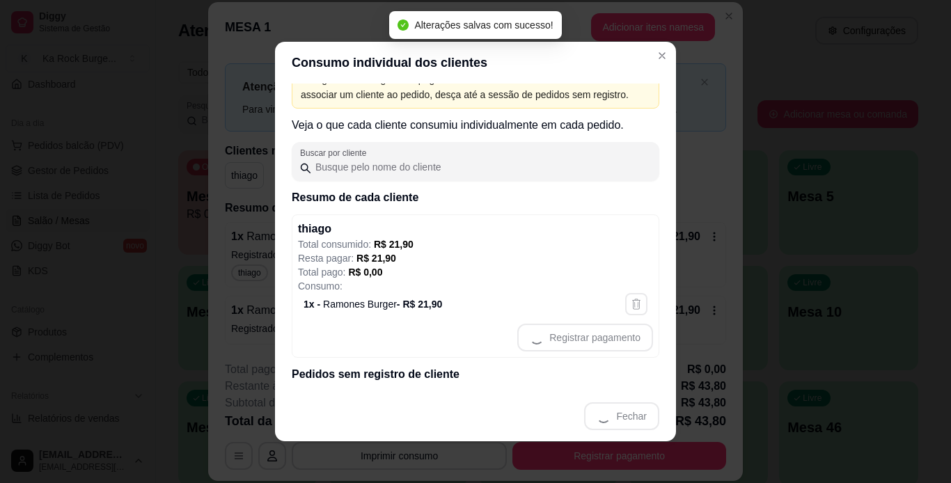
scroll to position [19, 0]
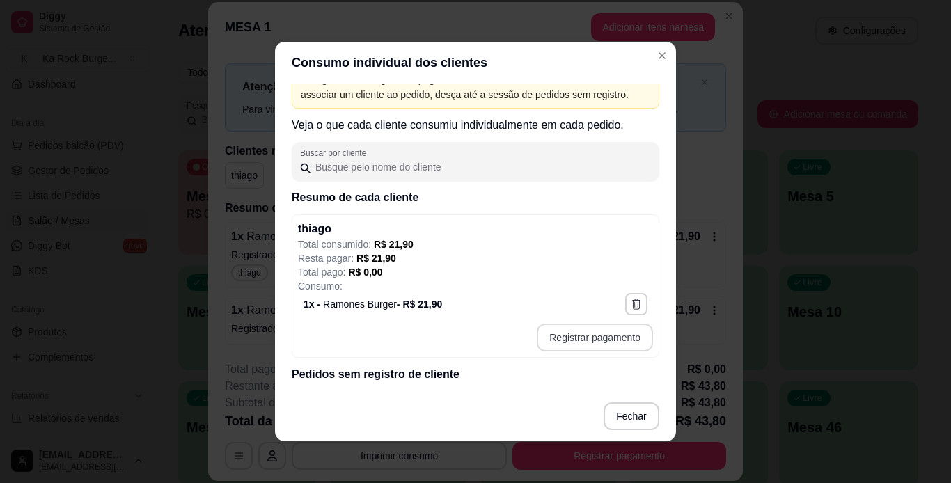
type input "R$ 21,90"
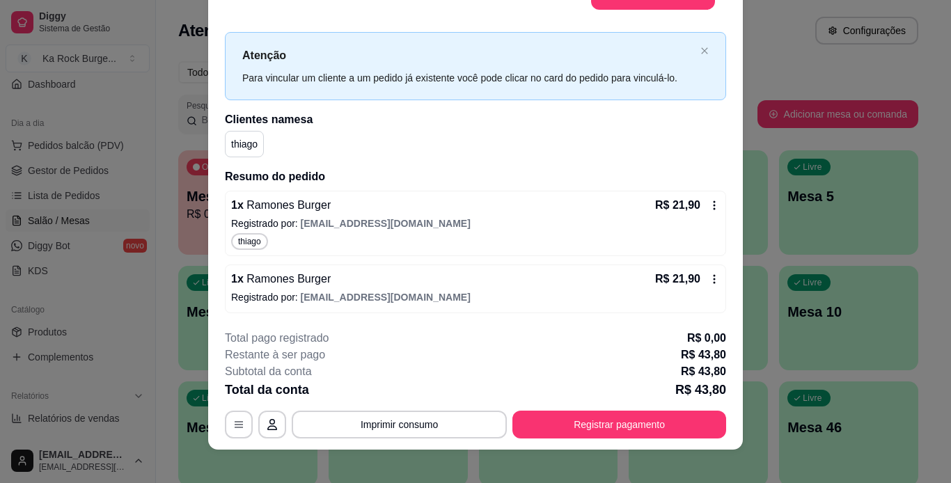
scroll to position [42, 0]
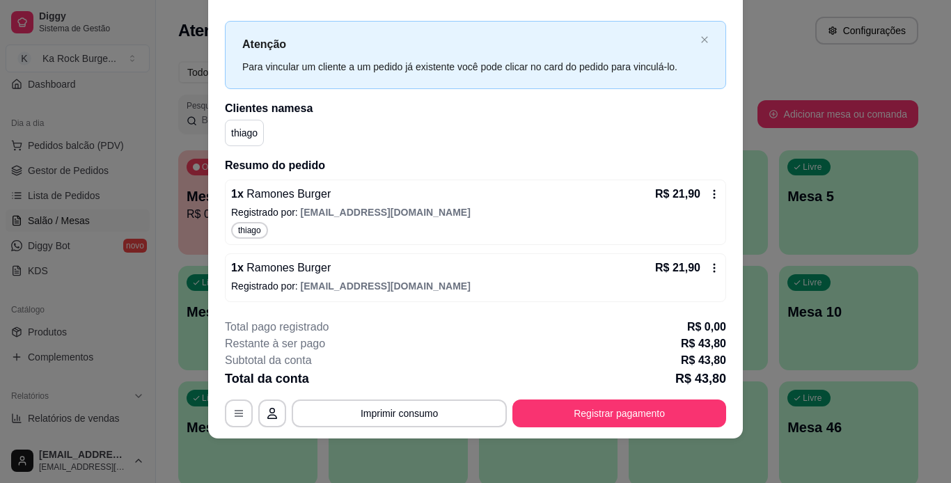
click at [709, 191] on icon at bounding box center [714, 194] width 11 height 11
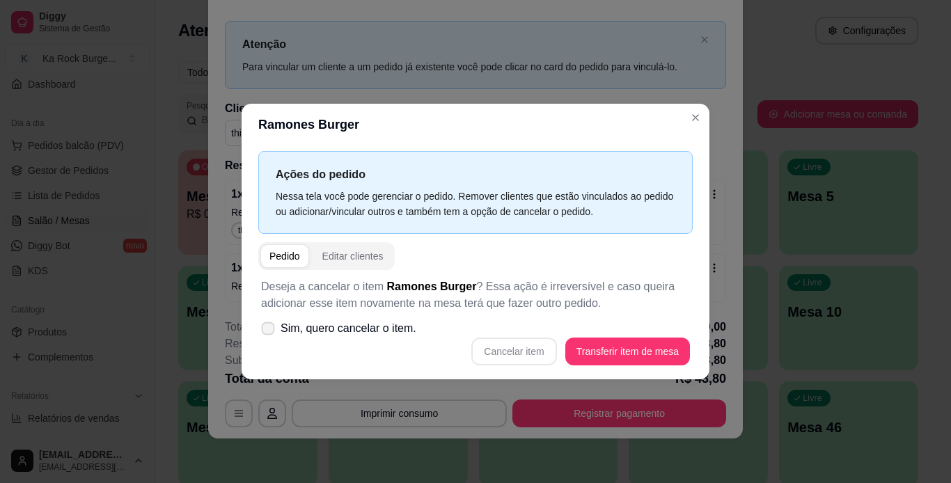
click at [335, 329] on span "Sim, quero cancelar o item." at bounding box center [348, 328] width 136 height 17
click at [269, 331] on input "Sim, quero cancelar o item." at bounding box center [264, 335] width 9 height 9
checkbox input "true"
click at [527, 348] on button "Cancelar item" at bounding box center [513, 352] width 85 height 28
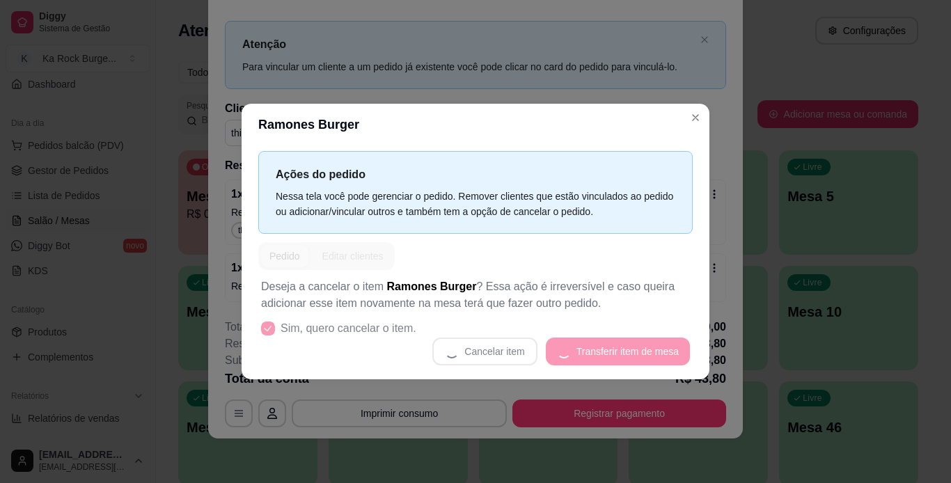
scroll to position [25, 0]
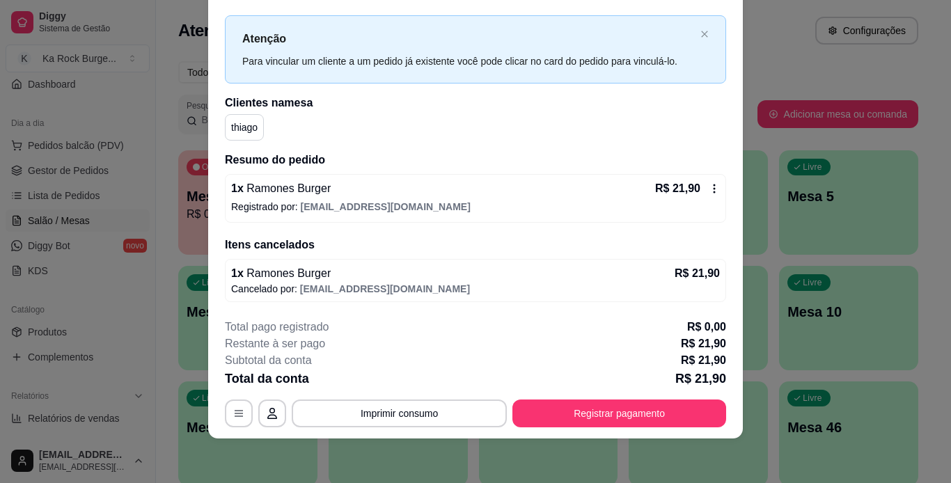
click at [709, 187] on icon at bounding box center [714, 188] width 11 height 11
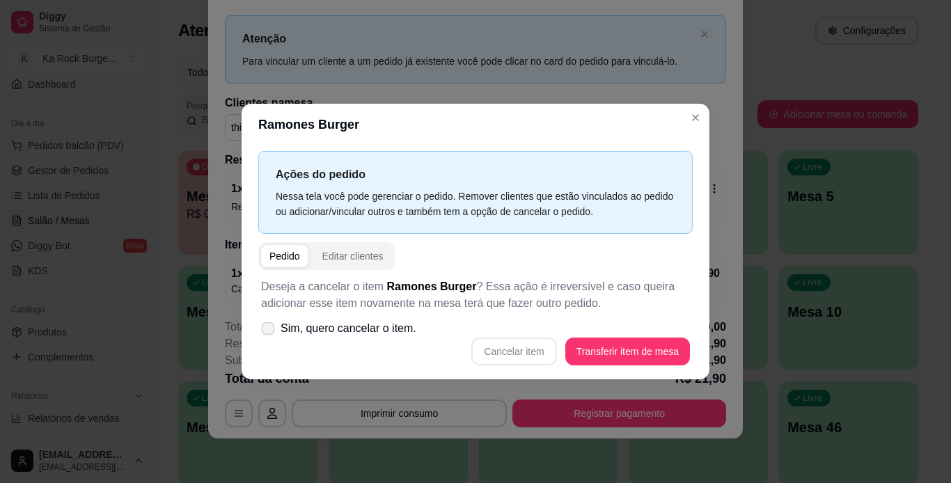
click at [283, 328] on span "Sim, quero cancelar o item." at bounding box center [348, 328] width 136 height 17
click at [269, 331] on input "Sim, quero cancelar o item." at bounding box center [264, 335] width 9 height 9
checkbox input "true"
click at [514, 348] on button "Cancelar item" at bounding box center [513, 352] width 85 height 28
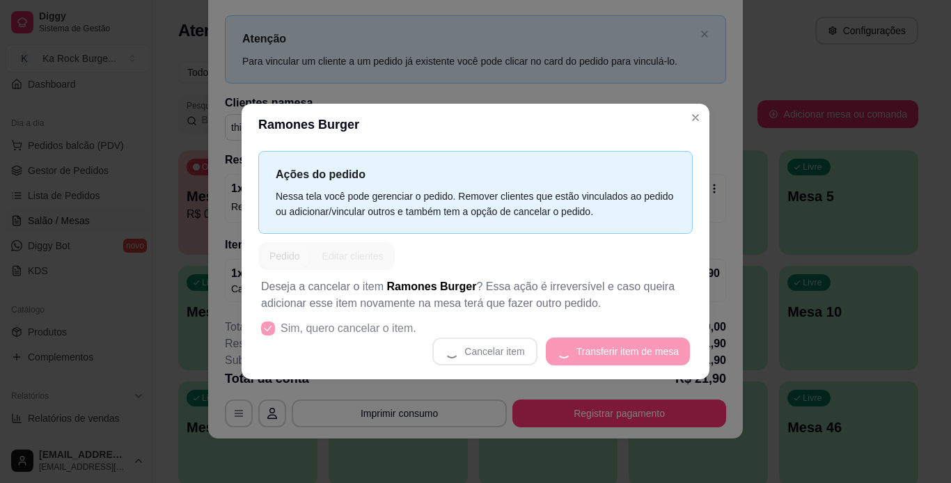
scroll to position [0, 0]
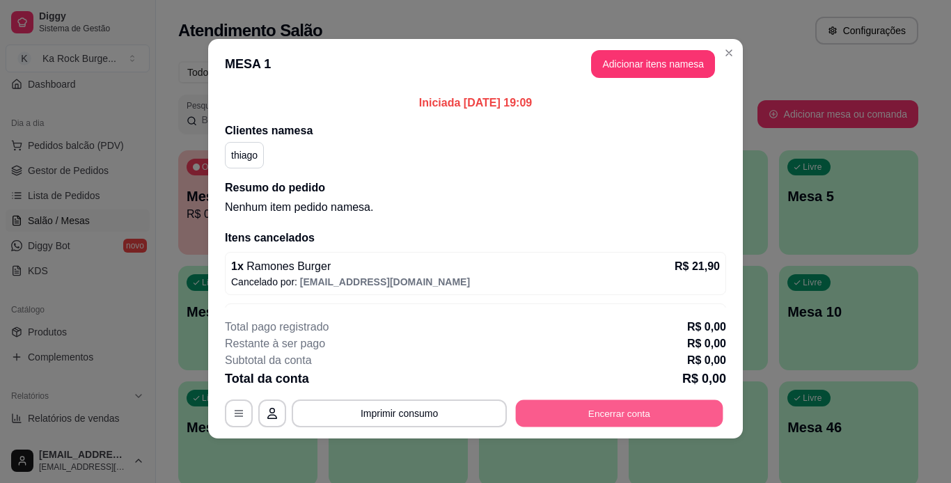
click at [623, 410] on button "Encerrar conta" at bounding box center [619, 413] width 207 height 27
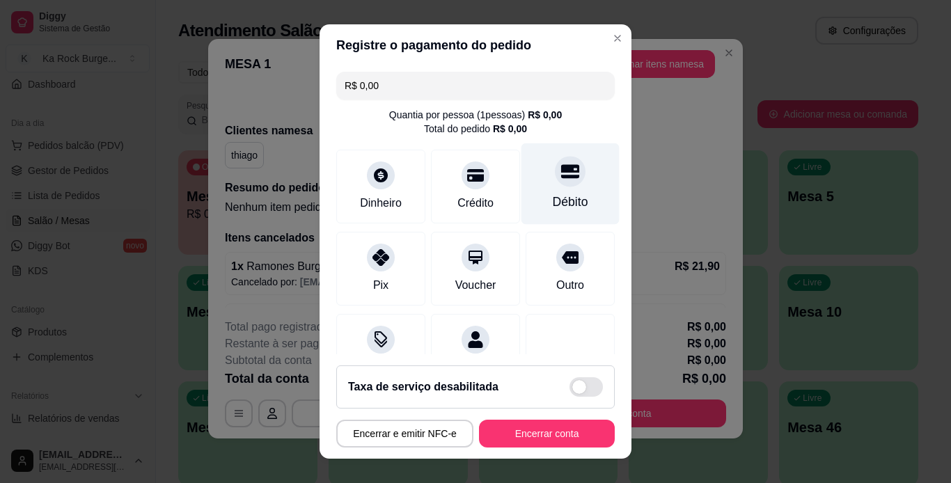
click at [561, 173] on icon at bounding box center [570, 171] width 18 height 18
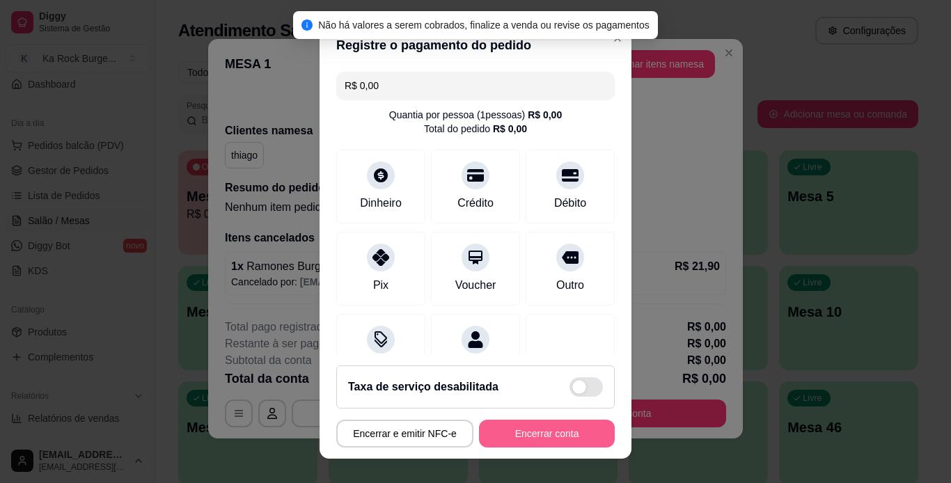
click at [555, 434] on button "Encerrar conta" at bounding box center [547, 434] width 136 height 28
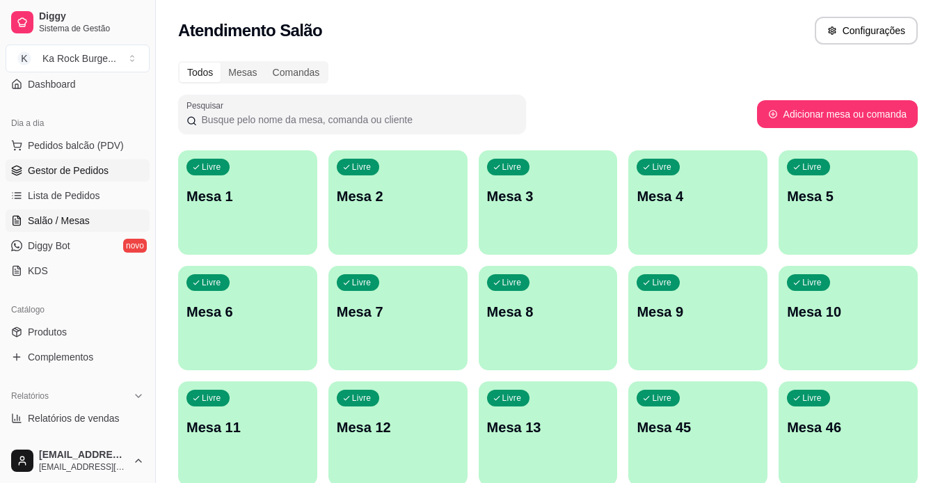
click at [112, 176] on link "Gestor de Pedidos" at bounding box center [78, 170] width 144 height 22
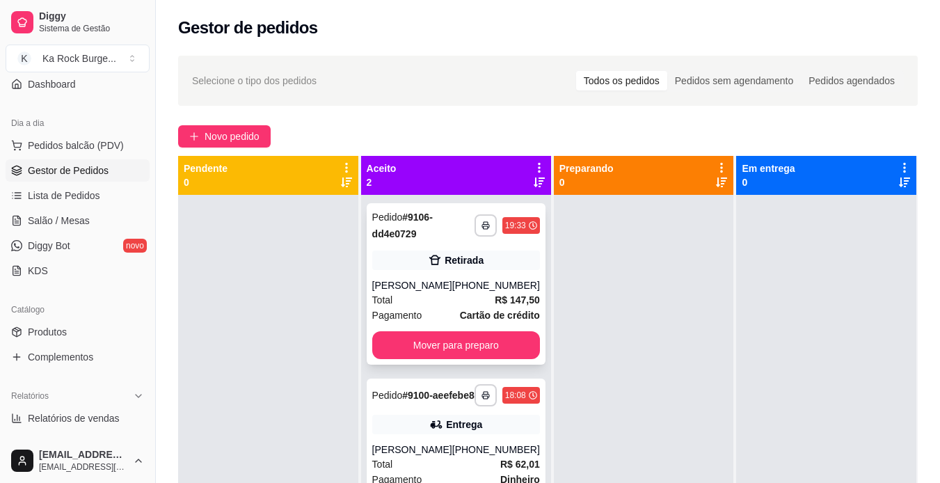
click at [464, 266] on div "Retirada" at bounding box center [464, 260] width 39 height 14
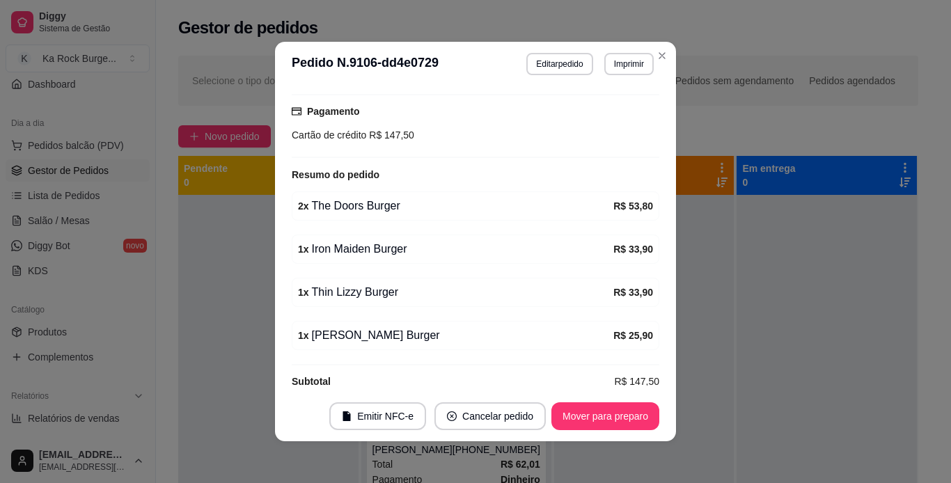
scroll to position [268, 0]
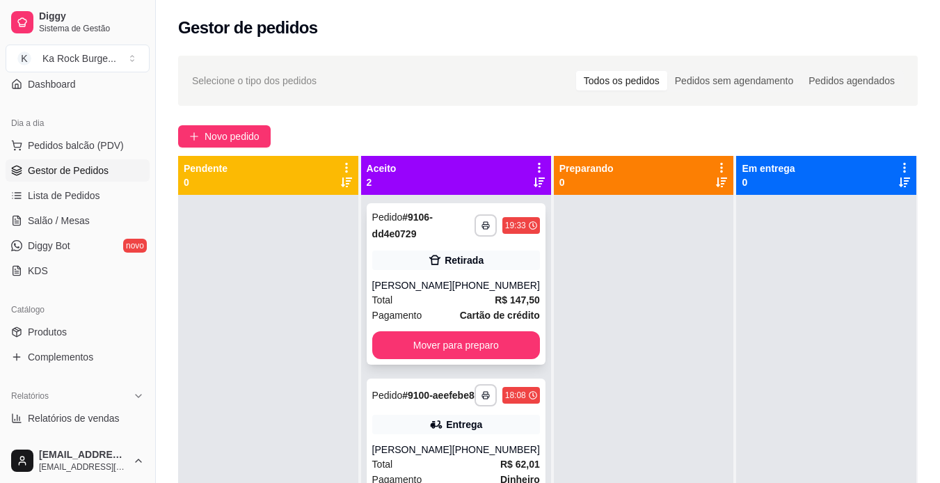
click at [508, 362] on div "**********" at bounding box center [456, 283] width 179 height 161
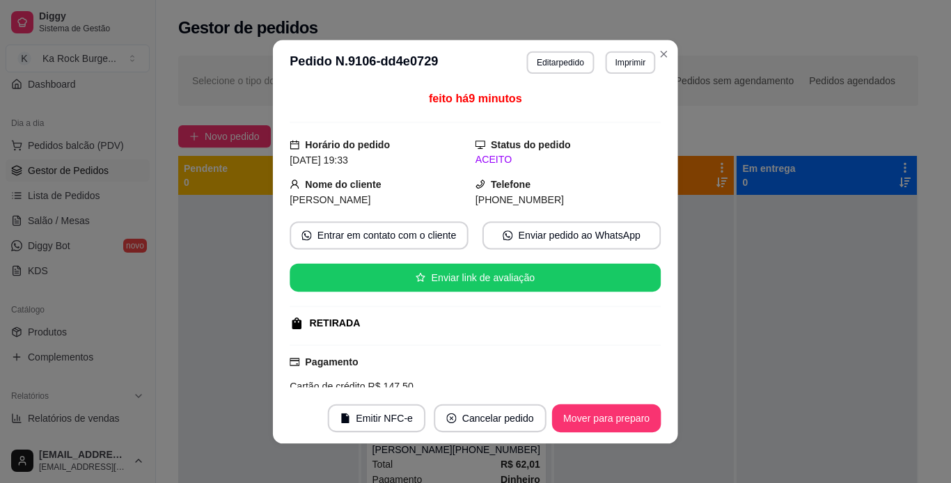
click at [512, 356] on div "Pagamento Cartão de crédito R$ 147,50" at bounding box center [475, 374] width 371 height 40
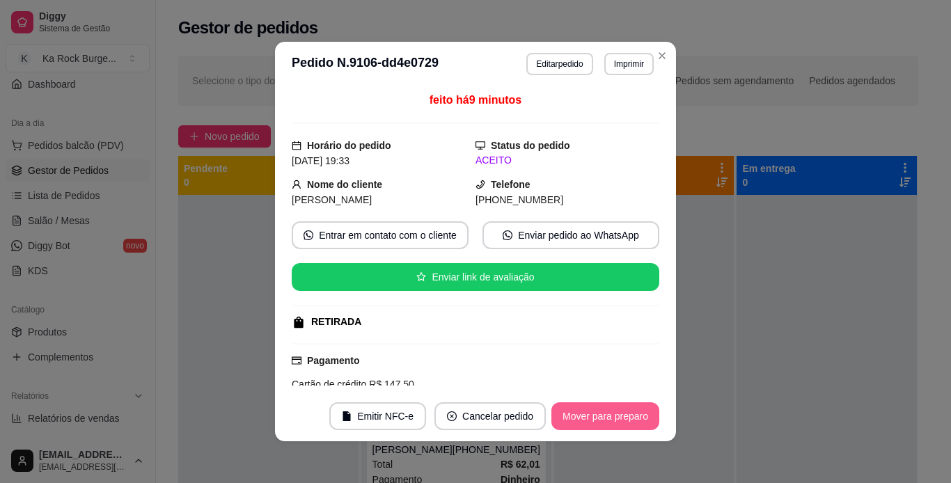
click at [574, 410] on button "Mover para preparo" at bounding box center [605, 416] width 108 height 28
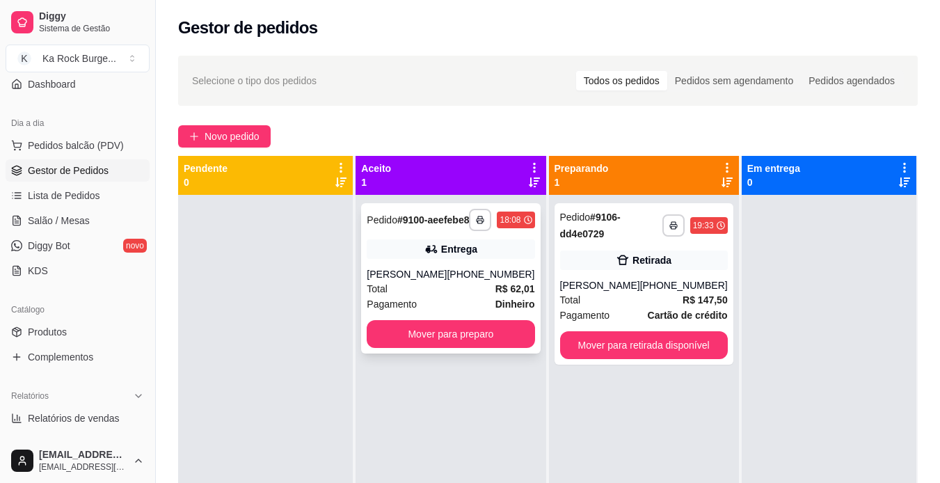
click at [491, 259] on div "Entrega" at bounding box center [451, 248] width 168 height 19
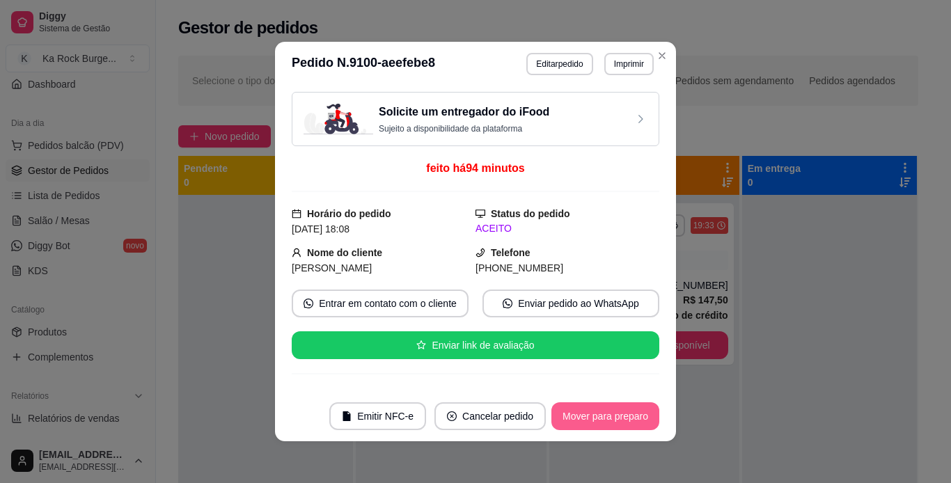
click at [603, 426] on button "Mover para preparo" at bounding box center [605, 416] width 108 height 28
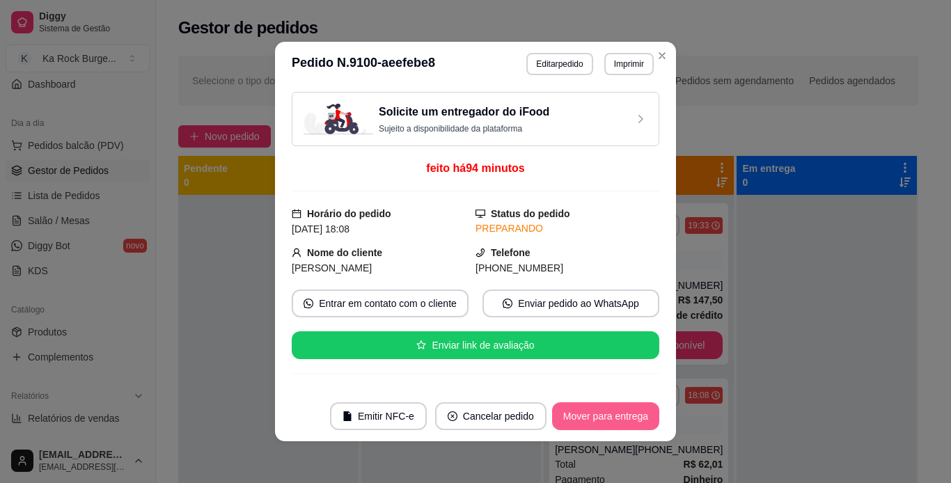
click at [603, 426] on button "Mover para entrega" at bounding box center [605, 416] width 107 height 28
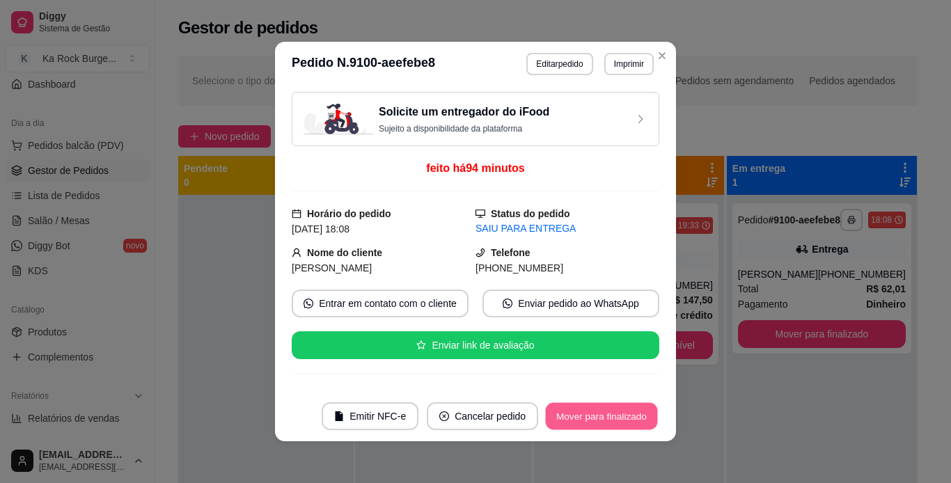
click at [603, 426] on button "Mover para finalizado" at bounding box center [602, 416] width 112 height 27
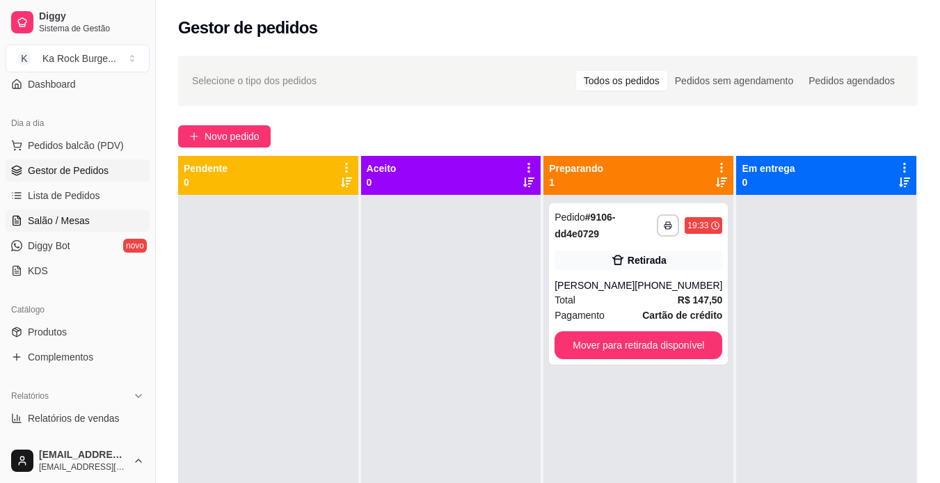
click at [109, 221] on link "Salão / Mesas" at bounding box center [78, 220] width 144 height 22
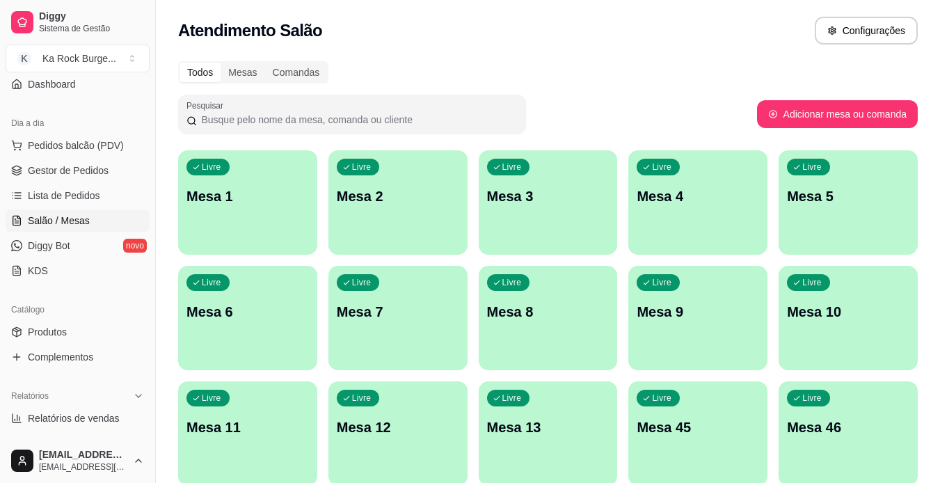
click at [400, 319] on p "Mesa 7" at bounding box center [398, 311] width 122 height 19
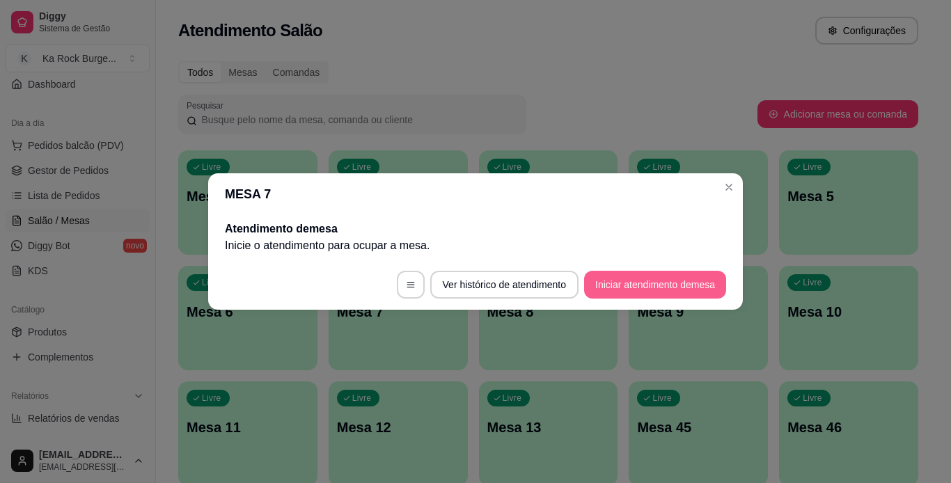
click at [640, 286] on button "Iniciar atendimento de mesa" at bounding box center [655, 285] width 142 height 28
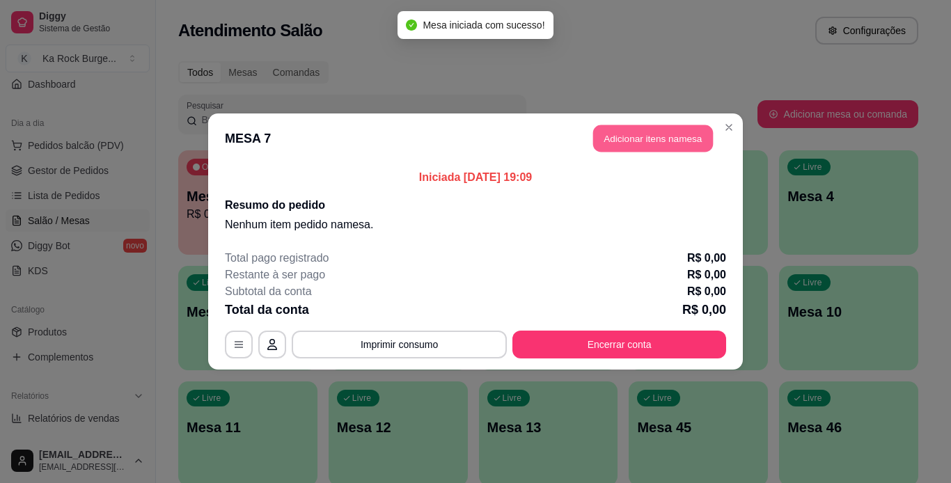
click at [672, 138] on button "Adicionar itens na mesa" at bounding box center [653, 138] width 120 height 27
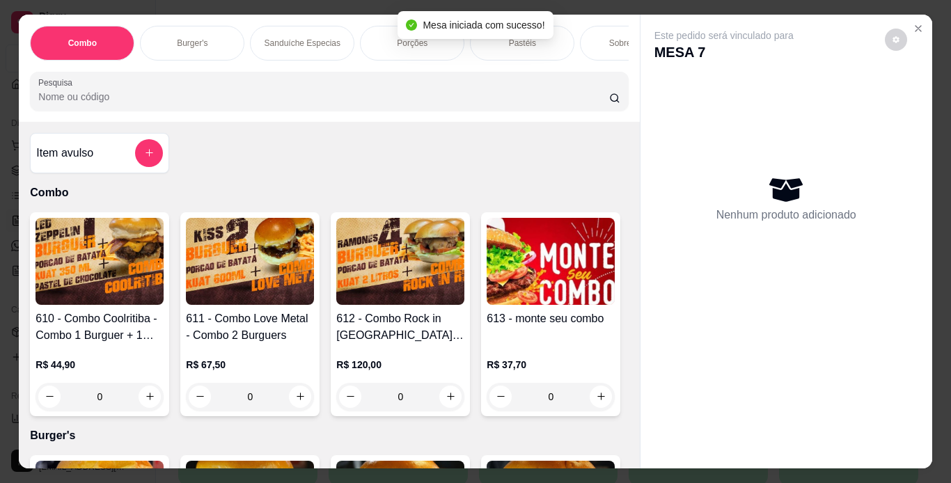
click at [207, 38] on div "Burger's" at bounding box center [192, 43] width 104 height 35
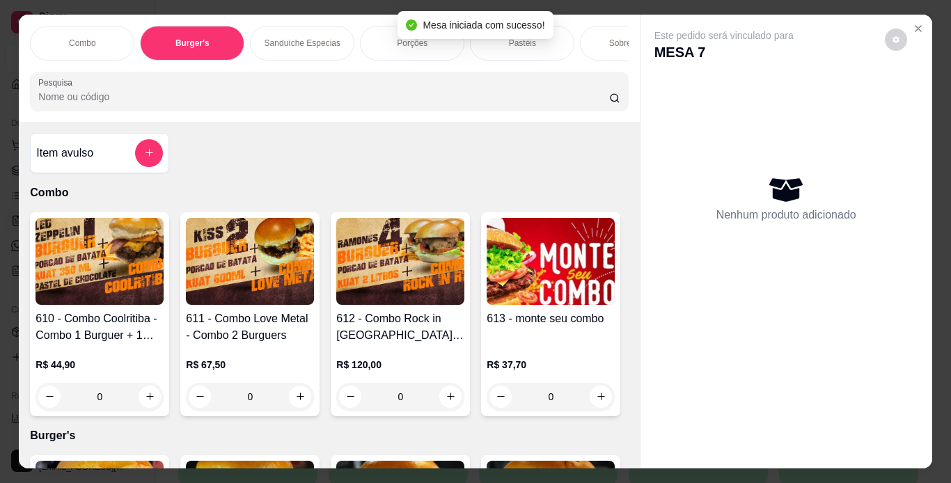
scroll to position [35, 0]
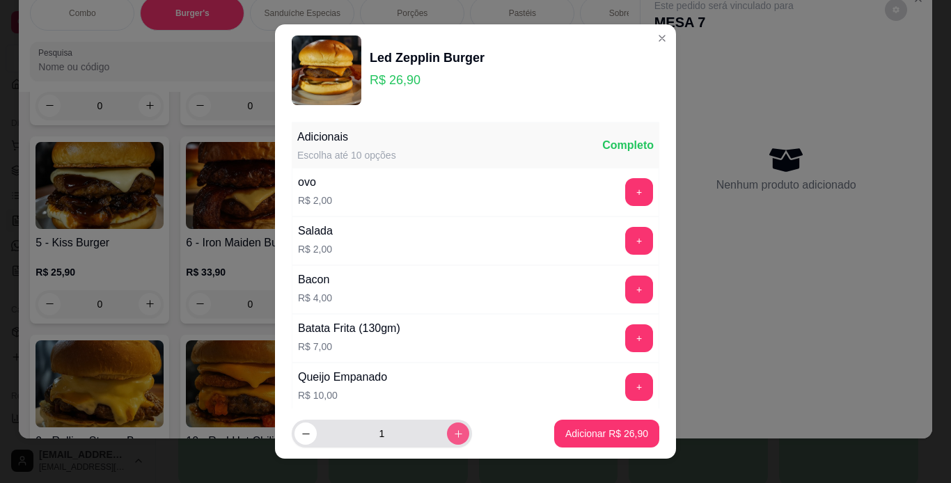
click at [453, 437] on icon "increase-product-quantity" at bounding box center [458, 434] width 10 height 10
type input "2"
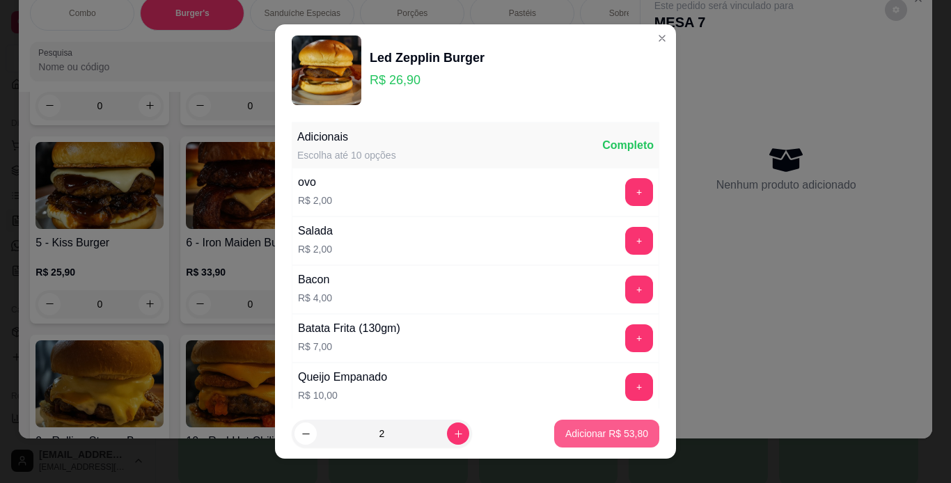
click at [583, 436] on p "Adicionar R$ 53,80" at bounding box center [606, 434] width 83 height 14
type input "2"
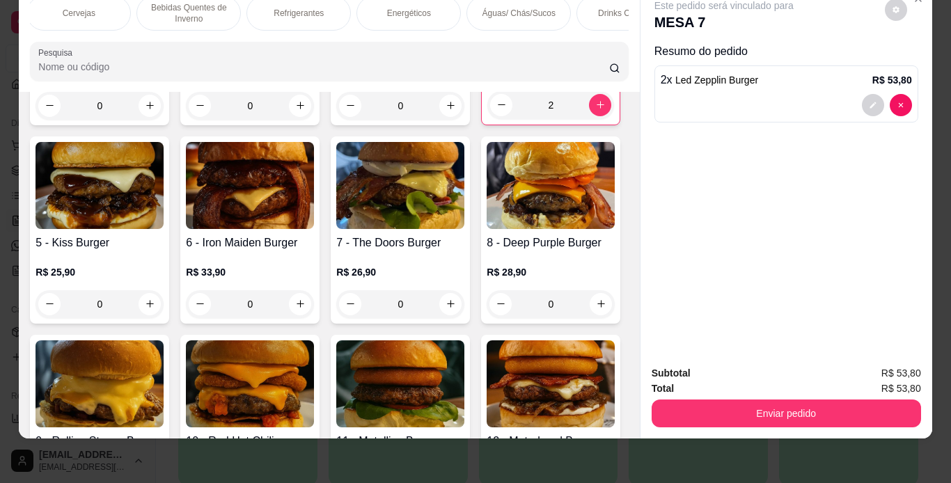
scroll to position [0, 996]
click at [525, 10] on div "Águas/ Chás/Sucos" at bounding box center [516, 13] width 104 height 35
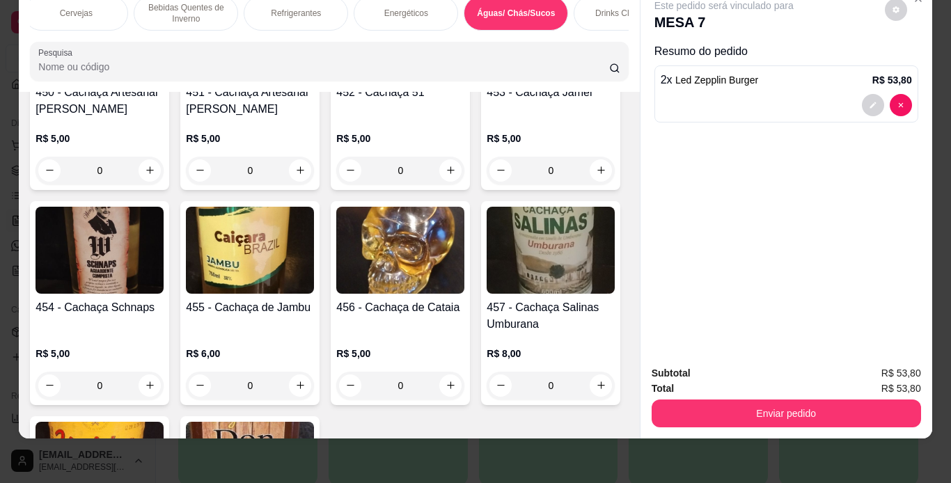
scroll to position [8841, 0]
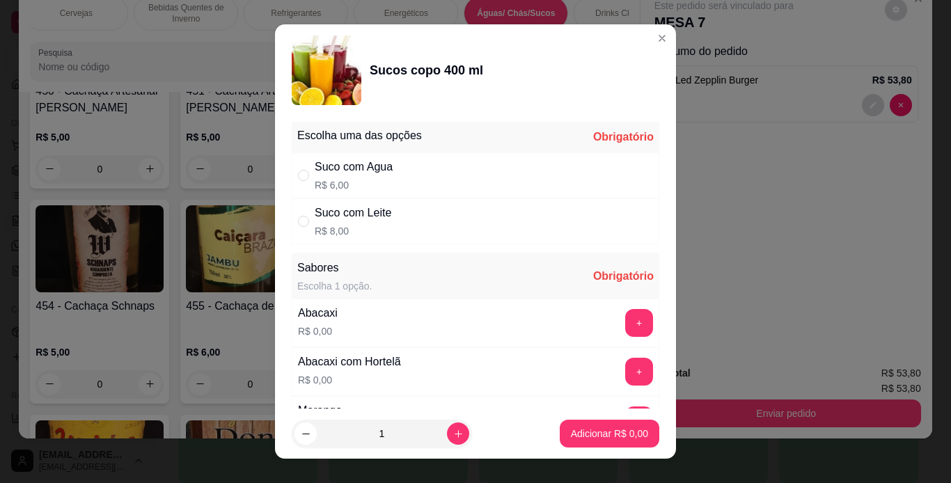
click at [418, 175] on div "Suco com Agua R$ 6,00" at bounding box center [475, 175] width 367 height 46
radio input "true"
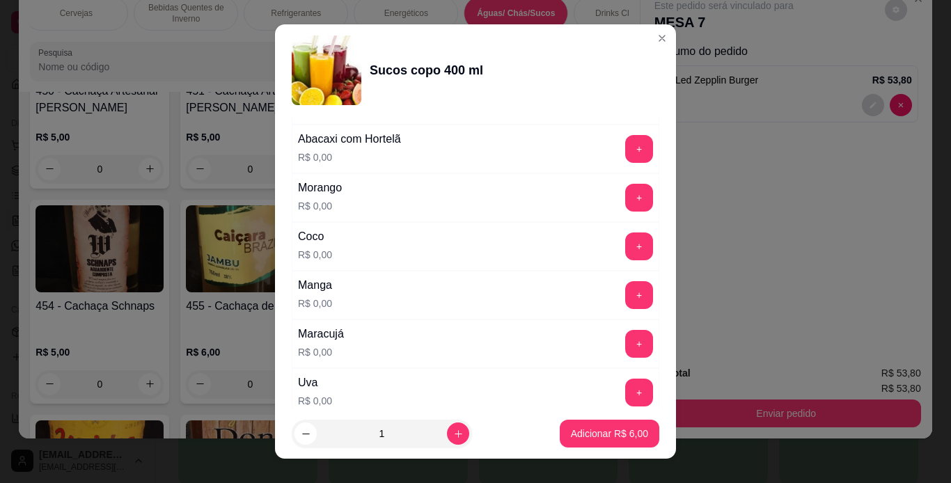
scroll to position [251, 0]
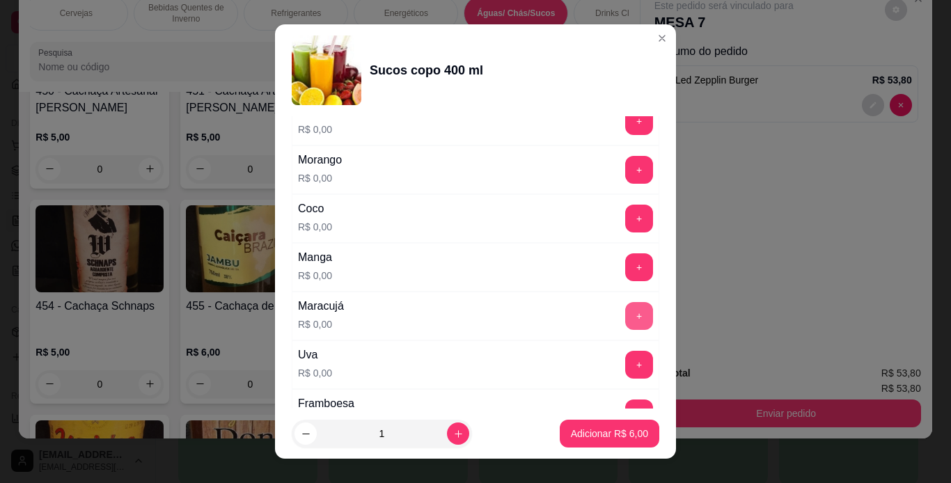
click at [625, 317] on button "+" at bounding box center [639, 316] width 28 height 28
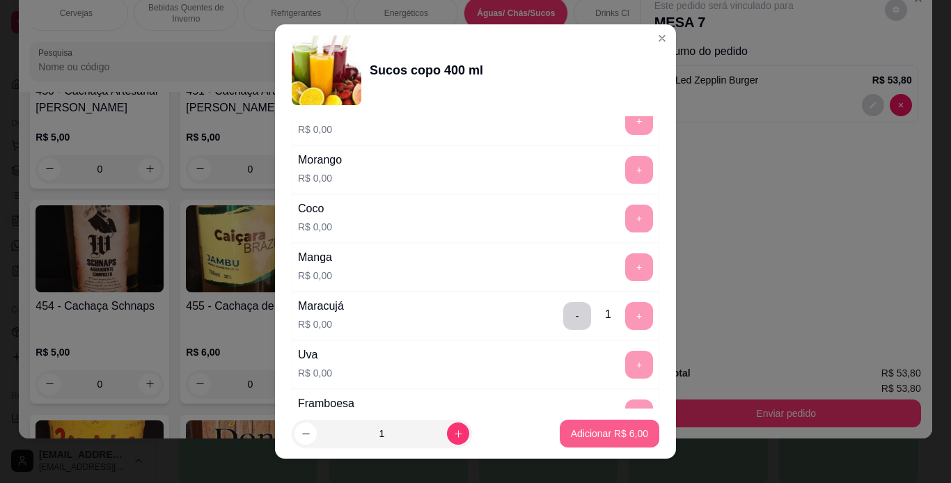
click at [614, 434] on p "Adicionar R$ 6,00" at bounding box center [609, 434] width 77 height 14
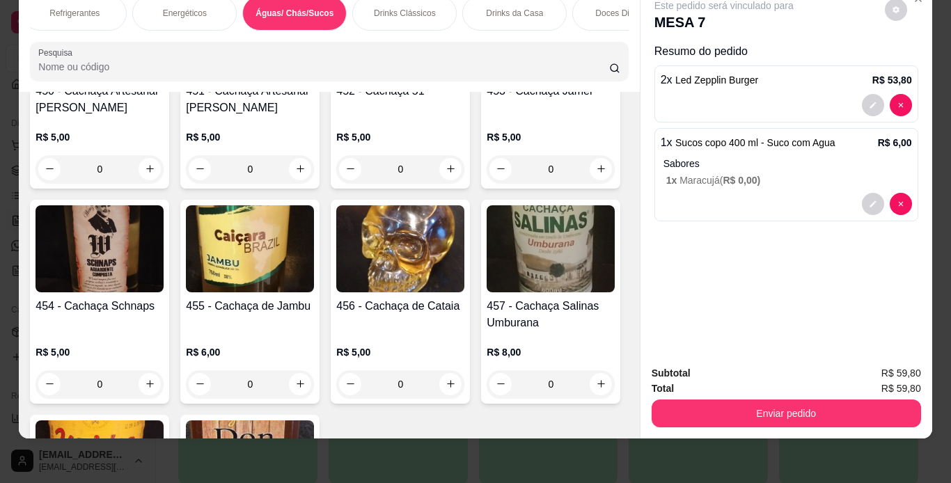
scroll to position [0, 1219]
click at [59, 10] on div "Refrigerantes" at bounding box center [73, 13] width 104 height 35
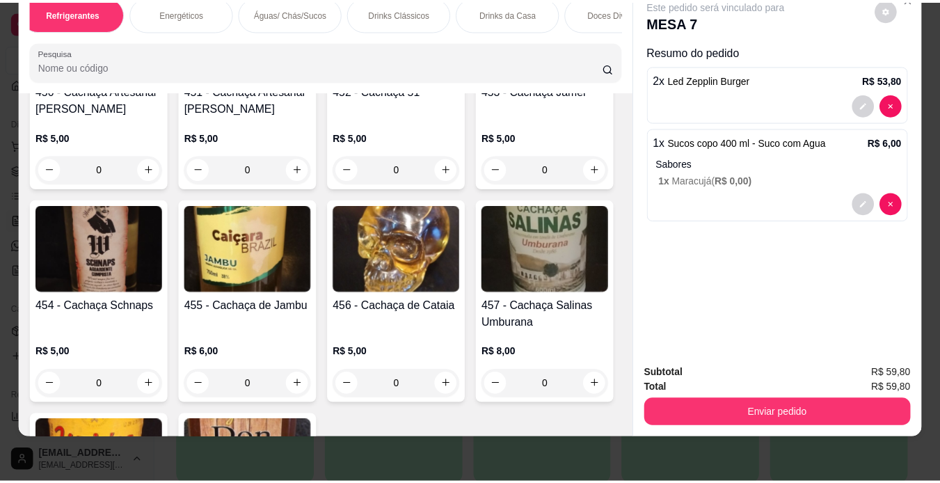
scroll to position [6753, 0]
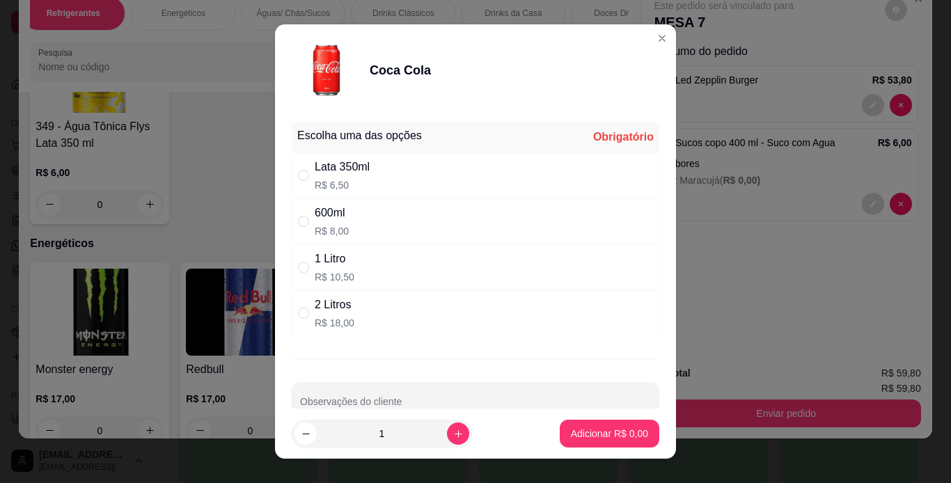
click at [442, 155] on div "Lata 350ml R$ 6,50" at bounding box center [475, 175] width 367 height 46
radio input "true"
click at [594, 438] on p "Adicionar R$ 6,50" at bounding box center [608, 433] width 75 height 13
type input "1"
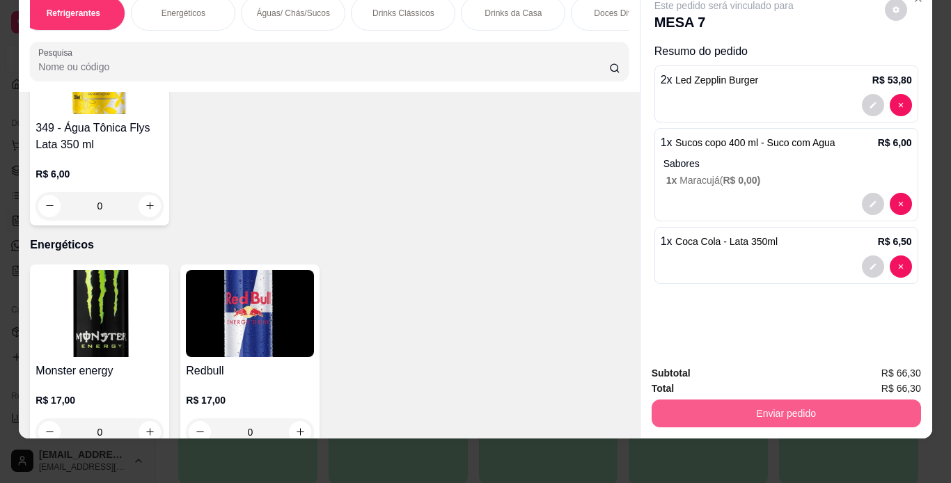
click at [705, 400] on button "Enviar pedido" at bounding box center [785, 414] width 269 height 28
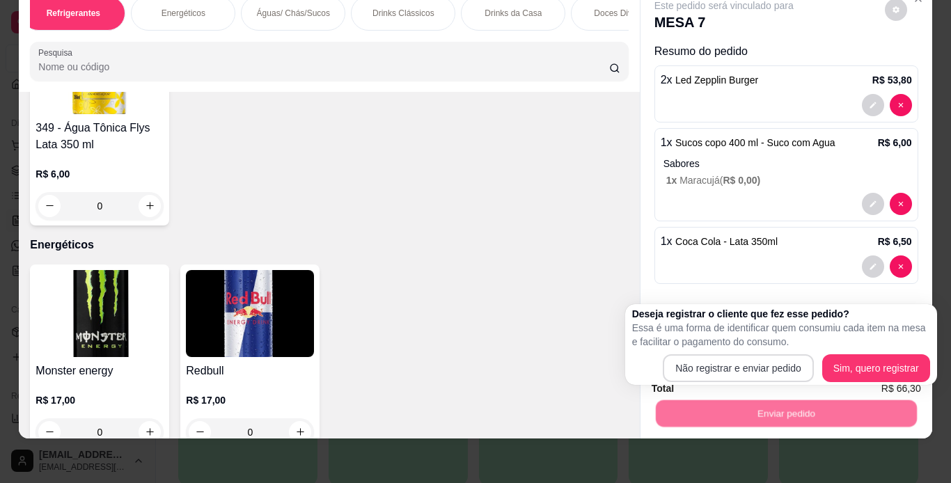
click at [711, 354] on div "Deseja registrar o cliente que fez esse pedido? Essa é uma forma de identificar…" at bounding box center [781, 344] width 298 height 75
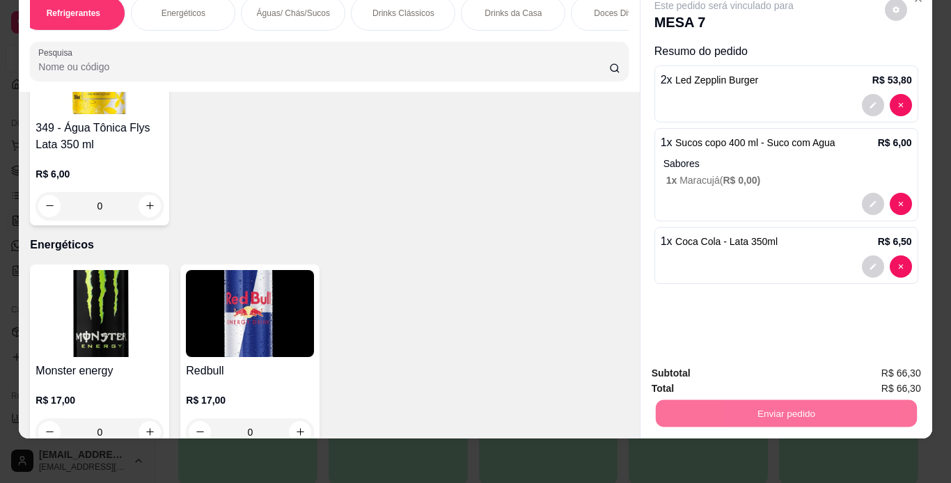
click at [711, 370] on button "Não registrar e enviar pedido" at bounding box center [739, 369] width 145 height 26
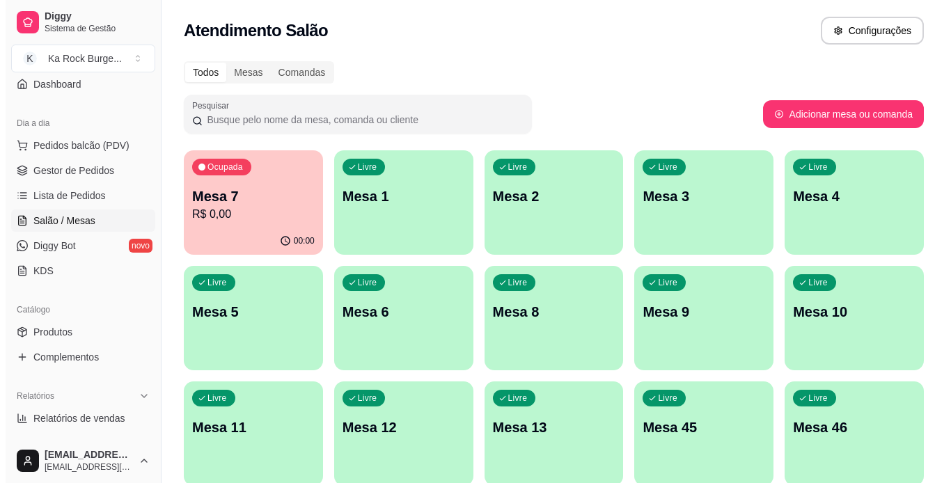
scroll to position [406, 0]
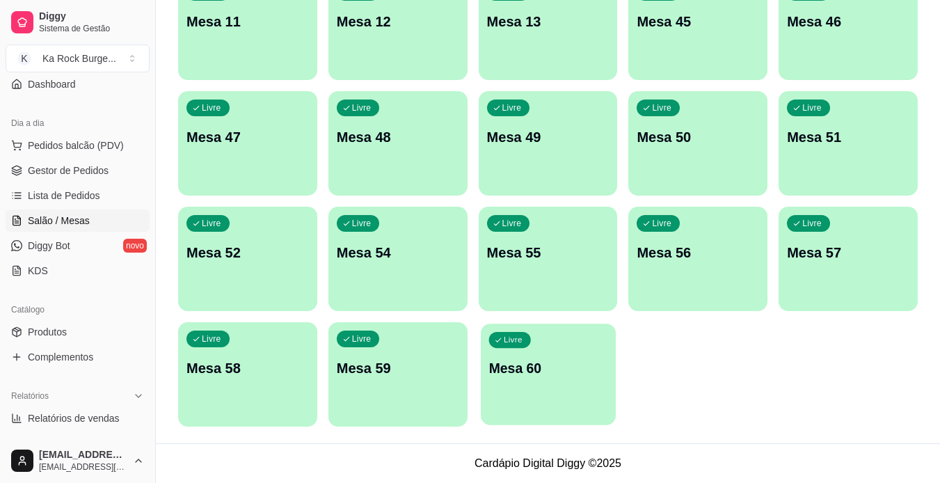
click at [589, 371] on p "Mesa 60" at bounding box center [548, 368] width 119 height 19
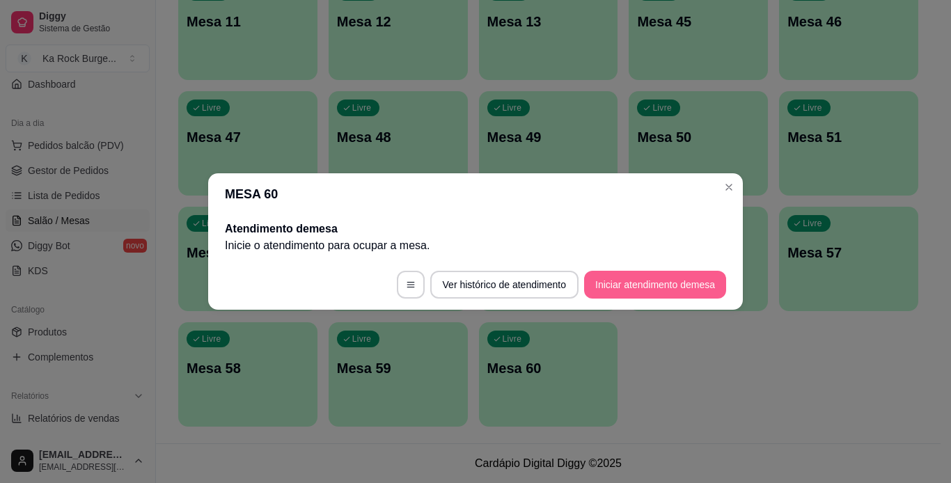
click at [660, 275] on button "Iniciar atendimento de mesa" at bounding box center [655, 285] width 142 height 28
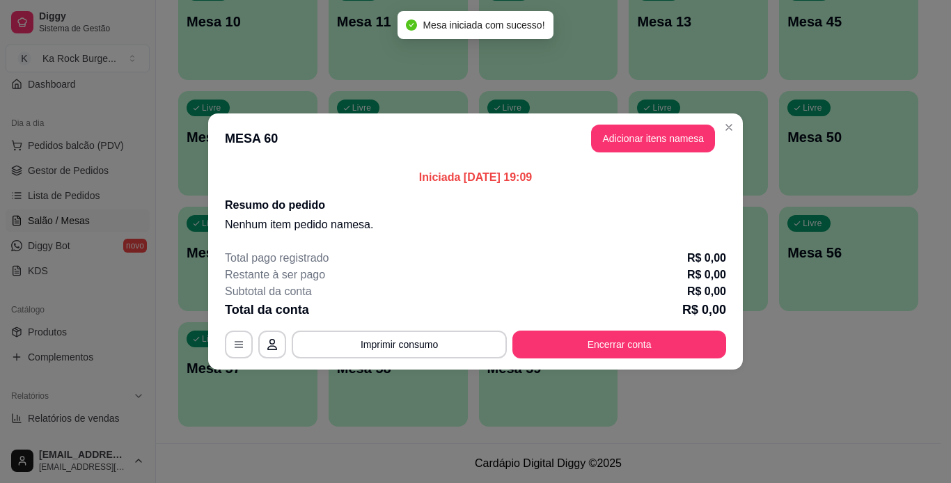
click at [657, 152] on header "MESA 60 Adicionar itens na mesa" at bounding box center [475, 138] width 535 height 50
click at [656, 142] on button "Adicionar itens na mesa" at bounding box center [653, 138] width 120 height 27
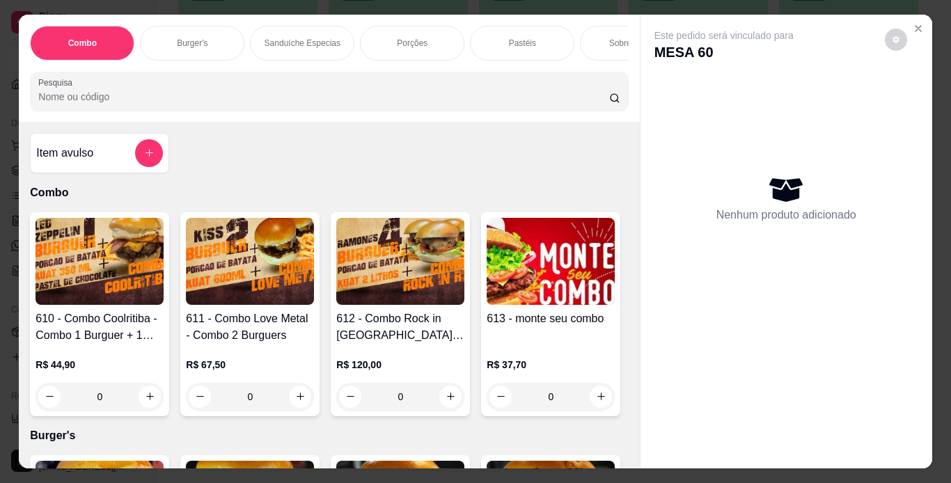
click at [169, 43] on div "Burger's" at bounding box center [192, 43] width 104 height 35
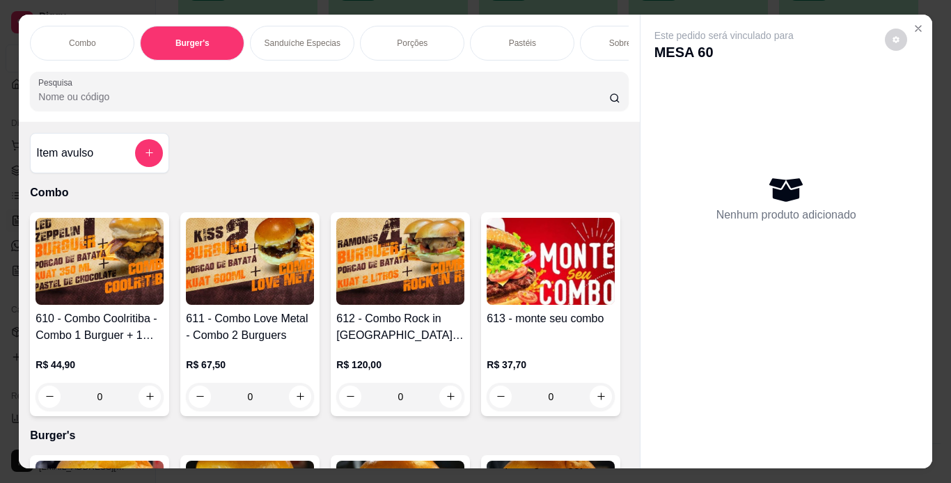
scroll to position [35, 0]
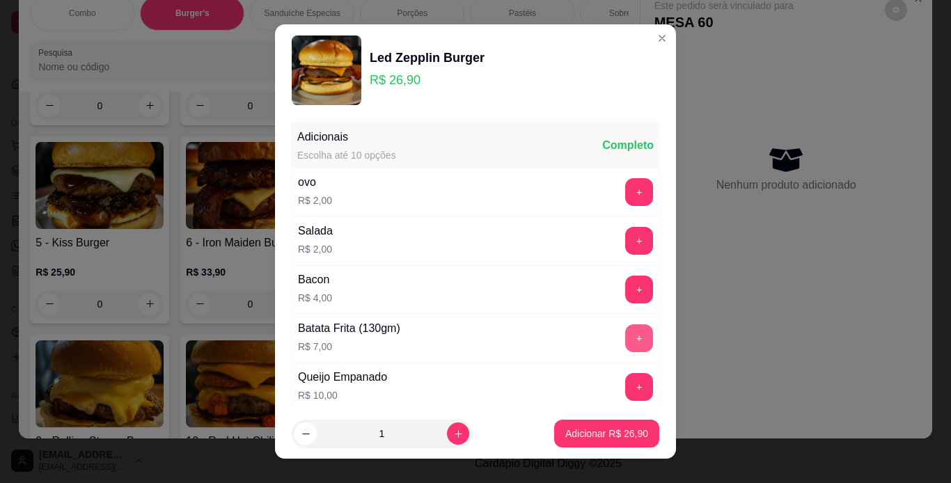
click at [625, 338] on button "+" at bounding box center [639, 338] width 28 height 28
click at [612, 430] on p "Adicionar R$ 33,90" at bounding box center [607, 433] width 81 height 13
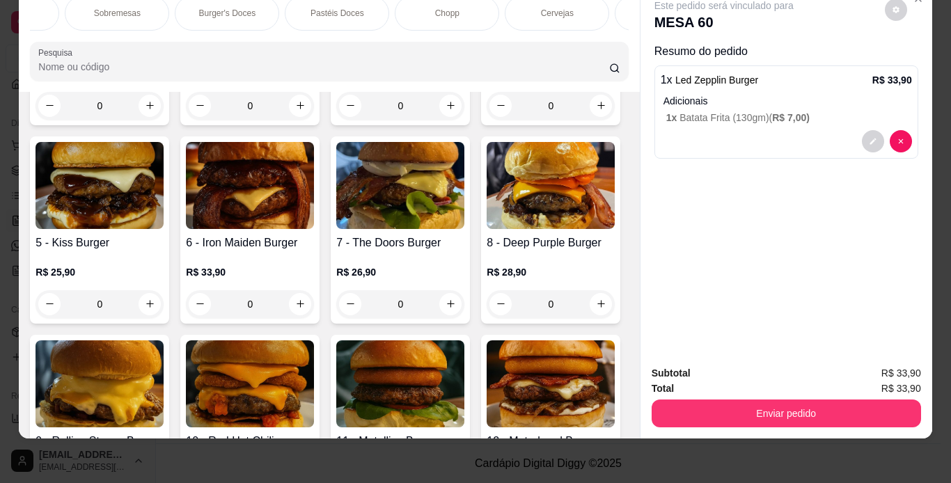
scroll to position [0, 557]
click at [619, 31] on div "Combo Burger's Sanduíche Especias Porções Pastéis Sobremesas Burger's Doces Pas…" at bounding box center [329, 38] width 620 height 107
click at [438, 8] on p "Refrigerantes" at bounding box center [429, 13] width 50 height 11
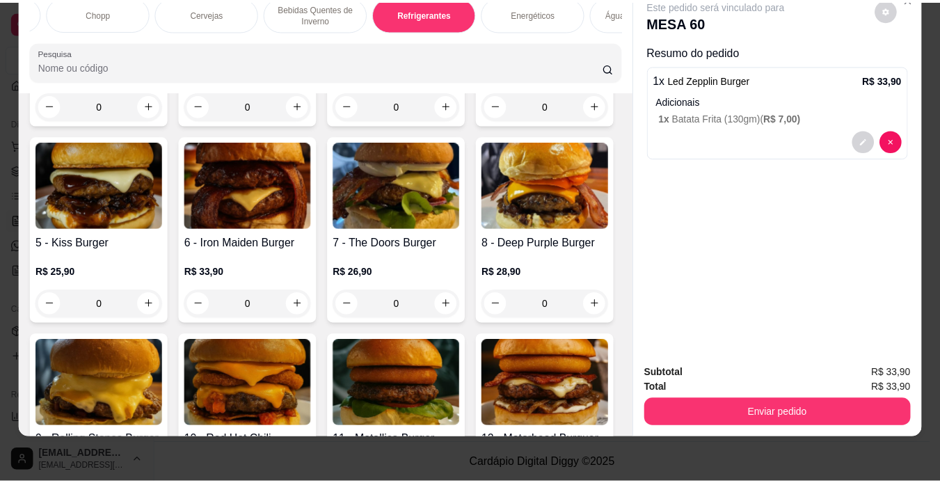
scroll to position [6752, 0]
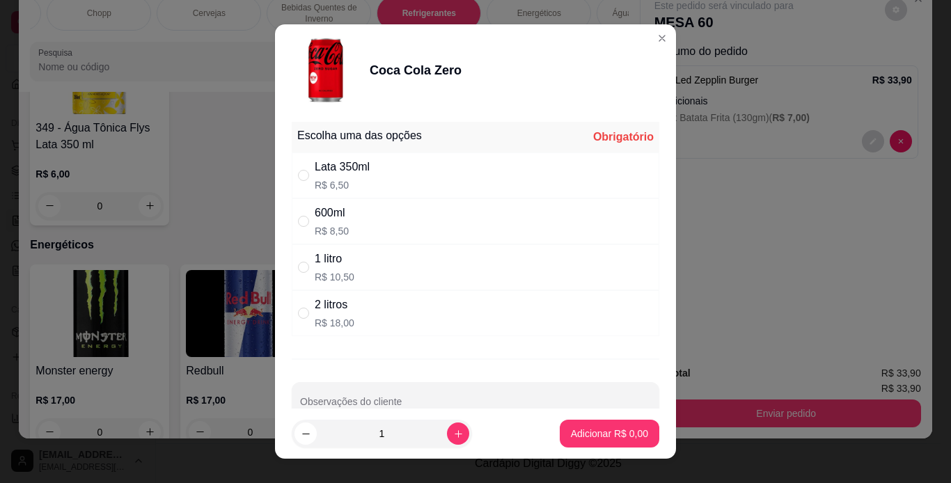
click at [367, 167] on div "Lata 350ml R$ 6,50" at bounding box center [475, 175] width 367 height 46
radio input "true"
click at [582, 430] on p "Adicionar R$ 6,50" at bounding box center [609, 434] width 77 height 14
type input "1"
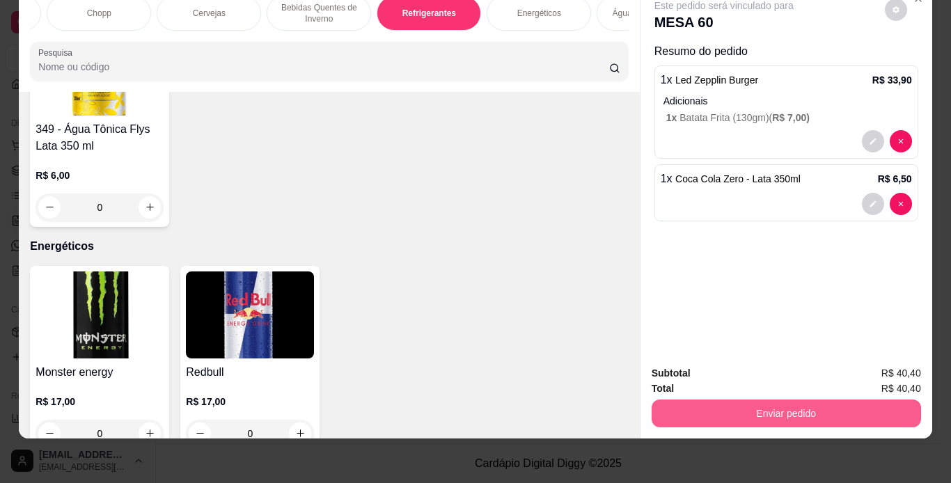
click at [694, 402] on button "Enviar pedido" at bounding box center [785, 414] width 269 height 28
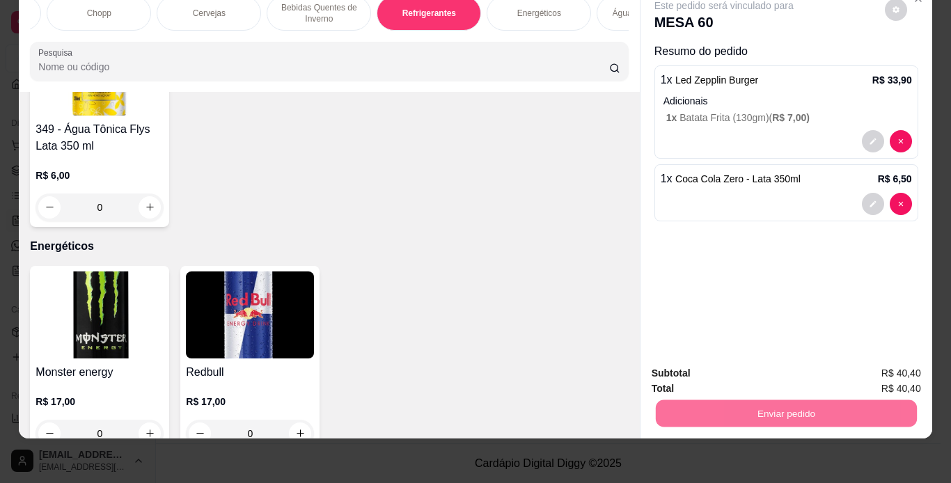
click at [746, 373] on button "Não registrar e enviar pedido" at bounding box center [739, 369] width 145 height 26
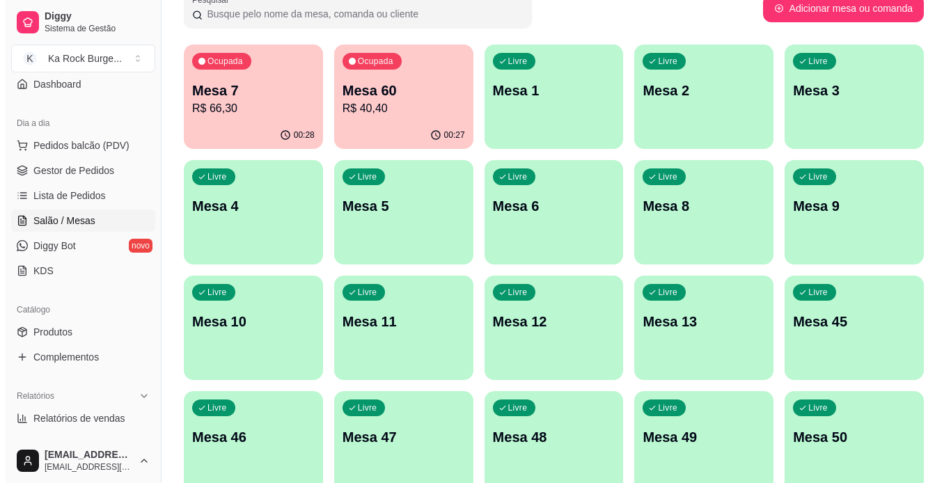
scroll to position [74, 0]
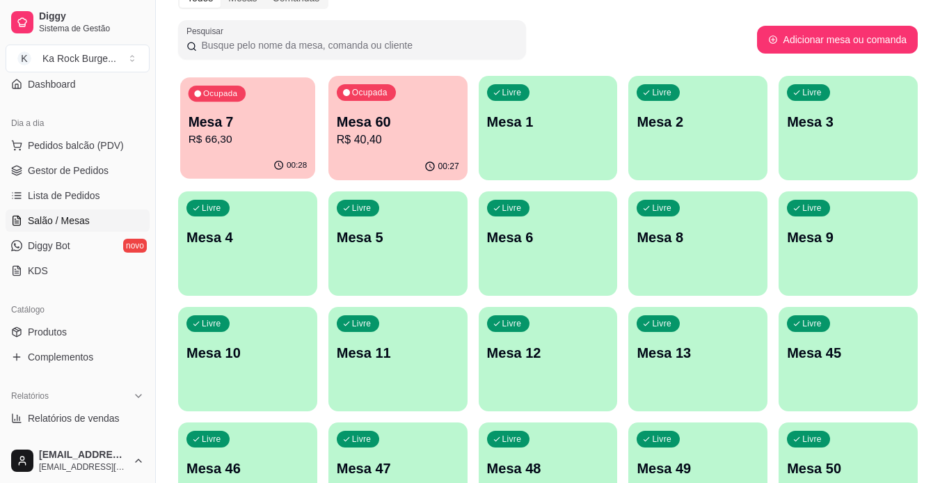
click at [267, 146] on p "R$ 66,30" at bounding box center [248, 140] width 119 height 16
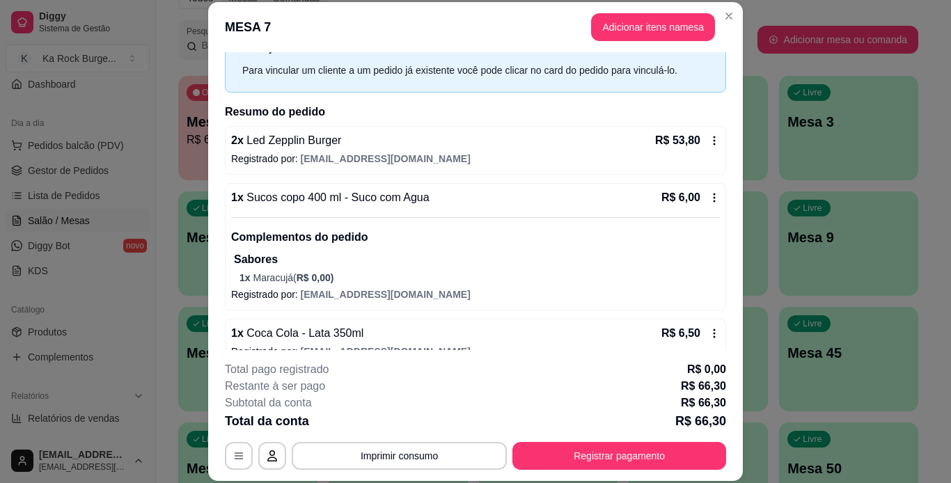
scroll to position [81, 0]
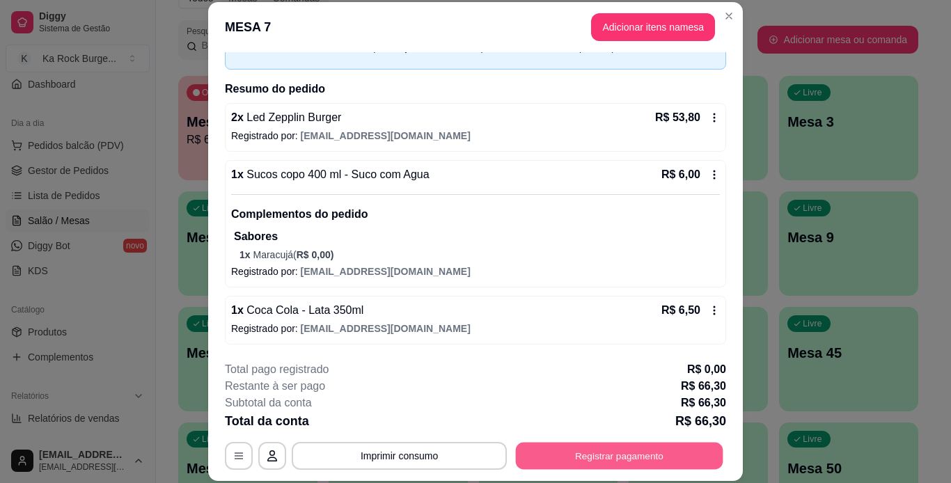
click at [606, 459] on button "Registrar pagamento" at bounding box center [619, 455] width 207 height 27
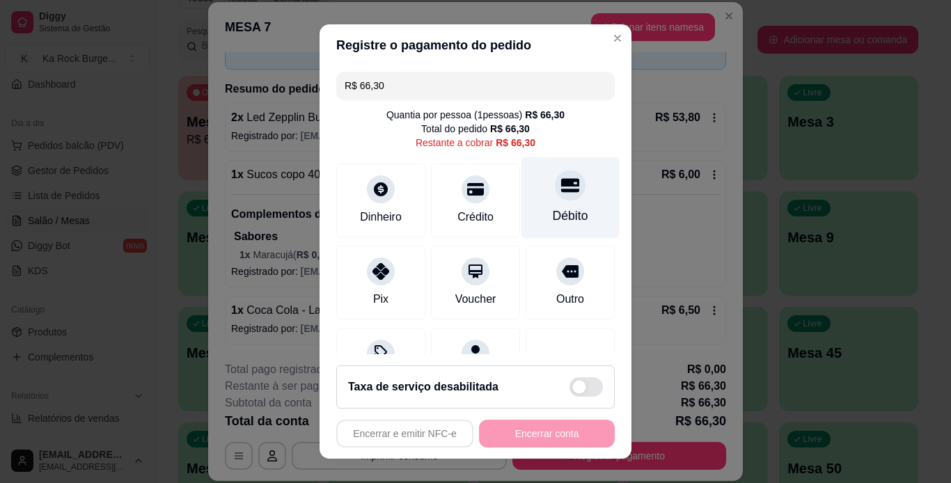
click at [528, 208] on div "Débito" at bounding box center [570, 197] width 98 height 81
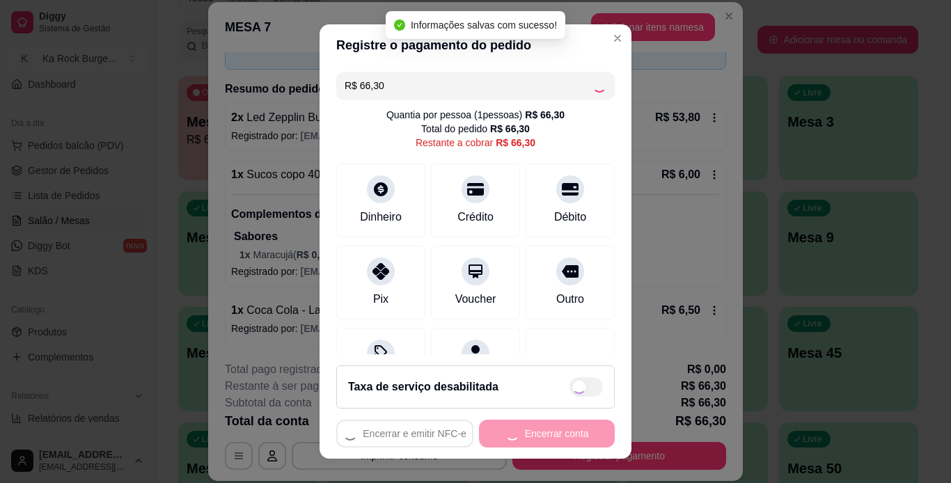
type input "R$ 0,00"
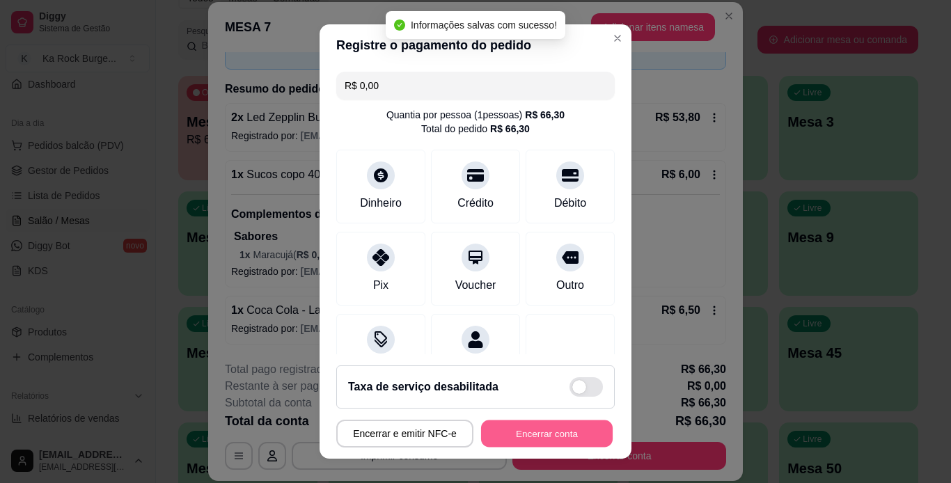
click at [574, 434] on button "Encerrar conta" at bounding box center [547, 433] width 132 height 27
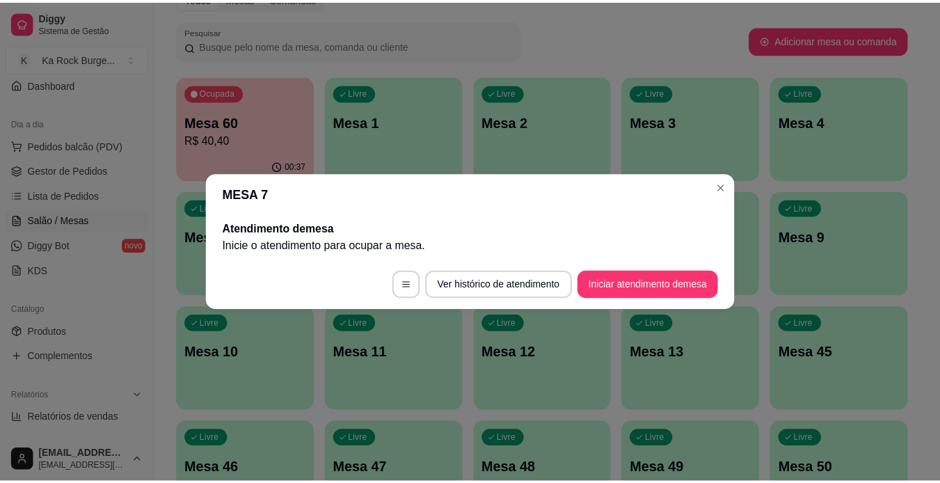
scroll to position [0, 0]
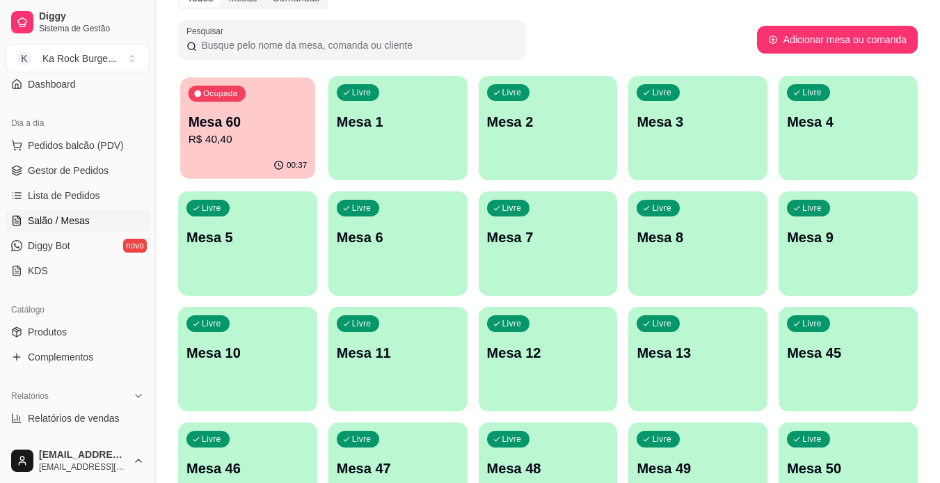
click at [268, 125] on p "Mesa 60" at bounding box center [248, 122] width 119 height 19
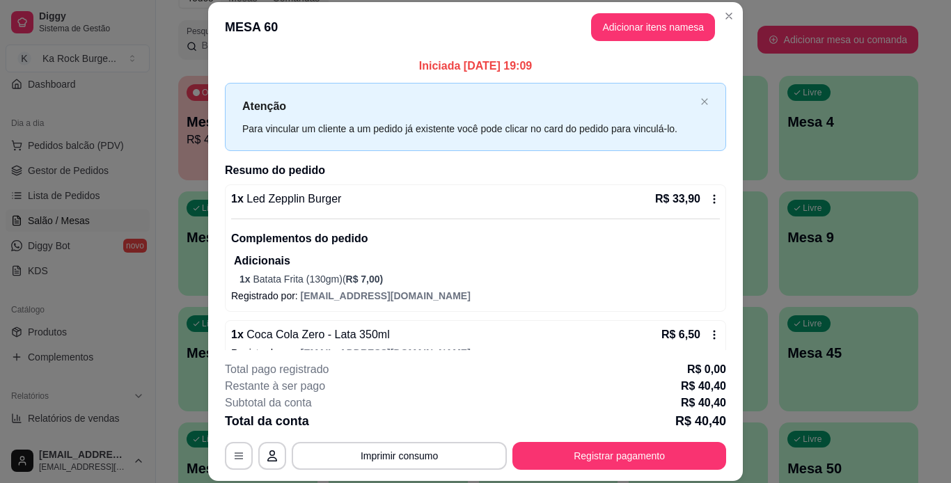
drag, startPoint x: 632, startPoint y: 436, endPoint x: 627, endPoint y: 424, distance: 12.8
click at [631, 436] on div "**********" at bounding box center [475, 415] width 501 height 109
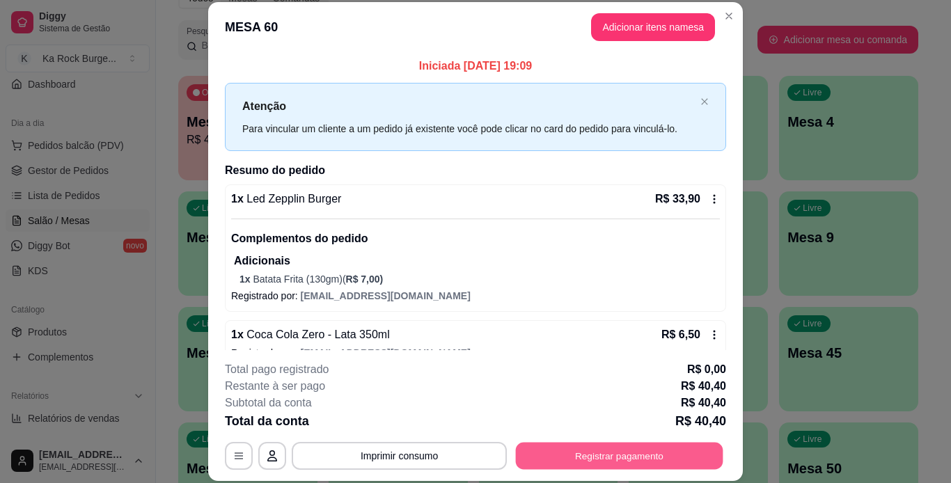
click at [649, 462] on button "Registrar pagamento" at bounding box center [619, 455] width 207 height 27
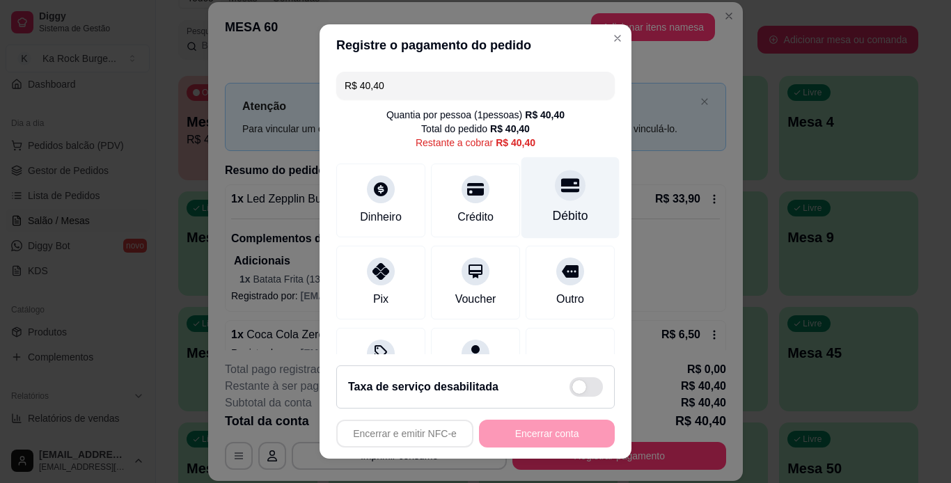
click at [555, 212] on div "Débito" at bounding box center [570, 216] width 35 height 18
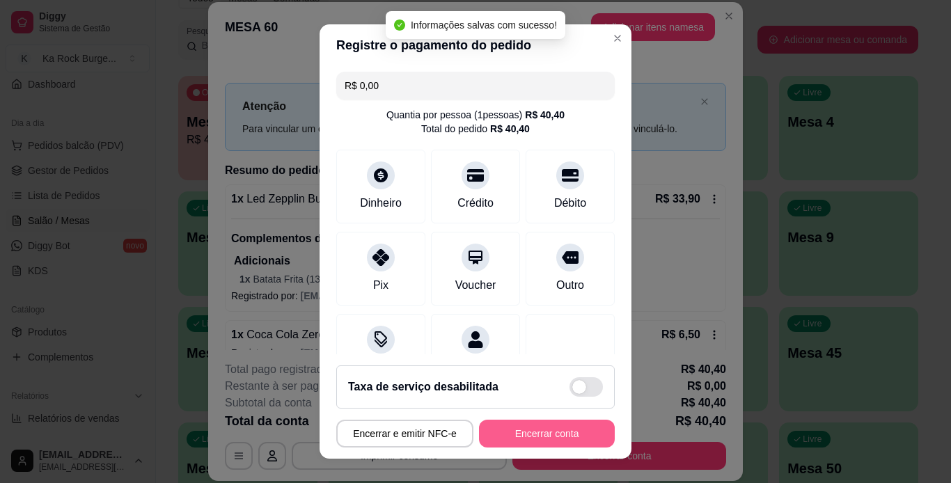
type input "R$ 0,00"
click at [544, 432] on button "Encerrar conta" at bounding box center [547, 433] width 132 height 27
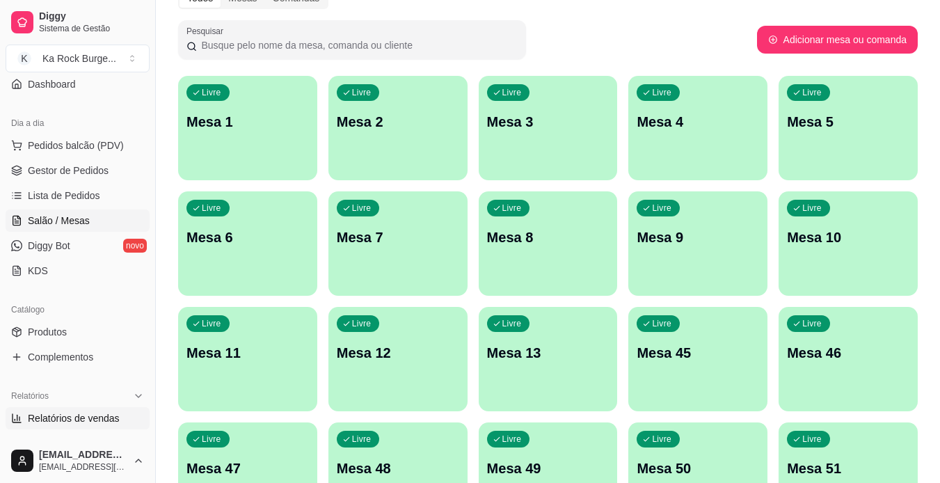
click at [84, 416] on span "Relatórios de vendas" at bounding box center [74, 418] width 92 height 14
select select "ALL"
select select "0"
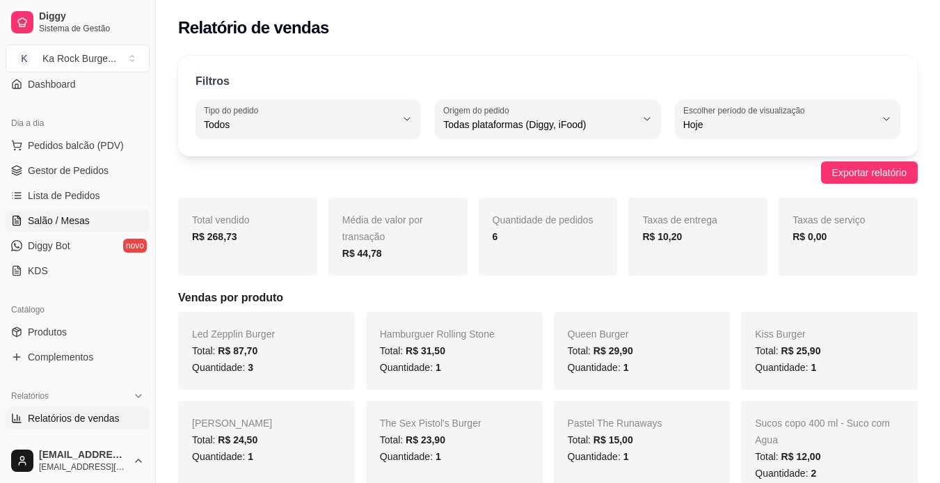
click at [59, 221] on span "Salão / Mesas" at bounding box center [59, 221] width 62 height 14
